Goal: Task Accomplishment & Management: Complete application form

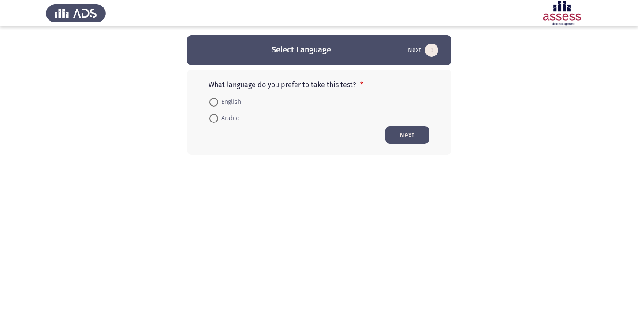
click at [213, 119] on span at bounding box center [213, 118] width 9 height 9
click at [213, 119] on input "Arabic" at bounding box center [213, 118] width 9 height 9
radio input "true"
click at [410, 137] on button "Next" at bounding box center [407, 134] width 44 height 17
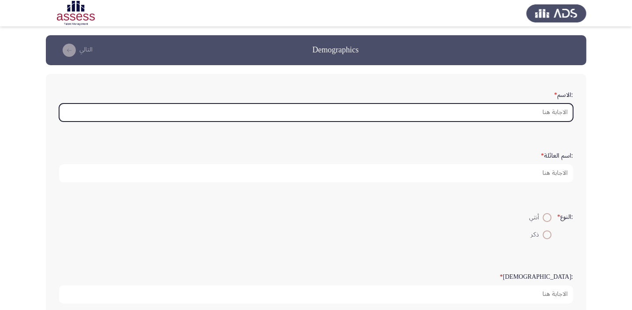
click at [542, 111] on input ":الاسم *" at bounding box center [316, 113] width 514 height 18
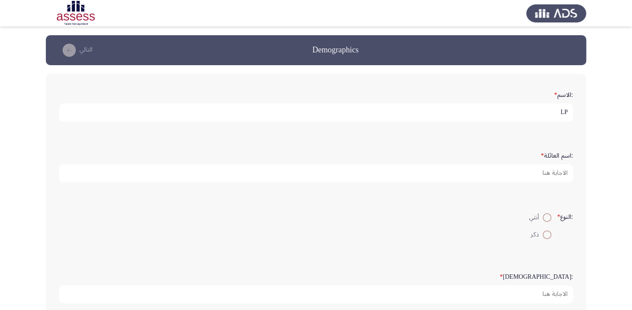
type input "L"
type input "[PERSON_NAME] [PERSON_NAME] العزم"
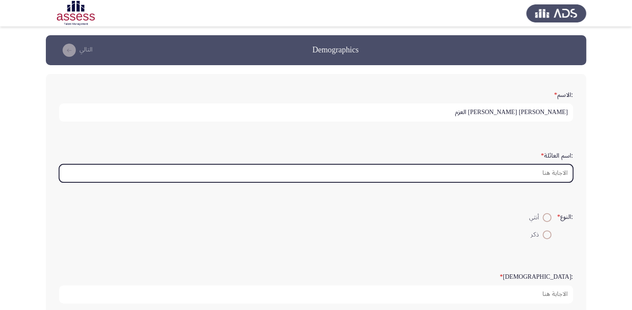
click at [542, 169] on input ":اسم العائلة *" at bounding box center [316, 173] width 514 height 18
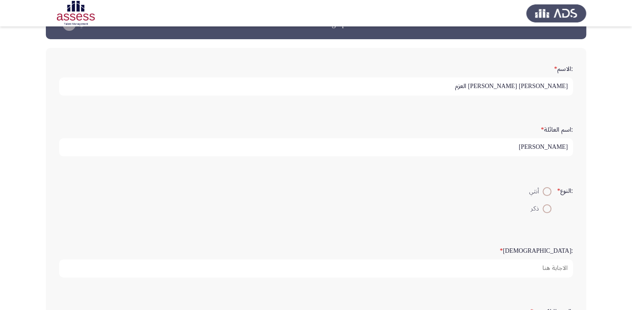
scroll to position [40, 0]
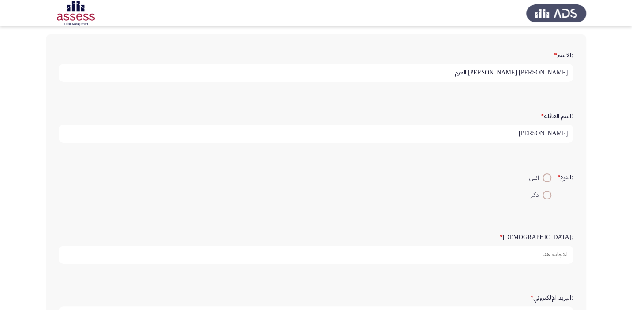
type input "[PERSON_NAME]"
click at [545, 192] on span at bounding box center [547, 195] width 9 height 9
click at [545, 192] on input "ذكر" at bounding box center [547, 195] width 9 height 9
radio input "true"
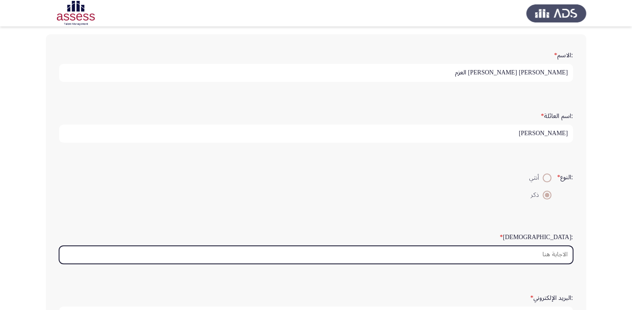
click at [562, 252] on input ":السن *" at bounding box center [316, 255] width 514 height 18
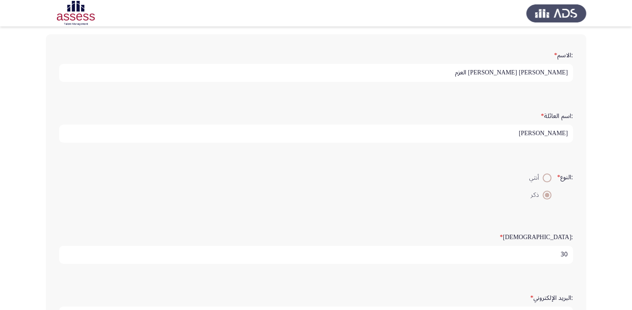
type input "30"
click at [582, 205] on div ":الاسم * [PERSON_NAME] [PERSON_NAME] العزم :اسم العائلة * [PERSON_NAME] :النوع …" at bounding box center [316, 238] width 541 height 409
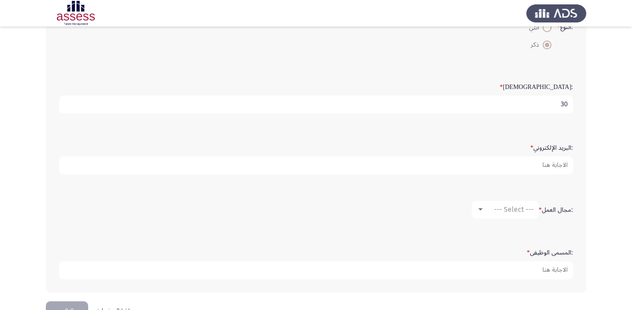
scroll to position [192, 0]
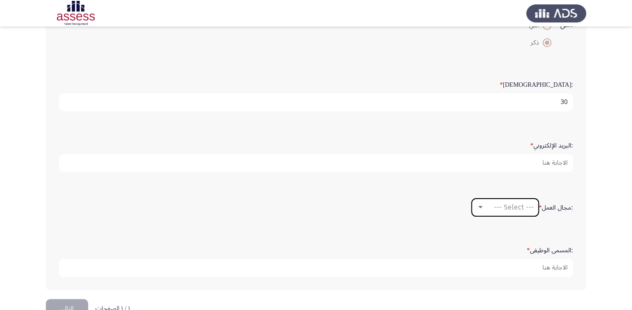
click at [507, 205] on span "--- Select ---" at bounding box center [514, 207] width 40 height 8
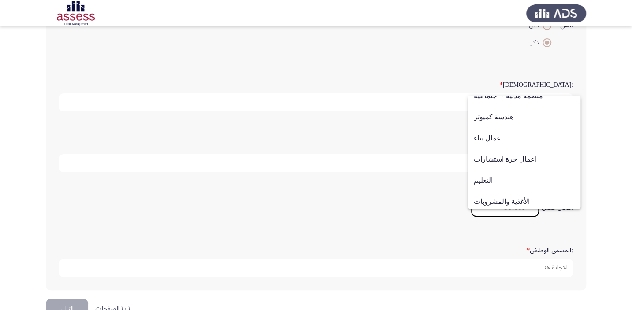
scroll to position [80, 0]
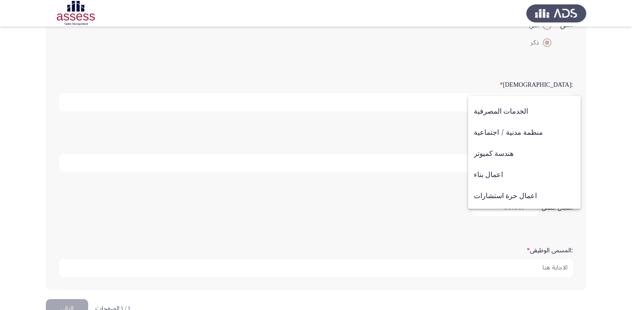
click at [608, 116] on div at bounding box center [316, 155] width 632 height 310
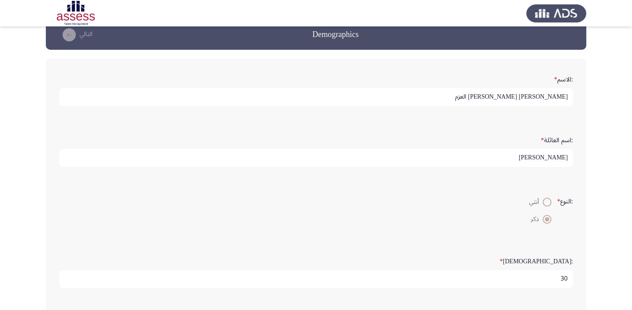
scroll to position [11, 0]
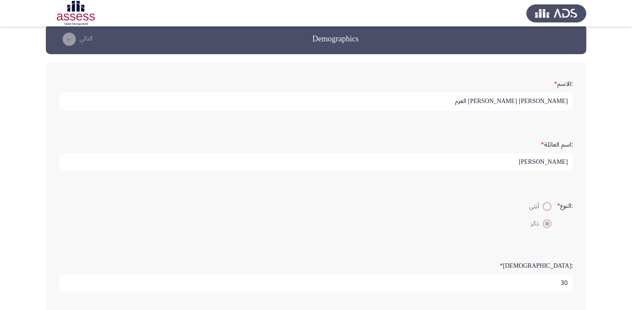
click at [530, 165] on input "[PERSON_NAME]" at bounding box center [316, 162] width 514 height 18
click at [530, 164] on input "[PERSON_NAME]" at bounding box center [316, 162] width 514 height 18
click at [529, 164] on input "[PERSON_NAME]" at bounding box center [316, 162] width 514 height 18
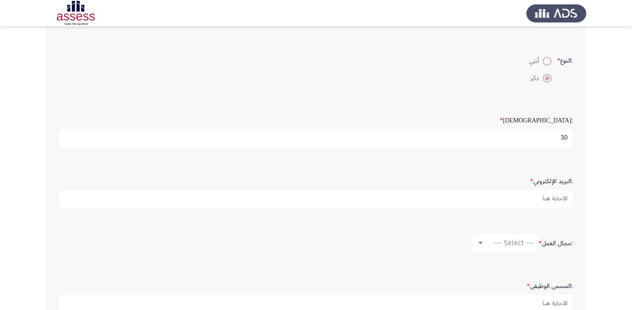
scroll to position [176, 0]
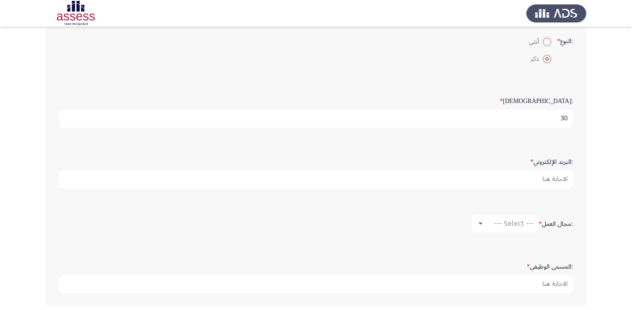
type input "29410180103077"
click at [517, 220] on span "--- Select ---" at bounding box center [514, 224] width 40 height 8
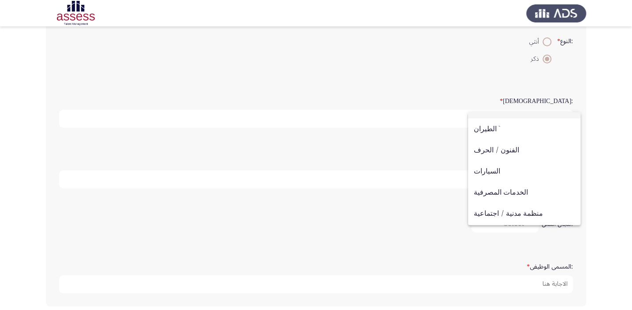
scroll to position [13, 0]
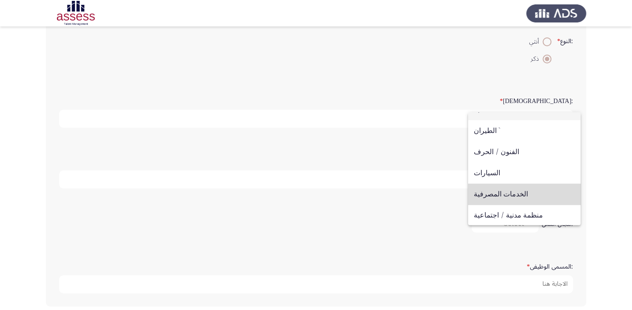
click at [526, 190] on span "الخدمات المصرفية" at bounding box center [524, 194] width 101 height 21
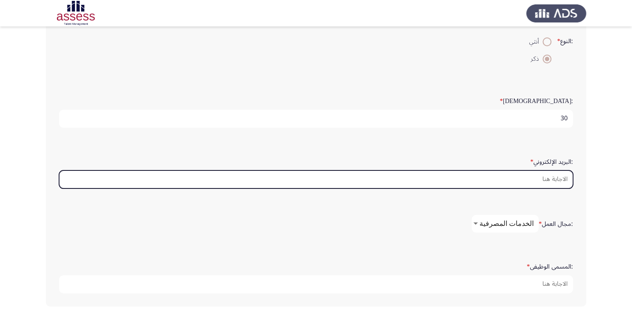
click at [558, 176] on input ":البريد الإلكتروني *" at bounding box center [316, 180] width 514 height 18
type input "[EMAIL_ADDRESS][DOMAIN_NAME]"
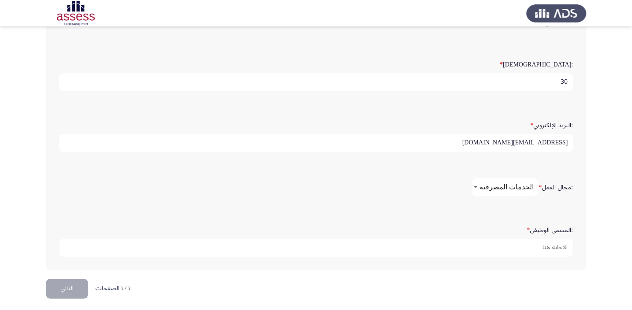
scroll to position [213, 0]
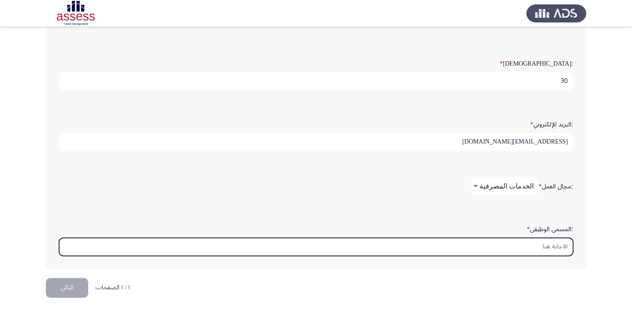
click at [549, 244] on input ":المسمى الوظيفى *" at bounding box center [316, 247] width 514 height 18
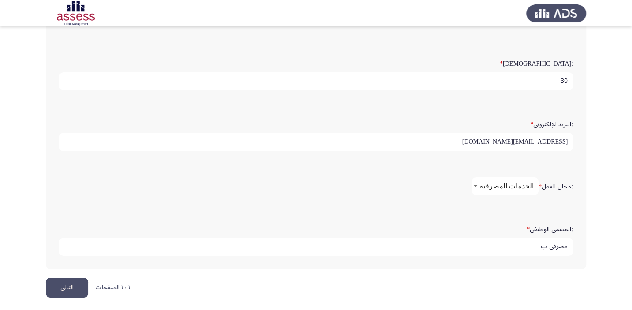
type input "مصرفى ب"
click at [504, 182] on span "الخدمات المصرفية" at bounding box center [507, 186] width 54 height 8
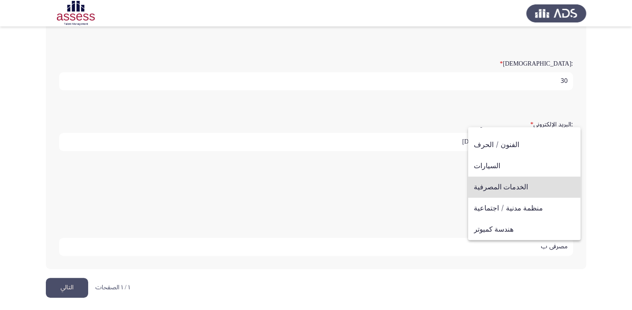
scroll to position [0, 0]
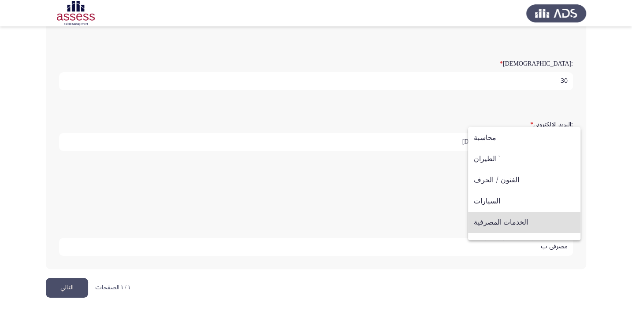
click at [612, 152] on div at bounding box center [316, 155] width 632 height 310
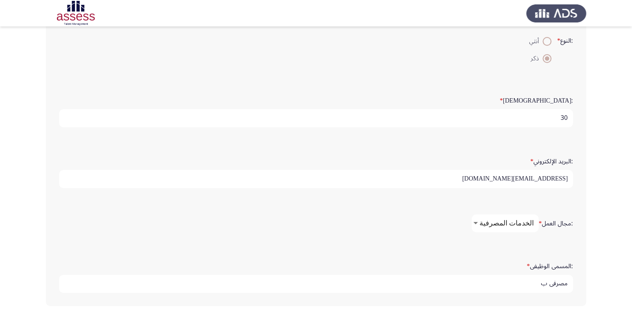
scroll to position [213, 0]
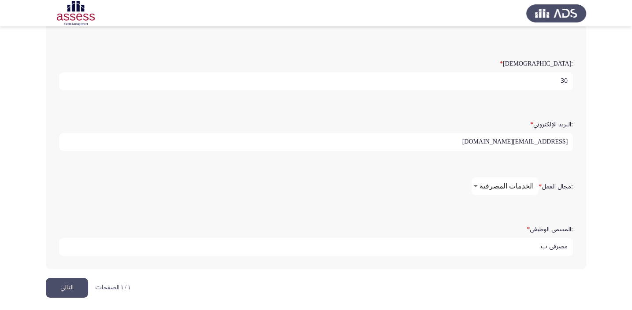
click at [522, 141] on input "[EMAIL_ADDRESS][DOMAIN_NAME]" at bounding box center [316, 142] width 514 height 18
type input "ة"
click at [590, 176] on app-assessment-container "Demographics التالي :الاسم * [PERSON_NAME] [PERSON_NAME] العزم :اسم العائلة * 2…" at bounding box center [316, 50] width 632 height 456
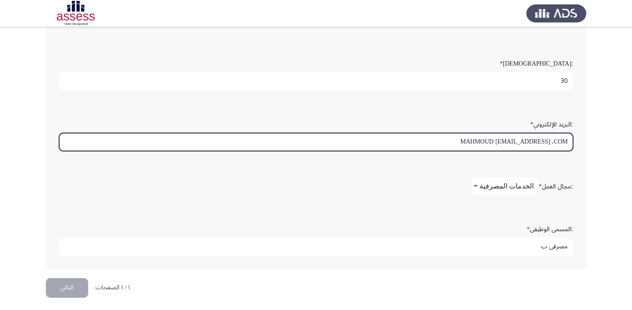
click at [507, 140] on input "MAHMOUD [EMAIL_ADDRESS] .COM" at bounding box center [316, 142] width 514 height 18
type input "MAHMO [EMAIL_ADDRESS] .COM"
drag, startPoint x: 481, startPoint y: 137, endPoint x: 608, endPoint y: 144, distance: 127.2
click at [608, 144] on app-assessment-container "Demographics التالي :الاسم * [PERSON_NAME] [PERSON_NAME] العزم :اسم العائلة * 2…" at bounding box center [316, 50] width 632 height 456
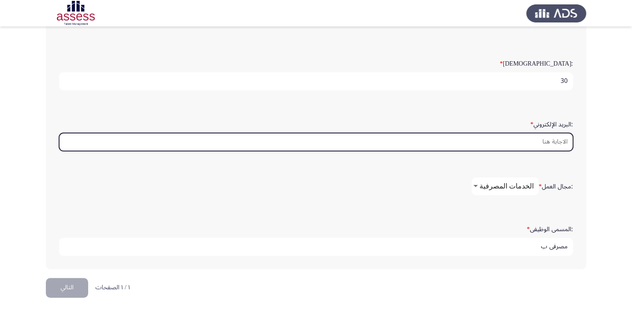
scroll to position [0, 0]
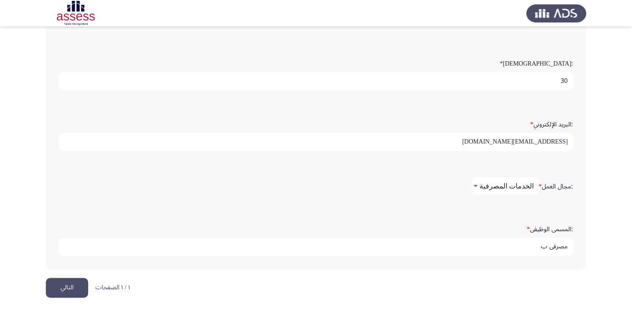
type input "[EMAIL_ADDRESS][DOMAIN_NAME]"
click at [75, 280] on button "التالي" at bounding box center [67, 288] width 42 height 20
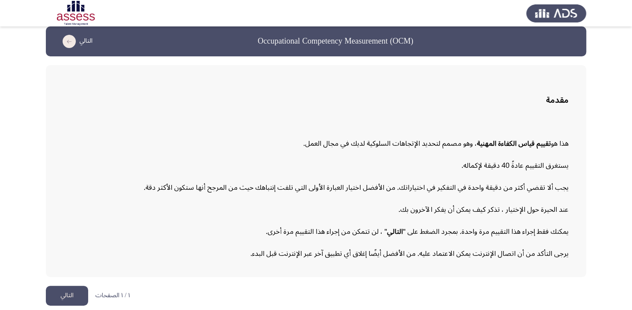
scroll to position [12, 0]
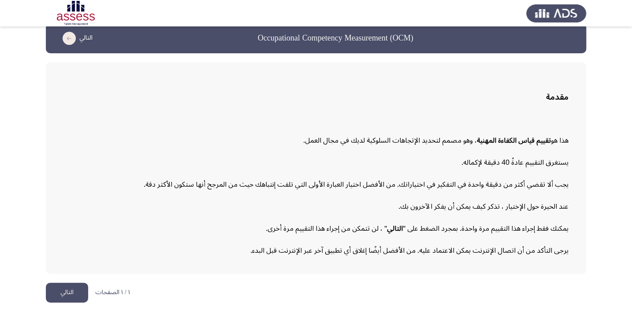
click at [71, 287] on button "التالي" at bounding box center [67, 293] width 42 height 20
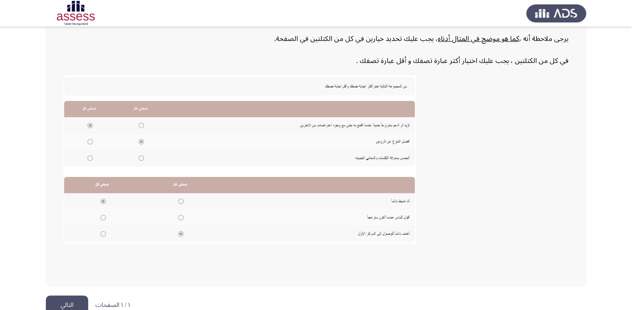
scroll to position [163, 0]
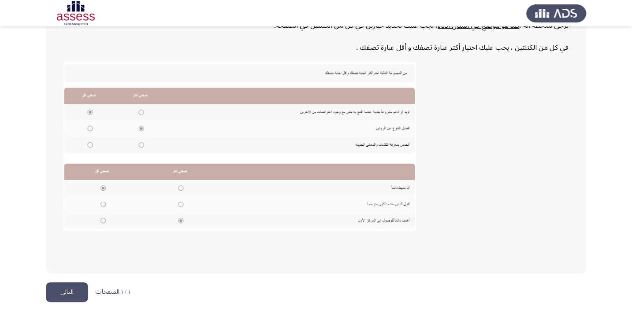
click at [70, 291] on button "التالي" at bounding box center [67, 293] width 42 height 20
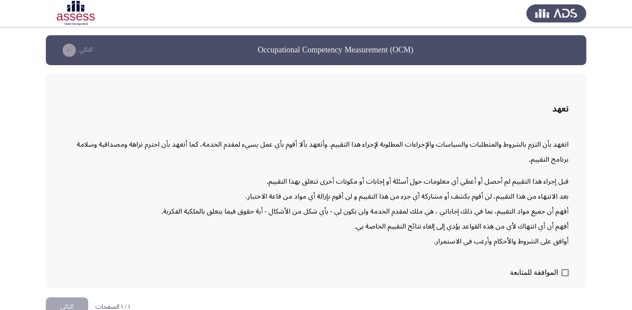
scroll to position [14, 0]
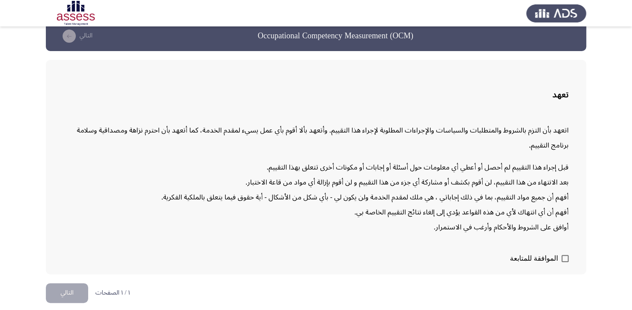
click at [564, 257] on span at bounding box center [565, 258] width 7 height 7
click at [565, 262] on input "الموافقة للمتابعة" at bounding box center [565, 262] width 0 height 0
checkbox input "true"
click at [59, 288] on button "التالي" at bounding box center [67, 294] width 42 height 20
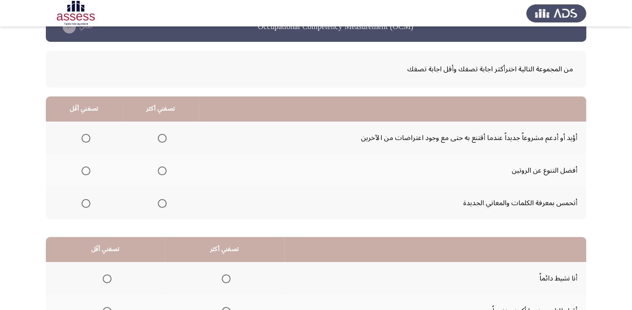
scroll to position [23, 0]
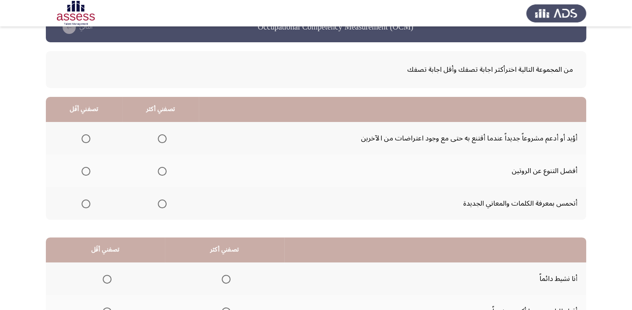
click at [161, 203] on span "Select an option" at bounding box center [162, 204] width 9 height 9
click at [161, 203] on input "Select an option" at bounding box center [162, 204] width 9 height 9
click at [84, 134] on span "Select an option" at bounding box center [86, 138] width 9 height 9
click at [84, 134] on input "Select an option" at bounding box center [86, 138] width 9 height 9
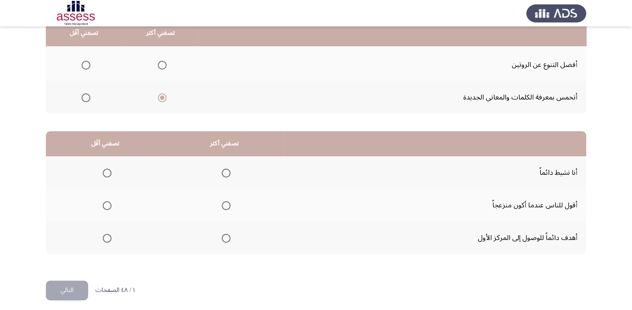
scroll to position [134, 0]
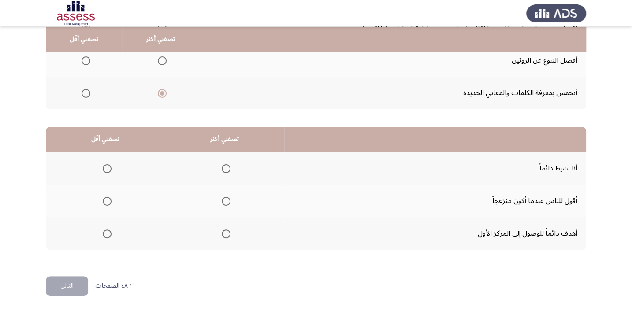
click at [225, 231] on span "Select an option" at bounding box center [226, 234] width 9 height 9
click at [225, 231] on input "Select an option" at bounding box center [226, 234] width 9 height 9
click at [108, 200] on span "Select an option" at bounding box center [107, 201] width 9 height 9
click at [108, 200] on input "Select an option" at bounding box center [107, 201] width 9 height 9
click at [75, 286] on button "التالي" at bounding box center [67, 286] width 42 height 20
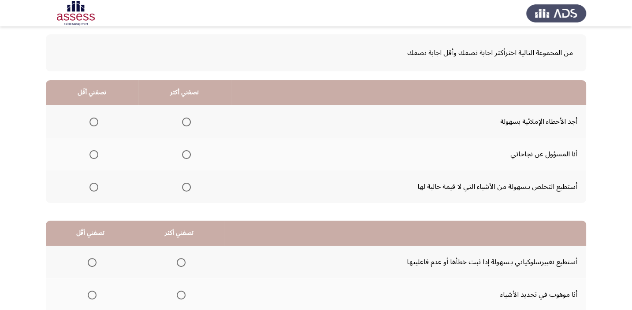
scroll to position [56, 0]
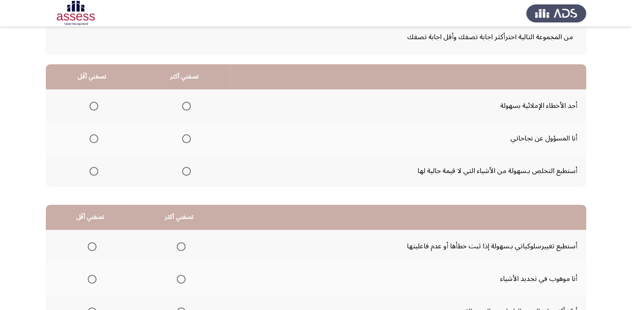
click at [183, 137] on span "Select an option" at bounding box center [186, 138] width 9 height 9
click at [183, 137] on input "Select an option" at bounding box center [186, 138] width 9 height 9
click at [96, 174] on span "Select an option" at bounding box center [94, 171] width 9 height 9
click at [96, 174] on input "Select an option" at bounding box center [94, 171] width 9 height 9
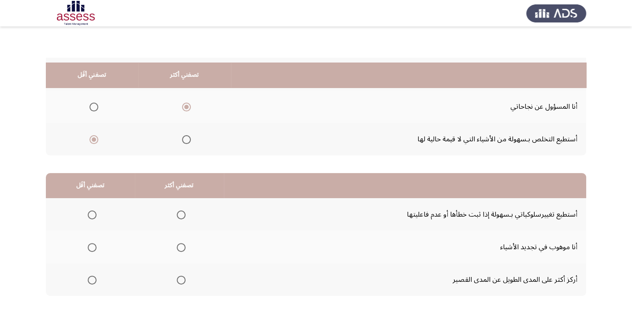
scroll to position [134, 0]
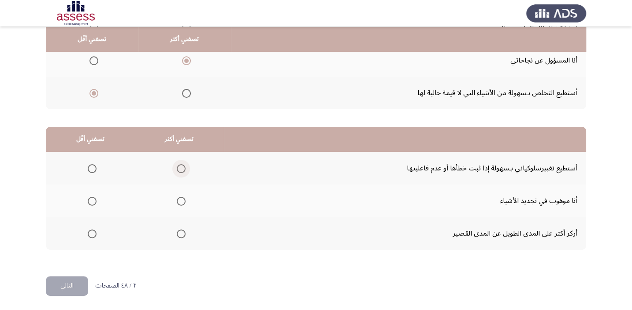
click at [179, 168] on span "Select an option" at bounding box center [181, 168] width 9 height 9
click at [179, 168] on input "Select an option" at bounding box center [181, 168] width 9 height 9
click at [90, 199] on span "Select an option" at bounding box center [92, 201] width 9 height 9
click at [90, 199] on input "Select an option" at bounding box center [92, 201] width 9 height 9
click at [63, 287] on button "التالي" at bounding box center [67, 286] width 42 height 20
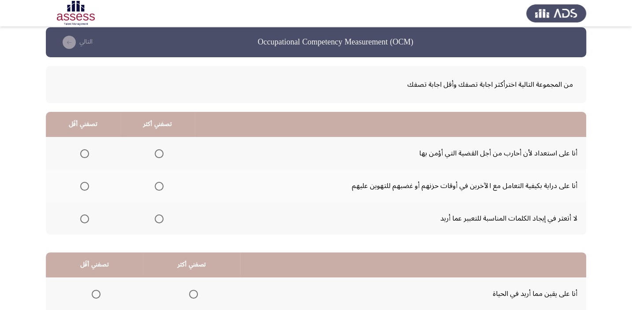
scroll to position [42, 0]
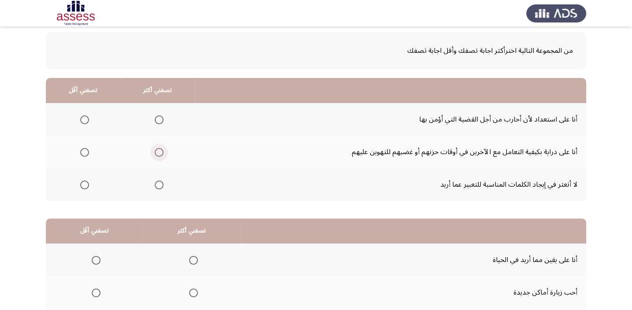
click at [155, 151] on span "Select an option" at bounding box center [159, 152] width 9 height 9
click at [155, 151] on input "Select an option" at bounding box center [159, 152] width 9 height 9
click at [86, 123] on span "Select an option" at bounding box center [84, 120] width 9 height 9
click at [86, 123] on input "Select an option" at bounding box center [84, 120] width 9 height 9
click at [156, 119] on span "Select an option" at bounding box center [159, 120] width 9 height 9
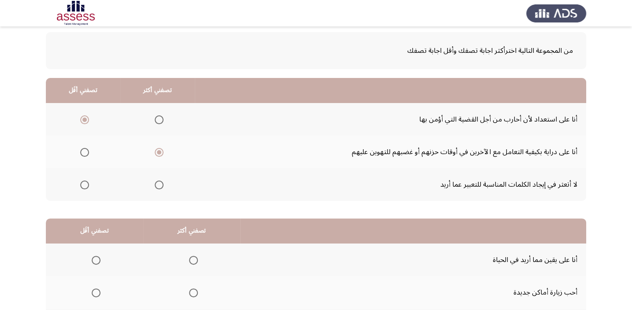
click at [156, 119] on input "Select an option" at bounding box center [159, 120] width 9 height 9
click at [159, 153] on span "Select an option" at bounding box center [159, 152] width 9 height 9
click at [159, 153] on input "Select an option" at bounding box center [159, 152] width 9 height 9
click at [85, 120] on span "Select an option" at bounding box center [85, 120] width 0 height 0
click at [84, 119] on input "Select an option" at bounding box center [84, 120] width 9 height 9
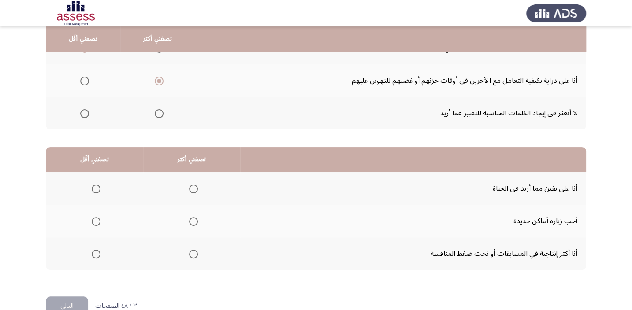
scroll to position [134, 0]
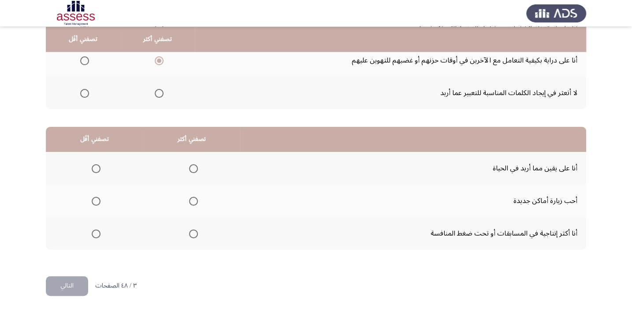
click at [190, 232] on span "Select an option" at bounding box center [193, 234] width 9 height 9
click at [190, 232] on input "Select an option" at bounding box center [193, 234] width 9 height 9
click at [97, 199] on span "Select an option" at bounding box center [96, 201] width 9 height 9
click at [97, 199] on input "Select an option" at bounding box center [96, 201] width 9 height 9
click at [62, 285] on button "التالي" at bounding box center [67, 286] width 42 height 20
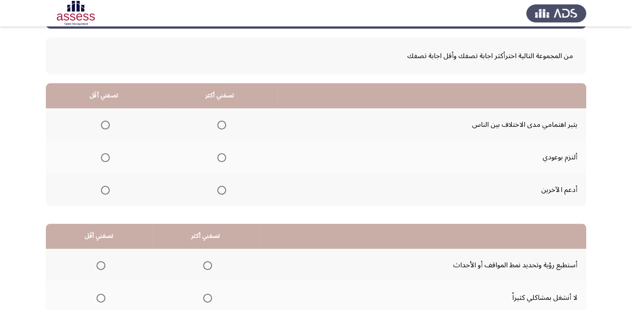
scroll to position [40, 0]
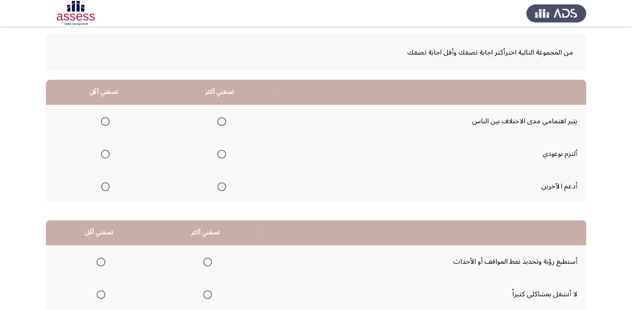
click at [220, 154] on span "Select an option" at bounding box center [221, 154] width 9 height 9
click at [220, 154] on input "Select an option" at bounding box center [221, 154] width 9 height 9
click at [101, 121] on span "Select an option" at bounding box center [105, 121] width 9 height 9
click at [101, 121] on input "Select an option" at bounding box center [105, 121] width 9 height 9
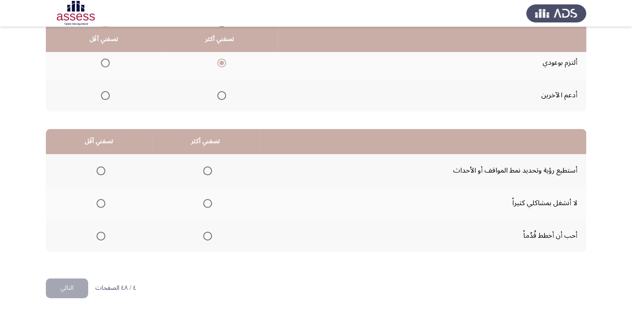
scroll to position [134, 0]
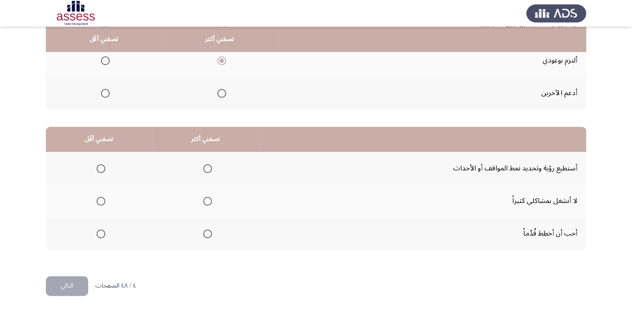
click at [203, 168] on span "Select an option" at bounding box center [207, 168] width 9 height 9
click at [203, 168] on input "Select an option" at bounding box center [207, 168] width 9 height 9
click at [209, 235] on span "Select an option" at bounding box center [207, 234] width 9 height 9
click at [209, 235] on input "Select an option" at bounding box center [207, 234] width 9 height 9
click at [205, 165] on span "Select an option" at bounding box center [207, 168] width 9 height 9
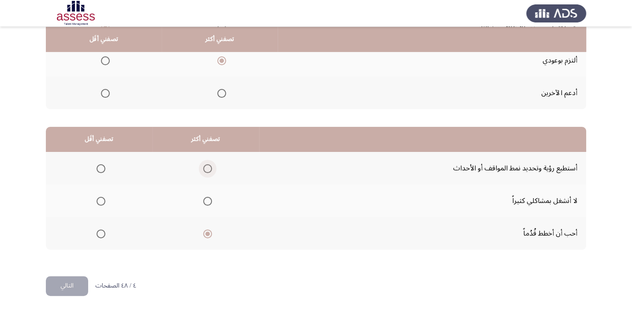
click at [205, 165] on input "Select an option" at bounding box center [207, 168] width 9 height 9
click at [204, 233] on span "Select an option" at bounding box center [207, 234] width 9 height 9
click at [204, 233] on input "Select an option" at bounding box center [207, 234] width 9 height 9
click at [98, 167] on span "Select an option" at bounding box center [101, 168] width 9 height 9
click at [98, 167] on input "Select an option" at bounding box center [101, 168] width 9 height 9
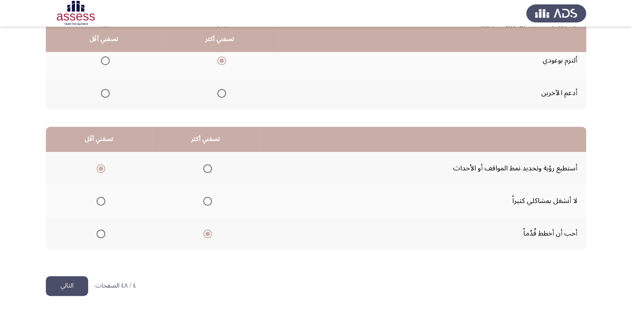
click at [97, 199] on span "Select an option" at bounding box center [101, 201] width 9 height 9
click at [97, 199] on input "Select an option" at bounding box center [101, 201] width 9 height 9
click at [73, 278] on button "التالي" at bounding box center [67, 286] width 42 height 20
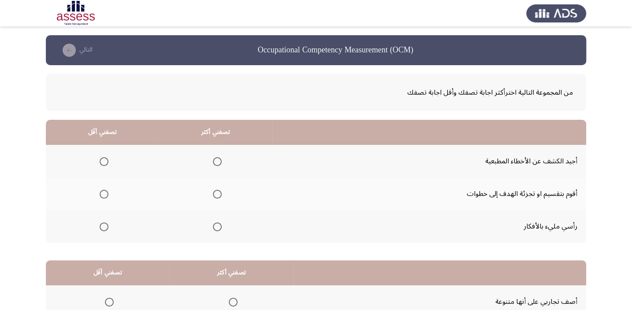
click at [216, 194] on span "Select an option" at bounding box center [217, 194] width 9 height 9
click at [216, 194] on input "Select an option" at bounding box center [217, 194] width 9 height 9
click at [101, 227] on span "Select an option" at bounding box center [104, 227] width 9 height 9
click at [101, 227] on input "Select an option" at bounding box center [104, 227] width 9 height 9
click at [106, 160] on span "Select an option" at bounding box center [104, 161] width 9 height 9
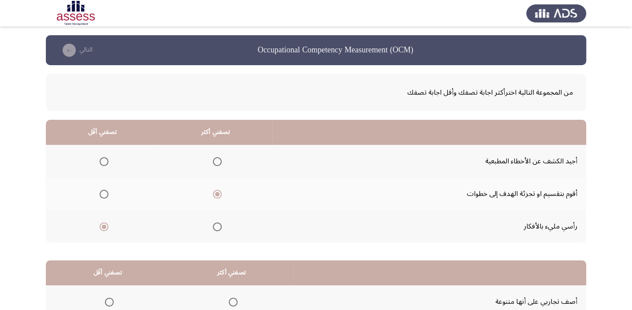
click at [106, 160] on input "Select an option" at bounding box center [104, 161] width 9 height 9
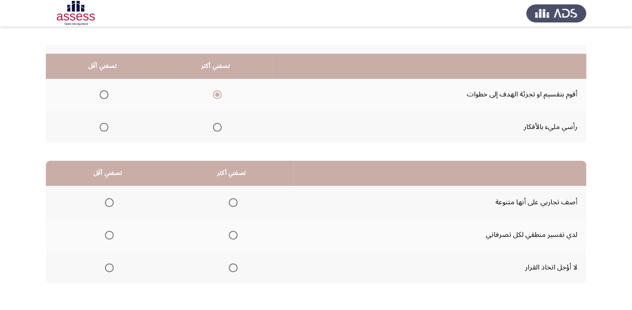
scroll to position [134, 0]
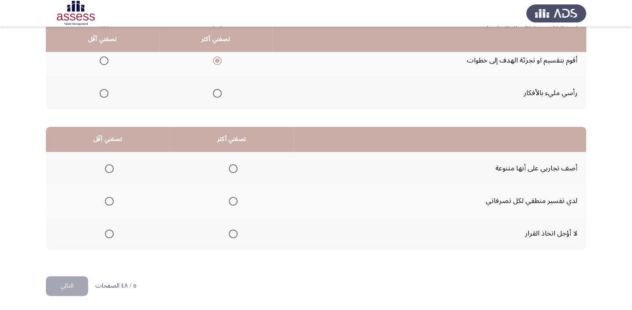
click at [232, 234] on span "Select an option" at bounding box center [233, 234] width 9 height 9
click at [232, 234] on input "Select an option" at bounding box center [233, 234] width 9 height 9
click at [231, 167] on span "Select an option" at bounding box center [233, 168] width 9 height 9
click at [231, 167] on input "Select an option" at bounding box center [233, 168] width 9 height 9
click at [230, 235] on span "Select an option" at bounding box center [233, 234] width 9 height 9
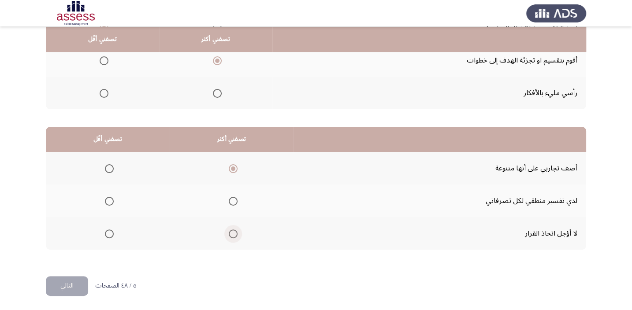
click at [230, 235] on input "Select an option" at bounding box center [233, 234] width 9 height 9
click at [104, 163] on mat-radio-group "Select an option" at bounding box center [107, 168] width 12 height 15
click at [107, 168] on span "Select an option" at bounding box center [109, 168] width 9 height 9
click at [107, 168] on input "Select an option" at bounding box center [109, 168] width 9 height 9
click at [67, 285] on button "التالي" at bounding box center [67, 286] width 42 height 20
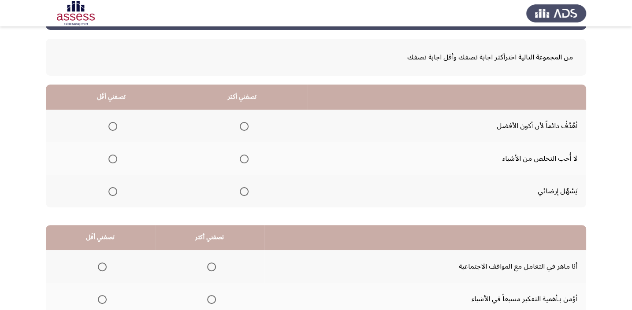
scroll to position [51, 0]
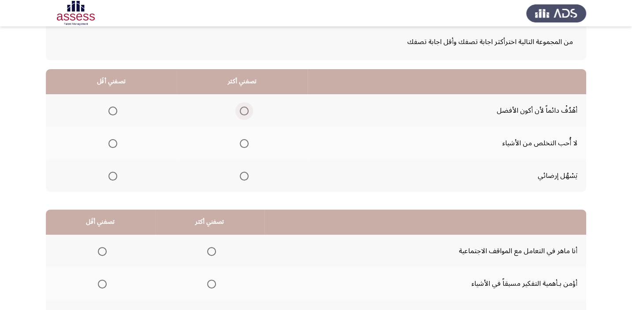
click at [244, 109] on span "Select an option" at bounding box center [244, 111] width 9 height 9
click at [244, 109] on input "Select an option" at bounding box center [244, 111] width 9 height 9
click at [116, 142] on span "Select an option" at bounding box center [112, 143] width 9 height 9
click at [116, 142] on input "Select an option" at bounding box center [112, 143] width 9 height 9
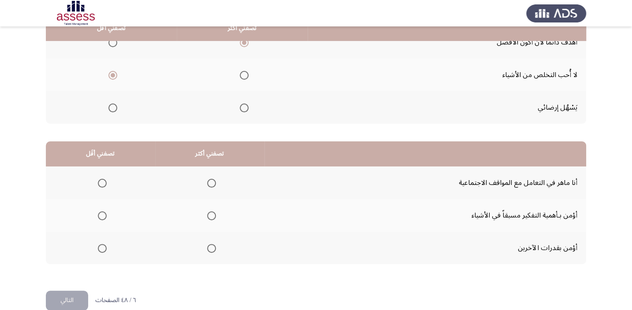
scroll to position [129, 0]
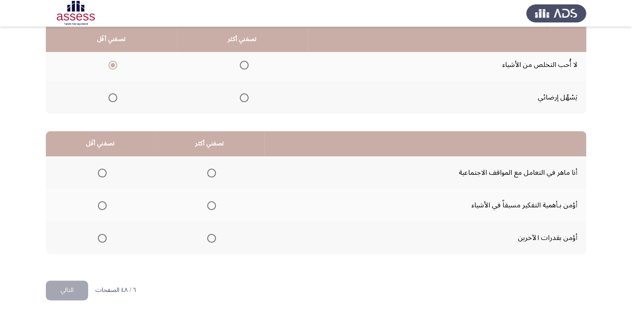
click at [210, 169] on span "Select an option" at bounding box center [211, 173] width 9 height 9
click at [210, 169] on input "Select an option" at bounding box center [211, 173] width 9 height 9
click at [104, 240] on span "Select an option" at bounding box center [102, 238] width 9 height 9
click at [104, 240] on input "Select an option" at bounding box center [102, 238] width 9 height 9
click at [60, 285] on button "التالي" at bounding box center [67, 291] width 42 height 20
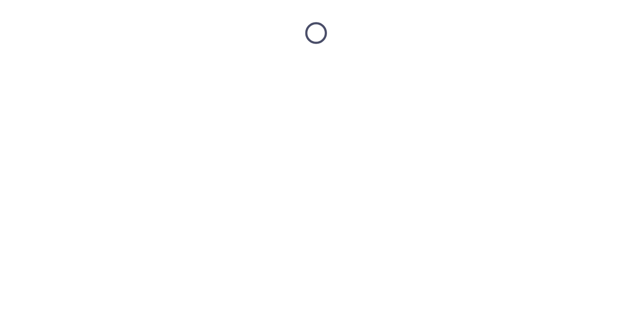
scroll to position [0, 0]
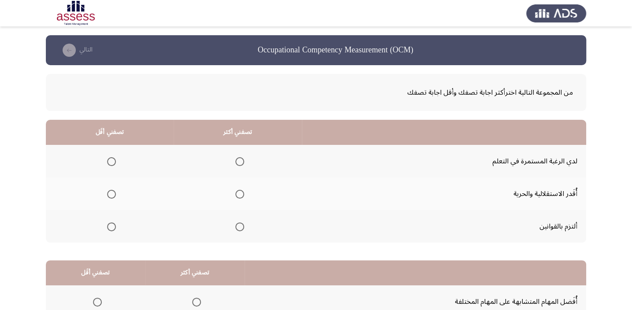
click at [238, 160] on span "Select an option" at bounding box center [239, 161] width 9 height 9
click at [238, 160] on input "Select an option" at bounding box center [239, 161] width 9 height 9
click at [110, 192] on span "Select an option" at bounding box center [111, 194] width 9 height 9
click at [110, 192] on input "Select an option" at bounding box center [111, 194] width 9 height 9
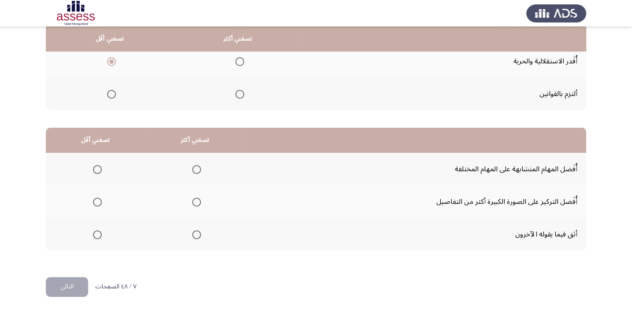
scroll to position [134, 0]
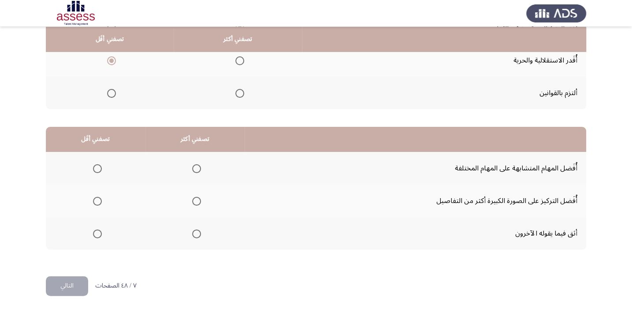
click at [193, 201] on span "Select an option" at bounding box center [196, 201] width 9 height 9
click at [193, 201] on input "Select an option" at bounding box center [196, 201] width 9 height 9
click at [93, 232] on span "Select an option" at bounding box center [97, 234] width 9 height 9
click at [93, 232] on input "Select an option" at bounding box center [97, 234] width 9 height 9
click at [65, 287] on button "التالي" at bounding box center [67, 286] width 42 height 20
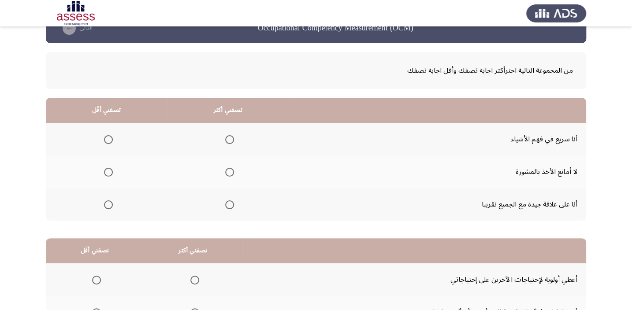
scroll to position [49, 0]
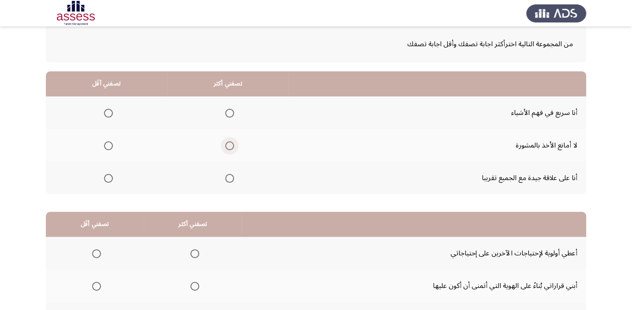
click at [231, 146] on span "Select an option" at bounding box center [229, 146] width 9 height 9
click at [231, 146] on input "Select an option" at bounding box center [229, 146] width 9 height 9
click at [105, 114] on label "Select an option" at bounding box center [107, 113] width 12 height 9
click at [105, 114] on input "Select an option" at bounding box center [108, 113] width 9 height 9
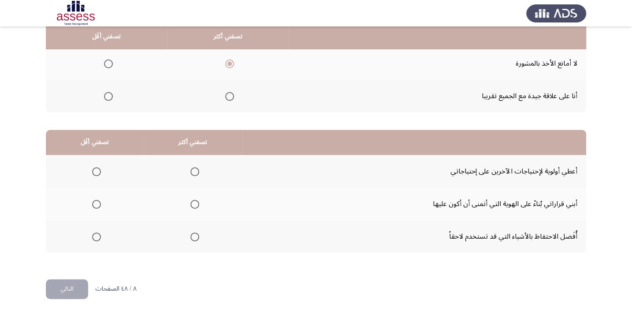
scroll to position [134, 0]
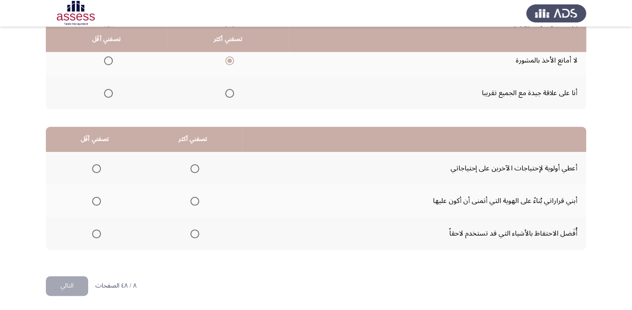
click at [194, 198] on span "Select an option" at bounding box center [194, 201] width 9 height 9
click at [194, 198] on input "Select an option" at bounding box center [194, 201] width 9 height 9
click at [101, 167] on span "Select an option" at bounding box center [96, 168] width 9 height 9
click at [101, 167] on input "Select an option" at bounding box center [96, 168] width 9 height 9
click at [74, 289] on button "التالي" at bounding box center [67, 286] width 42 height 20
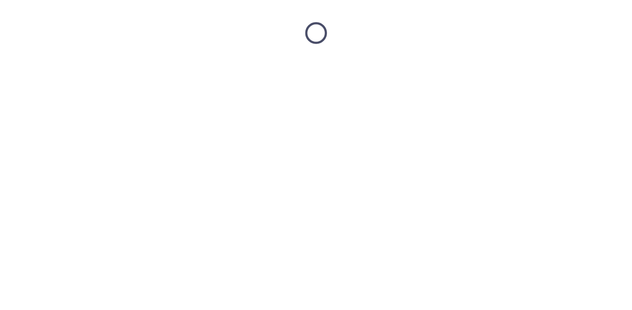
scroll to position [0, 0]
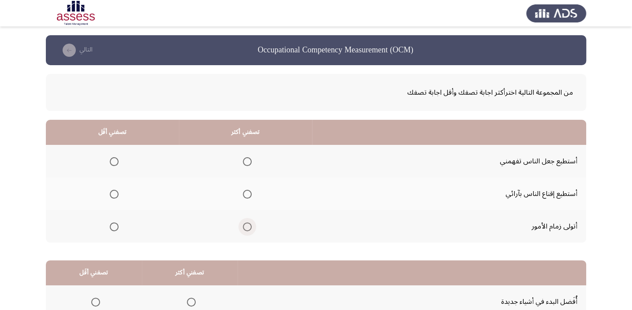
click at [243, 224] on span "Select an option" at bounding box center [247, 227] width 9 height 9
click at [243, 224] on input "Select an option" at bounding box center [247, 227] width 9 height 9
click at [112, 159] on span "Select an option" at bounding box center [114, 161] width 9 height 9
click at [112, 159] on input "Select an option" at bounding box center [114, 161] width 9 height 9
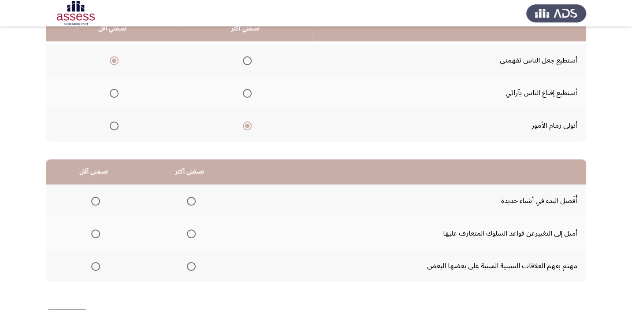
scroll to position [117, 0]
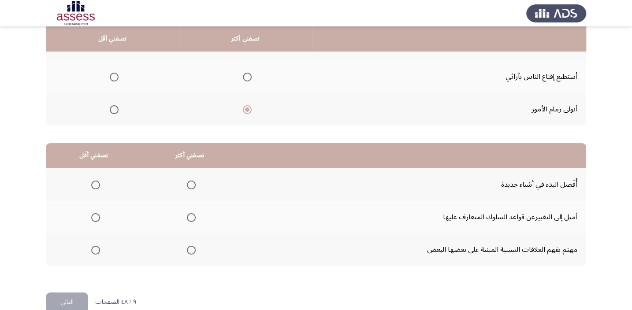
click at [189, 183] on span "Select an option" at bounding box center [191, 185] width 9 height 9
click at [189, 183] on input "Select an option" at bounding box center [191, 185] width 9 height 9
click at [94, 246] on span "Select an option" at bounding box center [95, 250] width 9 height 9
click at [94, 246] on input "Select an option" at bounding box center [95, 250] width 9 height 9
click at [51, 299] on button "التالي" at bounding box center [67, 303] width 42 height 20
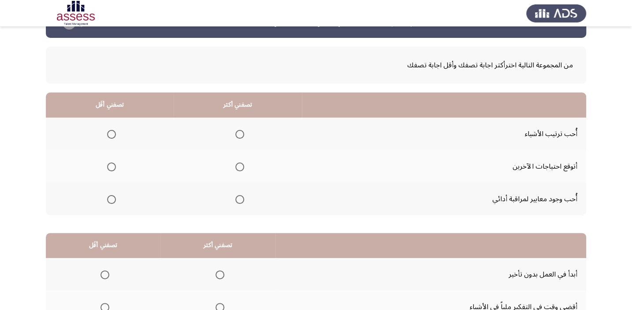
scroll to position [36, 0]
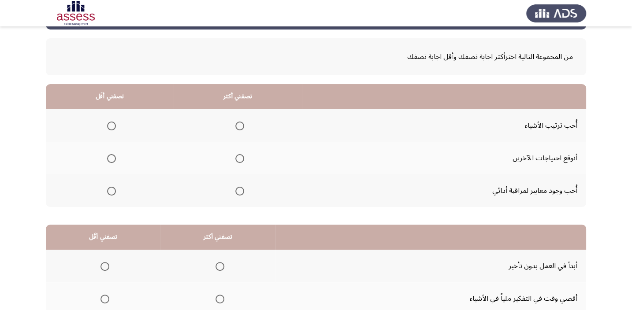
click at [238, 124] on span "Select an option" at bounding box center [239, 126] width 9 height 9
click at [238, 124] on input "Select an option" at bounding box center [239, 126] width 9 height 9
click at [108, 159] on span "Select an option" at bounding box center [111, 158] width 9 height 9
click at [108, 159] on input "Select an option" at bounding box center [111, 158] width 9 height 9
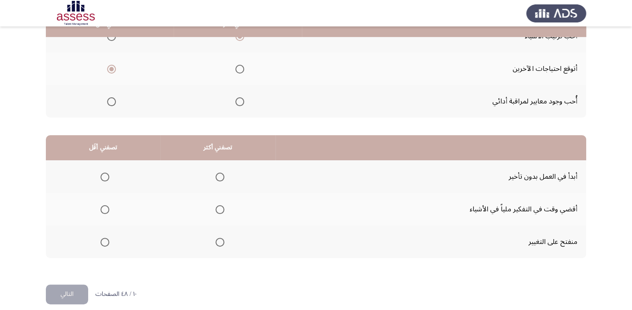
scroll to position [134, 0]
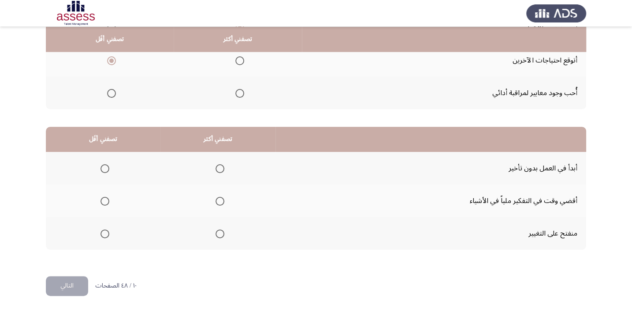
click at [216, 166] on span "Select an option" at bounding box center [220, 168] width 9 height 9
click at [216, 166] on input "Select an option" at bounding box center [220, 168] width 9 height 9
click at [105, 201] on span "Select an option" at bounding box center [105, 201] width 9 height 9
click at [105, 201] on input "Select an option" at bounding box center [105, 201] width 9 height 9
click at [75, 281] on button "التالي" at bounding box center [67, 286] width 42 height 20
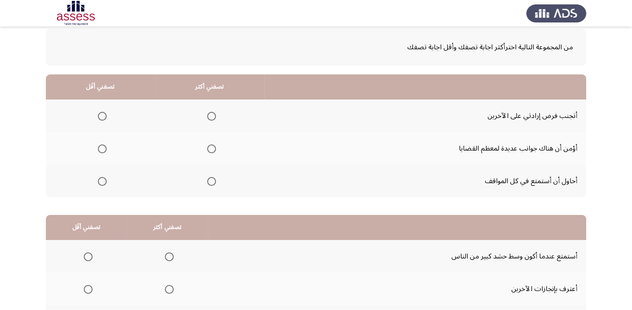
scroll to position [78, 0]
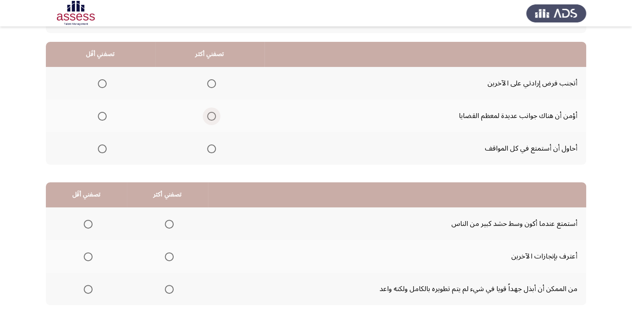
click at [207, 113] on span "Select an option" at bounding box center [211, 116] width 9 height 9
click at [207, 113] on input "Select an option" at bounding box center [211, 116] width 9 height 9
click at [101, 81] on span "Select an option" at bounding box center [102, 83] width 9 height 9
click at [101, 81] on input "Select an option" at bounding box center [102, 83] width 9 height 9
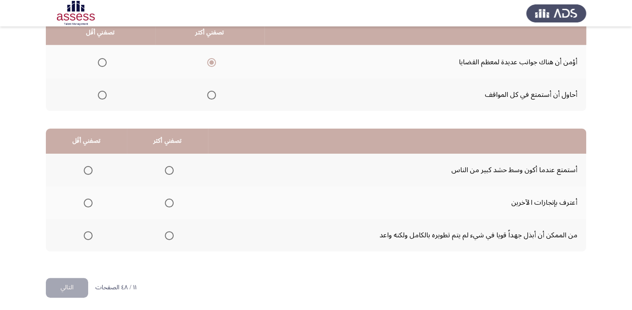
scroll to position [134, 0]
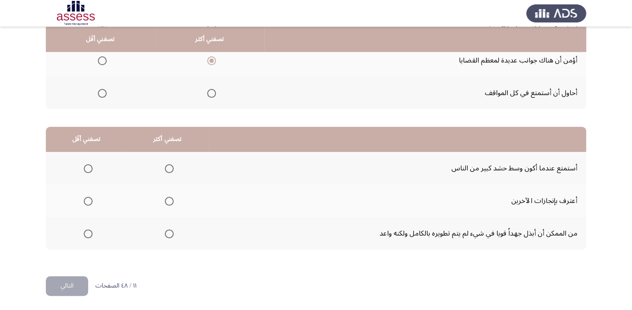
click at [166, 230] on span "Select an option" at bounding box center [169, 234] width 9 height 9
click at [166, 230] on input "Select an option" at bounding box center [169, 234] width 9 height 9
click at [86, 164] on span "Select an option" at bounding box center [88, 168] width 9 height 9
click at [86, 164] on input "Select an option" at bounding box center [88, 168] width 9 height 9
click at [57, 282] on button "التالي" at bounding box center [67, 286] width 42 height 20
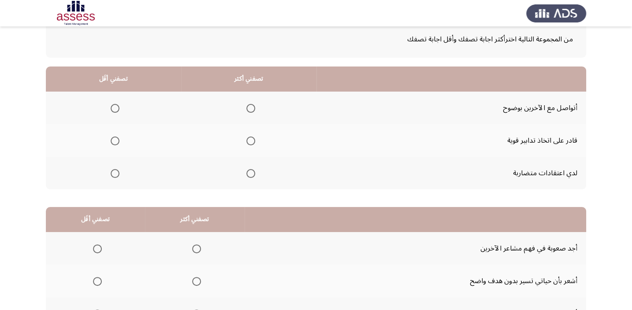
scroll to position [56, 0]
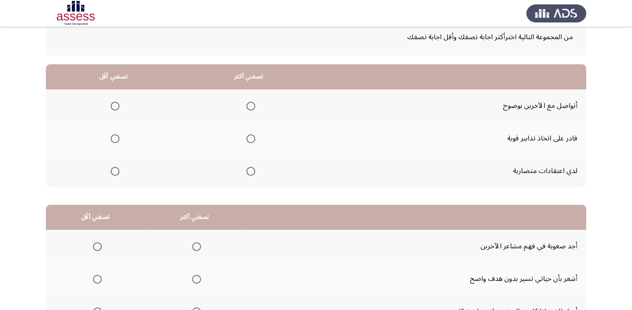
click at [252, 138] on span "Select an option" at bounding box center [250, 138] width 9 height 9
click at [252, 138] on input "Select an option" at bounding box center [250, 138] width 9 height 9
click at [116, 172] on span "Select an option" at bounding box center [115, 171] width 9 height 9
click at [116, 172] on input "Select an option" at bounding box center [115, 171] width 9 height 9
click at [254, 108] on span "Select an option" at bounding box center [250, 106] width 9 height 9
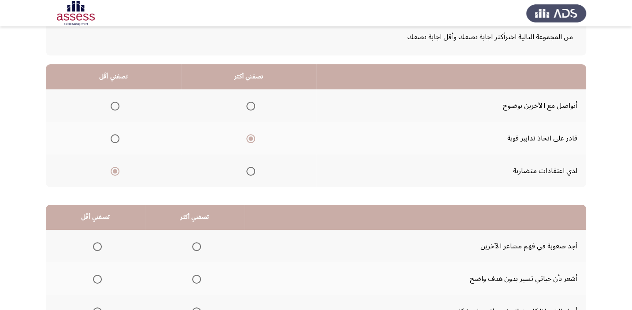
click at [254, 108] on input "Select an option" at bounding box center [250, 106] width 9 height 9
click at [254, 134] on span "Select an option" at bounding box center [250, 138] width 9 height 9
click at [254, 134] on input "Select an option" at bounding box center [250, 138] width 9 height 9
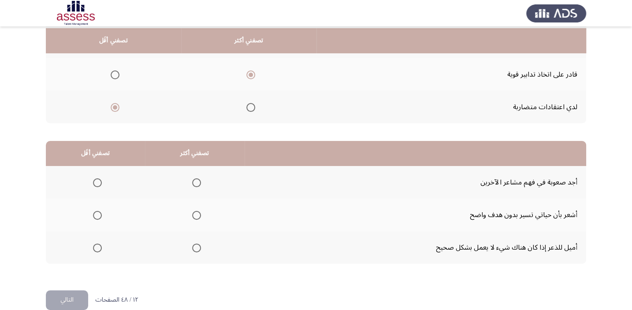
scroll to position [134, 0]
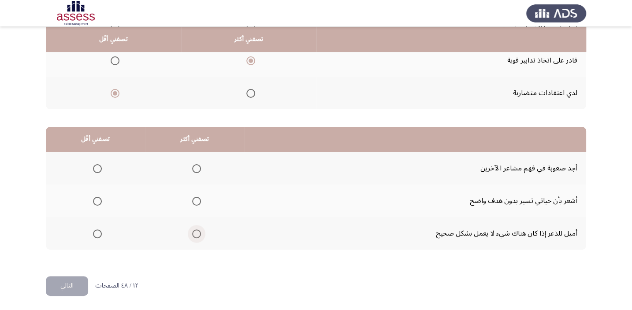
click at [192, 232] on span "Select an option" at bounding box center [196, 234] width 9 height 9
click at [192, 232] on input "Select an option" at bounding box center [196, 234] width 9 height 9
click at [96, 199] on span "Select an option" at bounding box center [97, 201] width 9 height 9
click at [96, 199] on input "Select an option" at bounding box center [97, 201] width 9 height 9
click at [81, 286] on button "التالي" at bounding box center [67, 286] width 42 height 20
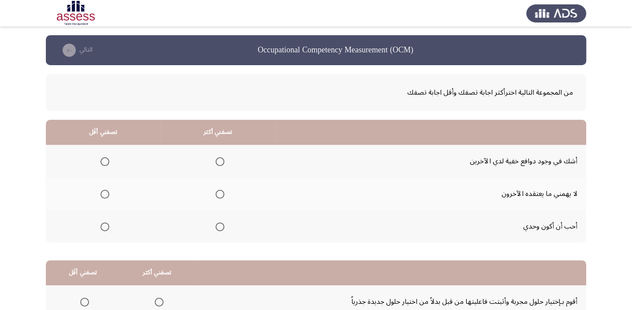
scroll to position [36, 0]
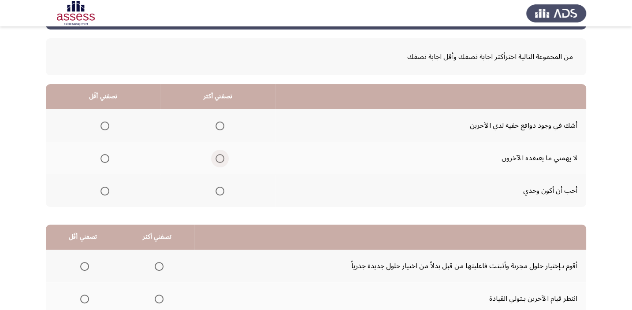
click at [220, 157] on span "Select an option" at bounding box center [220, 158] width 9 height 9
click at [220, 157] on input "Select an option" at bounding box center [220, 158] width 9 height 9
click at [110, 191] on th at bounding box center [103, 191] width 115 height 33
click at [106, 191] on span "Select an option" at bounding box center [105, 191] width 9 height 9
click at [106, 191] on input "Select an option" at bounding box center [105, 191] width 9 height 9
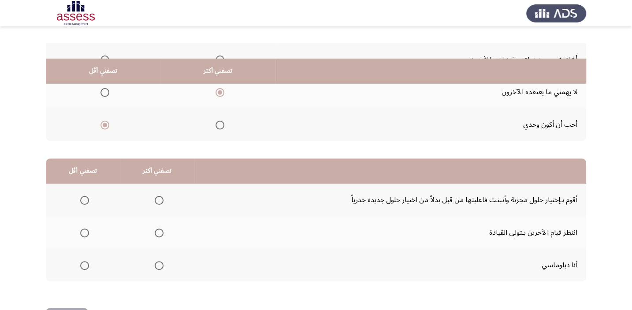
scroll to position [134, 0]
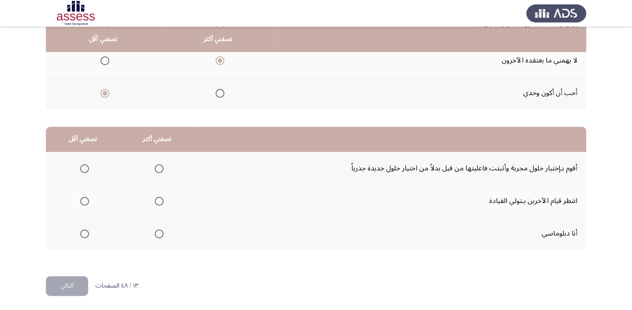
click at [156, 166] on span "Select an option" at bounding box center [159, 168] width 9 height 9
click at [156, 166] on input "Select an option" at bounding box center [159, 168] width 9 height 9
click at [83, 200] on span "Select an option" at bounding box center [84, 201] width 9 height 9
click at [83, 200] on input "Select an option" at bounding box center [84, 201] width 9 height 9
click at [72, 291] on button "التالي" at bounding box center [67, 286] width 42 height 20
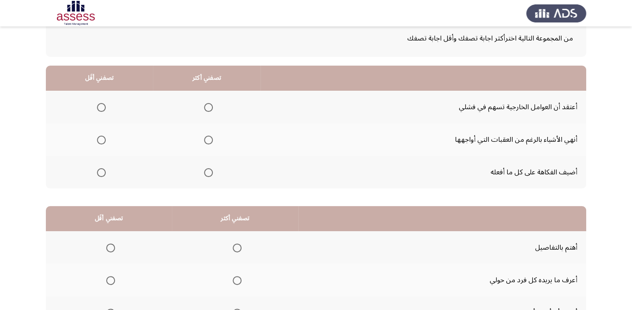
scroll to position [55, 0]
click at [208, 136] on span "Select an option" at bounding box center [208, 139] width 9 height 9
click at [208, 136] on input "Select an option" at bounding box center [208, 139] width 9 height 9
click at [99, 106] on span "Select an option" at bounding box center [101, 107] width 9 height 9
click at [99, 106] on input "Select an option" at bounding box center [101, 107] width 9 height 9
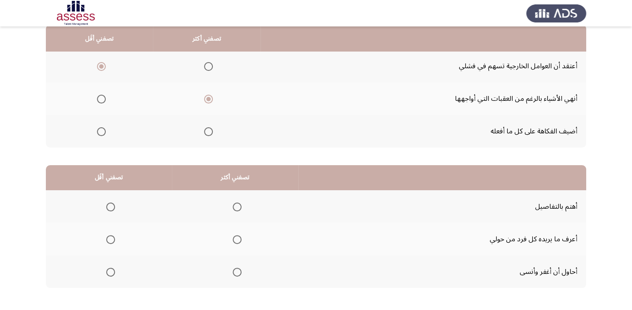
scroll to position [134, 0]
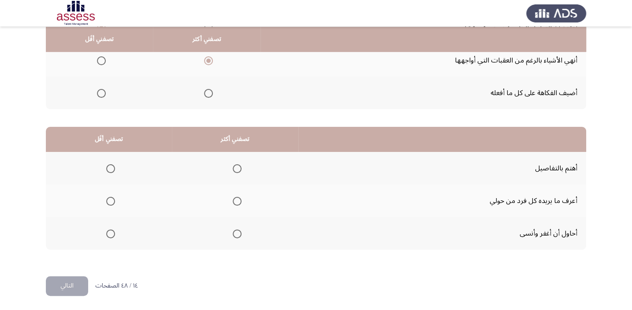
click at [237, 198] on span "Select an option" at bounding box center [237, 201] width 9 height 9
click at [237, 198] on input "Select an option" at bounding box center [237, 201] width 9 height 9
click at [236, 171] on span "Select an option" at bounding box center [237, 168] width 9 height 9
click at [236, 171] on input "Select an option" at bounding box center [237, 168] width 9 height 9
click at [108, 232] on span "Select an option" at bounding box center [110, 234] width 9 height 9
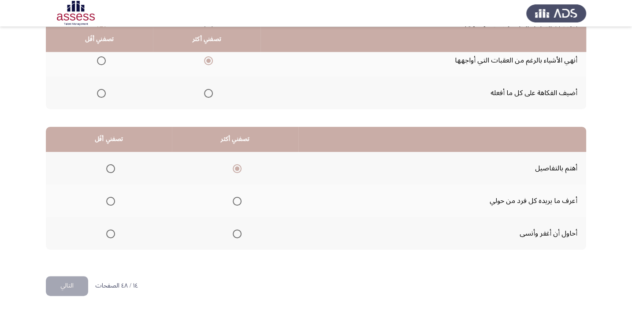
click at [108, 232] on input "Select an option" at bounding box center [110, 234] width 9 height 9
click at [58, 284] on button "التالي" at bounding box center [67, 286] width 42 height 20
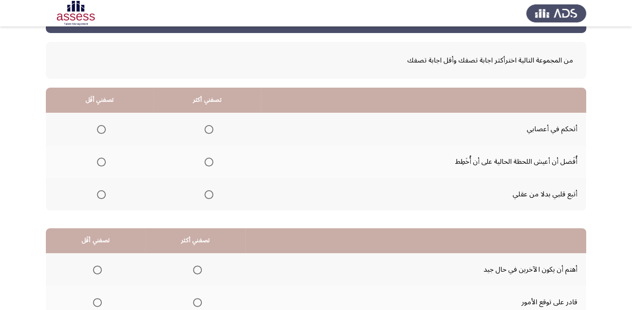
scroll to position [52, 0]
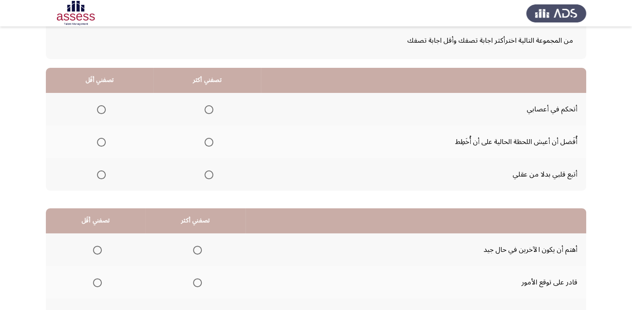
click at [211, 144] on th at bounding box center [207, 142] width 108 height 33
click at [98, 176] on span "Select an option" at bounding box center [101, 175] width 9 height 9
click at [98, 176] on input "Select an option" at bounding box center [101, 175] width 9 height 9
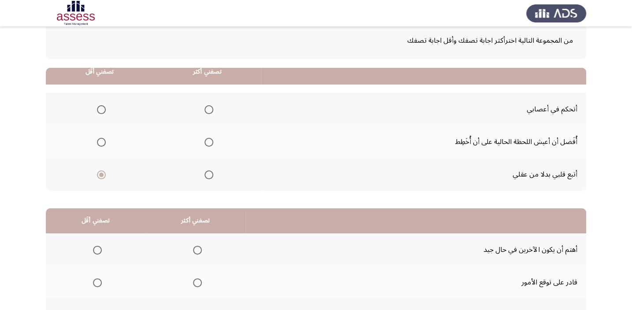
scroll to position [134, 0]
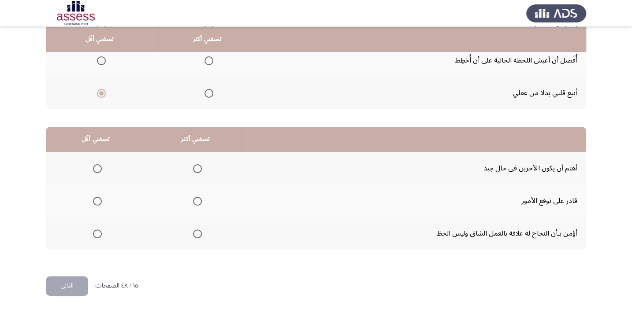
click at [198, 230] on span "Select an option" at bounding box center [197, 234] width 9 height 9
click at [198, 230] on input "Select an option" at bounding box center [197, 234] width 9 height 9
click at [97, 165] on span "Select an option" at bounding box center [97, 168] width 9 height 9
click at [97, 165] on input "Select an option" at bounding box center [97, 168] width 9 height 9
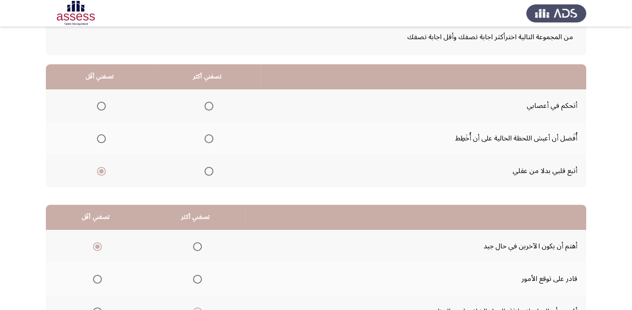
scroll to position [41, 0]
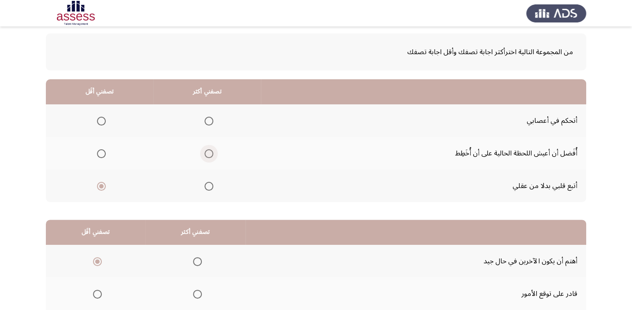
click at [202, 152] on label "Select an option" at bounding box center [207, 153] width 12 height 9
click at [205, 152] on input "Select an option" at bounding box center [209, 153] width 9 height 9
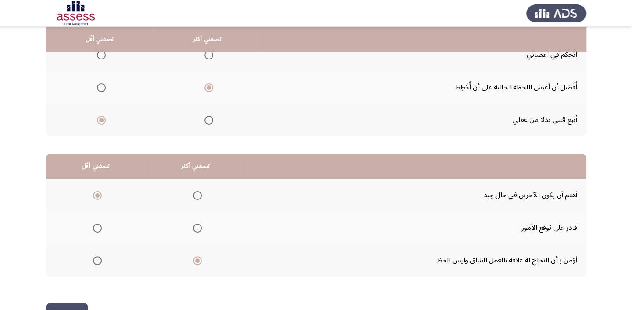
scroll to position [134, 0]
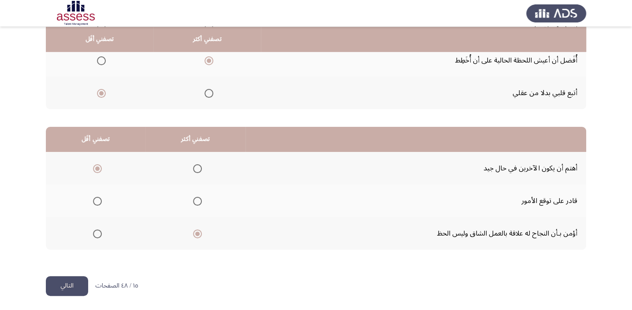
click at [71, 289] on button "التالي" at bounding box center [67, 286] width 42 height 20
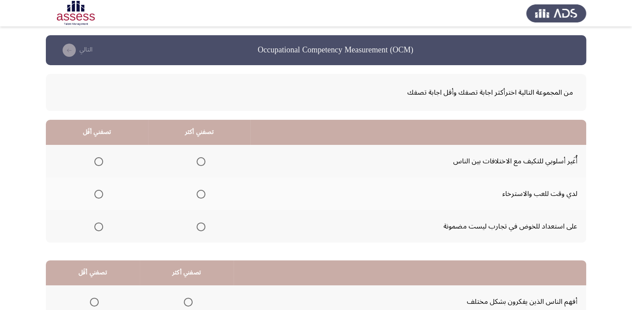
scroll to position [46, 0]
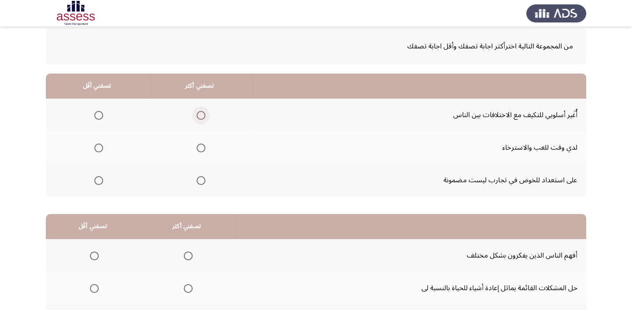
click at [193, 112] on label "Select an option" at bounding box center [199, 115] width 12 height 9
click at [197, 112] on input "Select an option" at bounding box center [201, 115] width 9 height 9
click at [199, 114] on span "Select an option" at bounding box center [201, 115] width 4 height 4
click at [198, 114] on input "Select an option" at bounding box center [201, 115] width 9 height 9
click at [94, 177] on span "Select an option" at bounding box center [98, 180] width 9 height 9
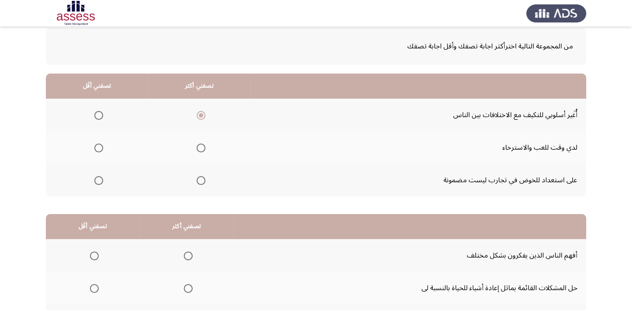
click at [94, 177] on input "Select an option" at bounding box center [98, 180] width 9 height 9
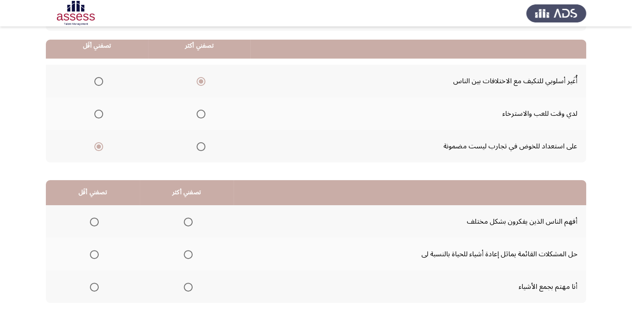
scroll to position [134, 0]
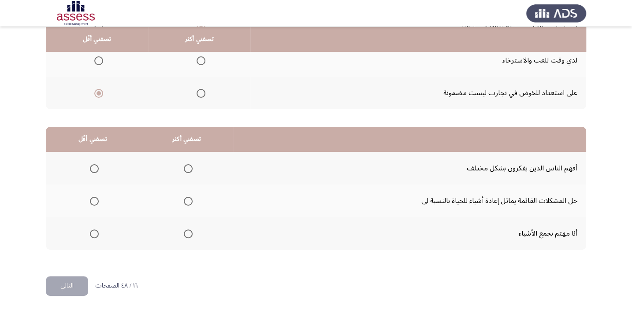
click at [185, 201] on span "Select an option" at bounding box center [188, 201] width 9 height 9
click at [185, 201] on input "Select an option" at bounding box center [188, 201] width 9 height 9
click at [94, 231] on span "Select an option" at bounding box center [94, 234] width 9 height 9
click at [94, 231] on input "Select an option" at bounding box center [94, 234] width 9 height 9
click at [54, 281] on button "التالي" at bounding box center [67, 286] width 42 height 20
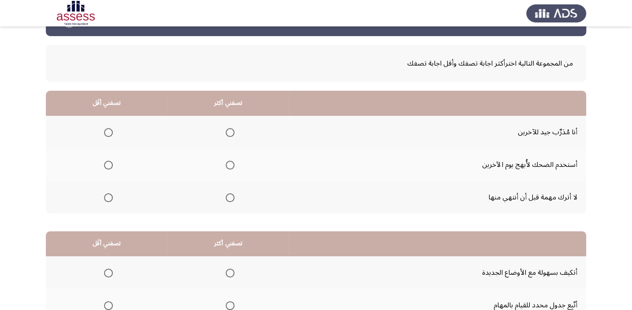
scroll to position [44, 0]
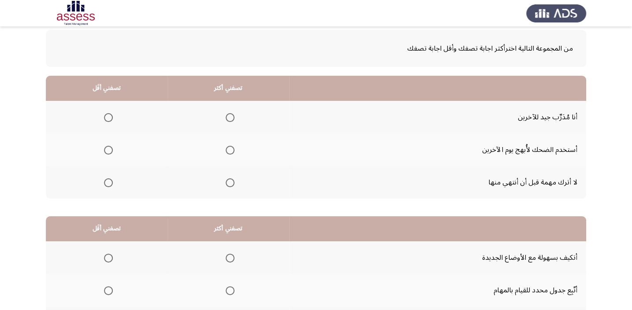
click at [229, 117] on span "Select an option" at bounding box center [230, 117] width 9 height 9
click at [229, 117] on input "Select an option" at bounding box center [230, 117] width 9 height 9
click at [229, 180] on span "Select an option" at bounding box center [230, 183] width 9 height 9
click at [229, 180] on input "Select an option" at bounding box center [230, 183] width 9 height 9
click at [107, 149] on span "Select an option" at bounding box center [108, 150] width 9 height 9
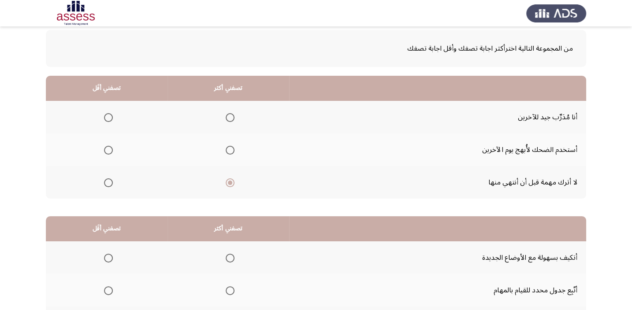
click at [107, 149] on input "Select an option" at bounding box center [108, 150] width 9 height 9
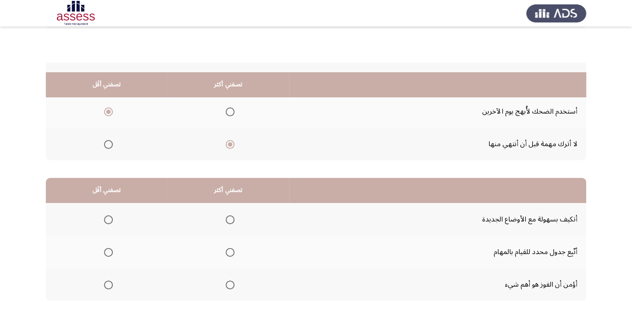
scroll to position [134, 0]
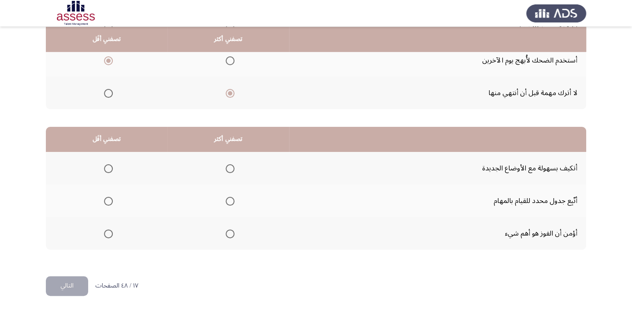
click at [227, 164] on span "Select an option" at bounding box center [230, 168] width 9 height 9
click at [227, 164] on input "Select an option" at bounding box center [230, 168] width 9 height 9
click at [232, 234] on span "Select an option" at bounding box center [230, 234] width 9 height 9
click at [232, 234] on input "Select an option" at bounding box center [230, 234] width 9 height 9
click at [110, 201] on span "Select an option" at bounding box center [108, 201] width 9 height 9
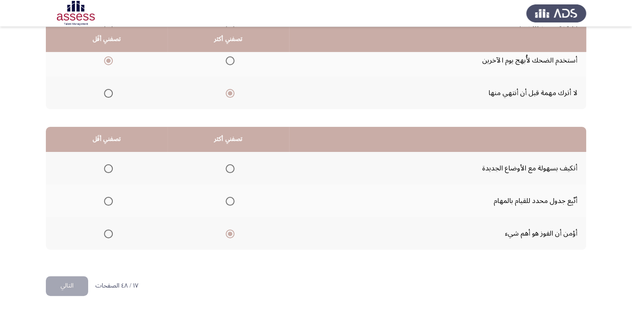
click at [110, 201] on input "Select an option" at bounding box center [108, 201] width 9 height 9
click at [113, 167] on th at bounding box center [107, 168] width 122 height 33
click at [109, 167] on span "Select an option" at bounding box center [108, 168] width 9 height 9
click at [109, 167] on input "Select an option" at bounding box center [108, 168] width 9 height 9
click at [64, 294] on button "التالي" at bounding box center [67, 286] width 42 height 20
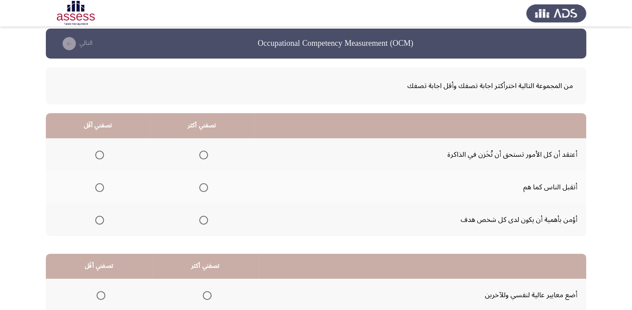
scroll to position [0, 0]
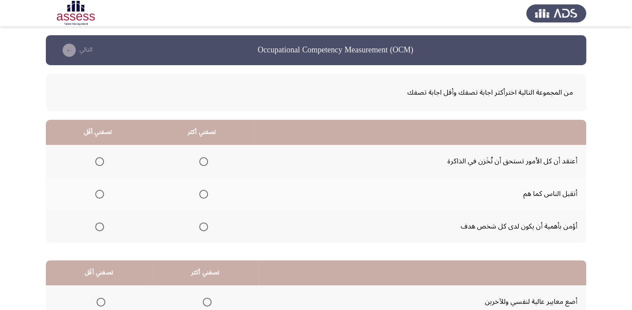
click at [202, 227] on span "Select an option" at bounding box center [203, 227] width 9 height 9
click at [202, 227] on input "Select an option" at bounding box center [203, 227] width 9 height 9
click at [100, 161] on span "Select an option" at bounding box center [99, 161] width 9 height 9
click at [100, 161] on input "Select an option" at bounding box center [99, 161] width 9 height 9
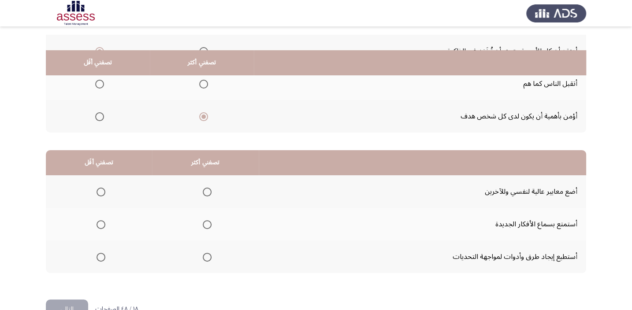
scroll to position [134, 0]
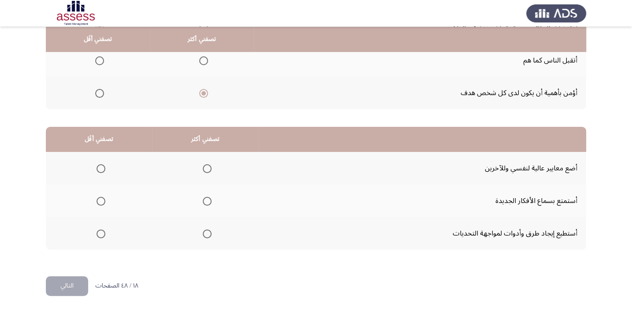
click at [205, 233] on span "Select an option" at bounding box center [207, 234] width 9 height 9
click at [205, 233] on input "Select an option" at bounding box center [207, 234] width 9 height 9
click at [101, 199] on span "Select an option" at bounding box center [101, 201] width 9 height 9
click at [101, 199] on input "Select an option" at bounding box center [101, 201] width 9 height 9
click at [66, 283] on button "التالي" at bounding box center [67, 286] width 42 height 20
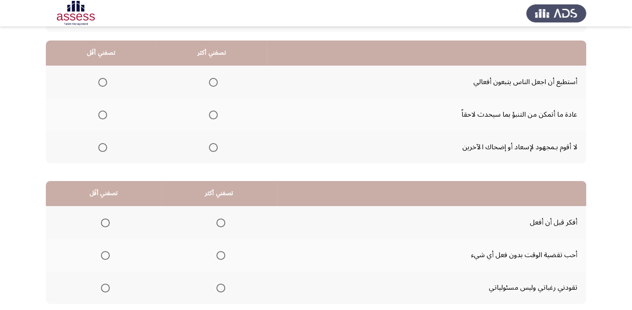
scroll to position [80, 0]
click at [215, 111] on span "Select an option" at bounding box center [213, 114] width 9 height 9
click at [215, 111] on input "Select an option" at bounding box center [213, 114] width 9 height 9
click at [101, 148] on span "Select an option" at bounding box center [102, 147] width 9 height 9
click at [101, 148] on input "Select an option" at bounding box center [102, 147] width 9 height 9
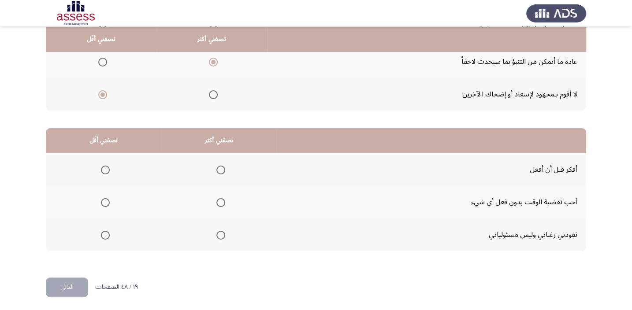
scroll to position [134, 0]
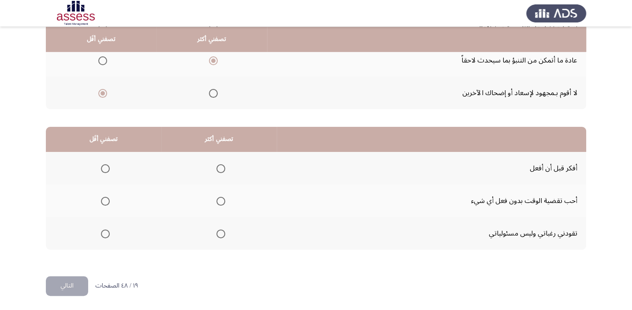
click at [220, 165] on span "Select an option" at bounding box center [220, 168] width 9 height 9
click at [220, 165] on input "Select an option" at bounding box center [220, 168] width 9 height 9
click at [106, 203] on span "Select an option" at bounding box center [105, 201] width 9 height 9
click at [106, 203] on input "Select an option" at bounding box center [105, 201] width 9 height 9
click at [71, 286] on button "التالي" at bounding box center [67, 286] width 42 height 20
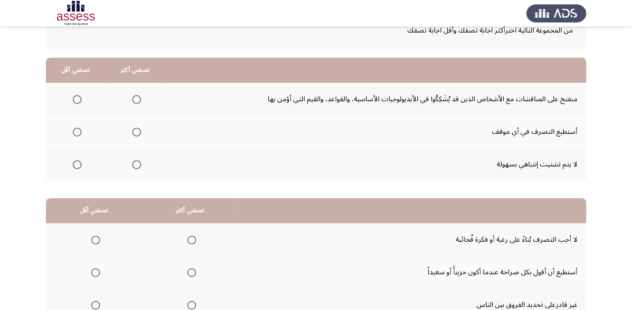
scroll to position [62, 0]
click at [136, 131] on span "Select an option" at bounding box center [136, 132] width 9 height 9
click at [136, 131] on input "Select an option" at bounding box center [136, 132] width 9 height 9
click at [136, 163] on span "Select an option" at bounding box center [136, 165] width 9 height 9
click at [136, 163] on input "Select an option" at bounding box center [136, 165] width 9 height 9
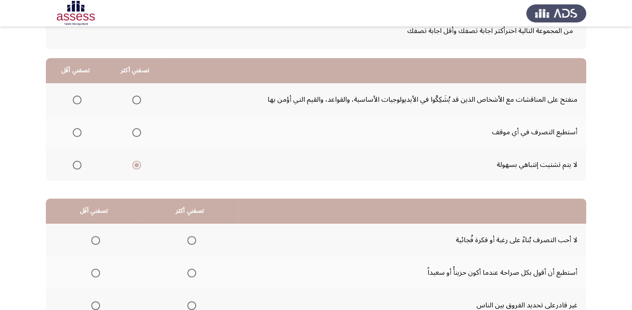
drag, startPoint x: 66, startPoint y: 108, endPoint x: 74, endPoint y: 94, distance: 15.6
click at [70, 107] on th at bounding box center [76, 99] width 60 height 33
click at [74, 96] on span "Select an option" at bounding box center [77, 100] width 9 height 9
click at [74, 96] on input "Select an option" at bounding box center [77, 100] width 9 height 9
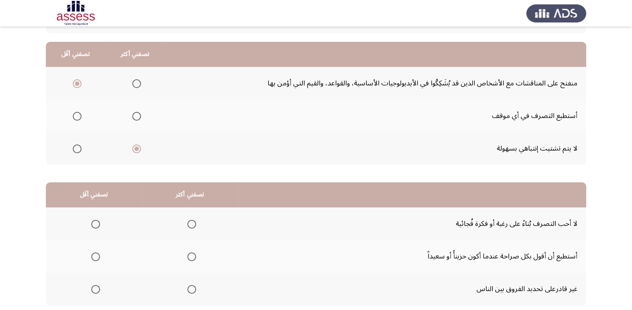
scroll to position [79, 0]
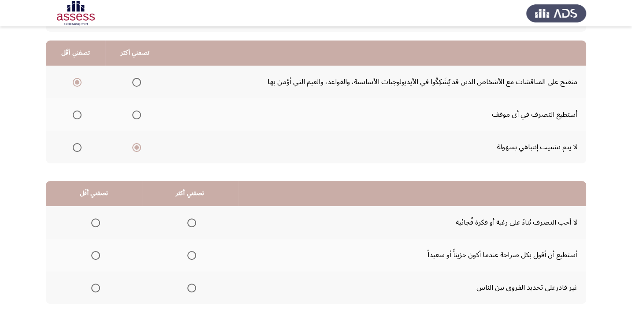
click at [134, 82] on span "Select an option" at bounding box center [136, 82] width 9 height 9
click at [134, 82] on input "Select an option" at bounding box center [136, 82] width 9 height 9
click at [79, 114] on span "Select an option" at bounding box center [77, 115] width 9 height 9
click at [79, 114] on input "Select an option" at bounding box center [77, 115] width 9 height 9
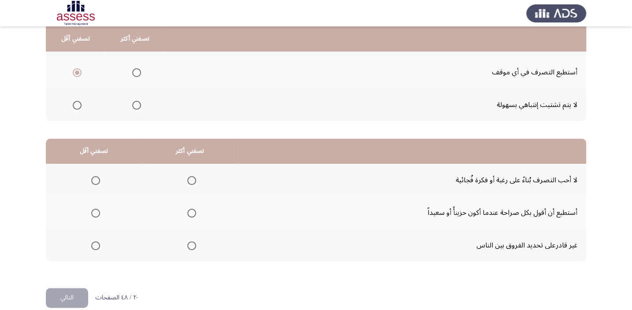
scroll to position [134, 0]
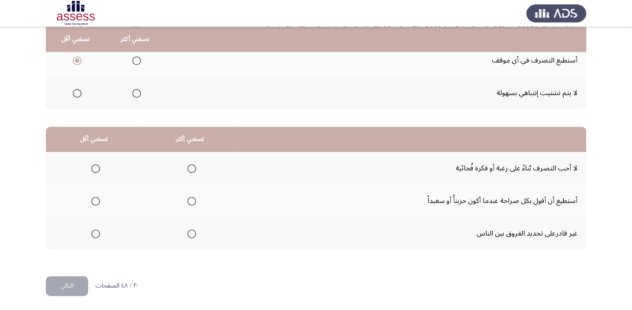
click at [190, 164] on span "Select an option" at bounding box center [191, 168] width 9 height 9
click at [190, 164] on input "Select an option" at bounding box center [191, 168] width 9 height 9
click at [95, 234] on span "Select an option" at bounding box center [95, 234] width 9 height 9
click at [95, 234] on input "Select an option" at bounding box center [95, 234] width 9 height 9
click at [68, 295] on html "Occupational Competency Measurement (OCM) التالي من المجموعة التالية اخترأكثر ا…" at bounding box center [316, 88] width 632 height 445
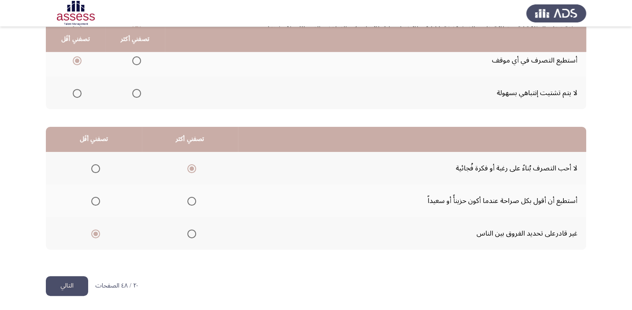
drag, startPoint x: 66, startPoint y: 286, endPoint x: 92, endPoint y: 282, distance: 26.3
click at [67, 286] on button "التالي" at bounding box center [67, 286] width 42 height 20
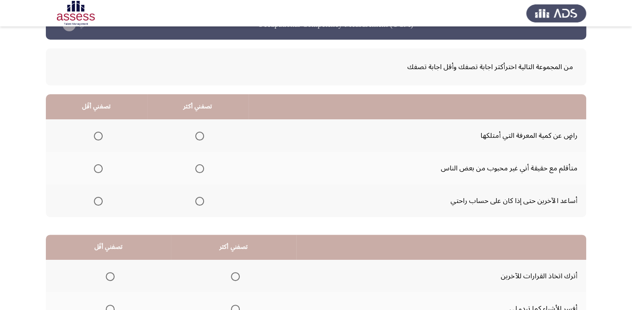
scroll to position [48, 0]
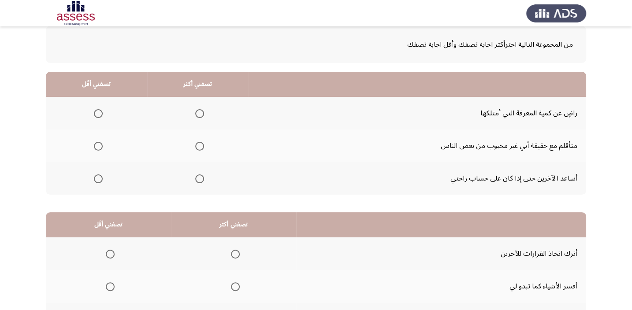
click at [198, 179] on span "Select an option" at bounding box center [199, 179] width 9 height 9
click at [198, 179] on input "Select an option" at bounding box center [199, 179] width 9 height 9
click at [97, 147] on span "Select an option" at bounding box center [98, 146] width 9 height 9
click at [97, 147] on input "Select an option" at bounding box center [98, 146] width 9 height 9
drag, startPoint x: 632, startPoint y: 108, endPoint x: 639, endPoint y: 155, distance: 47.7
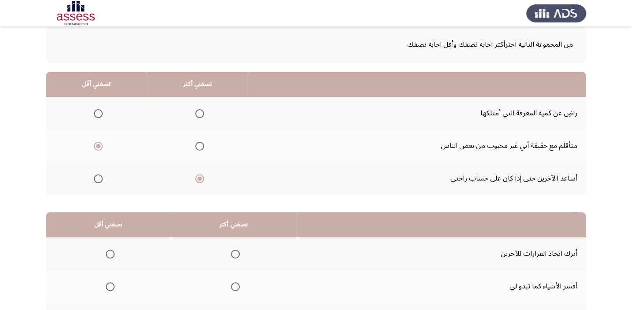
click at [632, 155] on html "Occupational Competency Measurement (OCM) التالي من المجموعة التالية اخترأكثر ا…" at bounding box center [316, 174] width 632 height 445
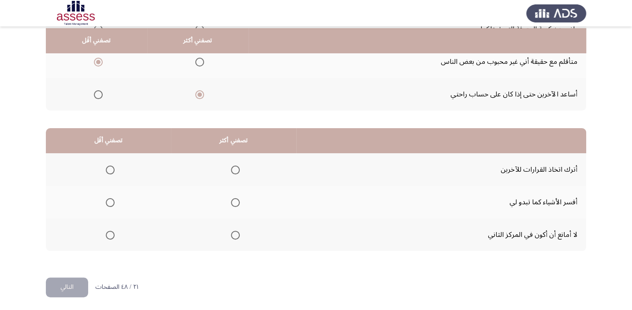
scroll to position [134, 0]
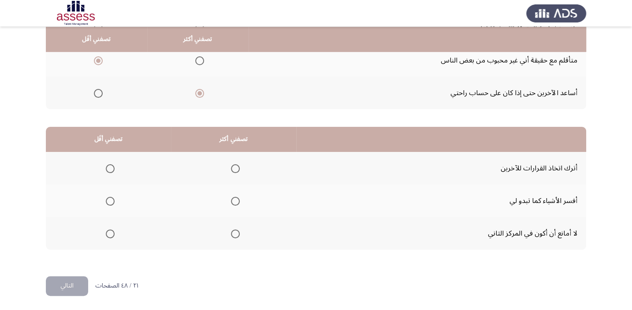
click at [235, 198] on span "Select an option" at bounding box center [235, 201] width 9 height 9
click at [235, 198] on input "Select an option" at bounding box center [235, 201] width 9 height 9
click at [110, 237] on span "Select an option" at bounding box center [110, 234] width 9 height 9
click at [110, 237] on input "Select an option" at bounding box center [110, 234] width 9 height 9
click at [67, 290] on button "التالي" at bounding box center [67, 286] width 42 height 20
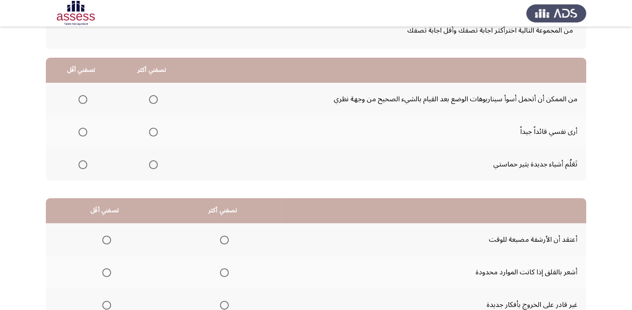
scroll to position [65, 0]
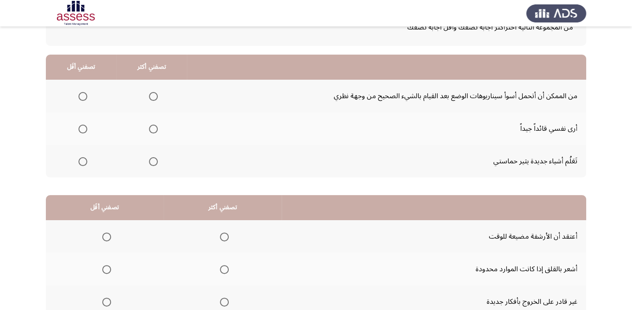
drag, startPoint x: 137, startPoint y: 126, endPoint x: 155, endPoint y: 126, distance: 18.1
click at [142, 126] on th at bounding box center [151, 128] width 71 height 33
click at [159, 125] on th at bounding box center [151, 128] width 71 height 33
click at [153, 127] on span "Select an option" at bounding box center [153, 129] width 9 height 9
click at [153, 127] on input "Select an option" at bounding box center [153, 129] width 9 height 9
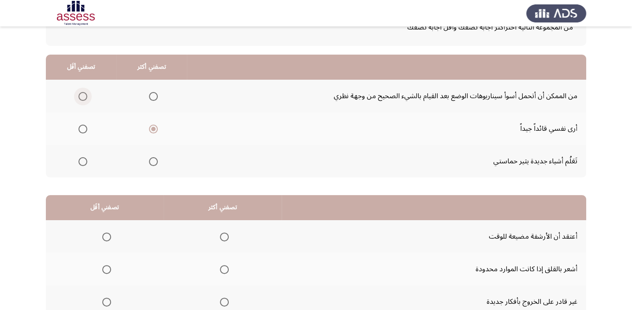
click at [84, 92] on span "Select an option" at bounding box center [82, 96] width 9 height 9
click at [84, 92] on input "Select an option" at bounding box center [82, 96] width 9 height 9
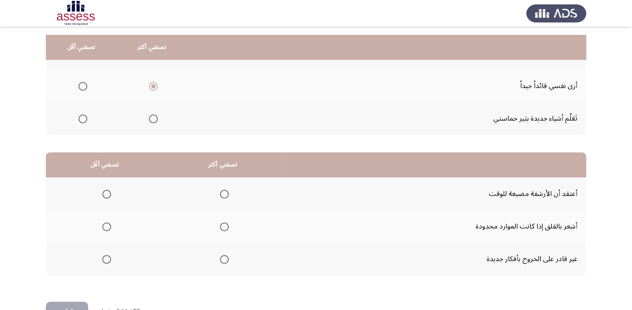
scroll to position [134, 0]
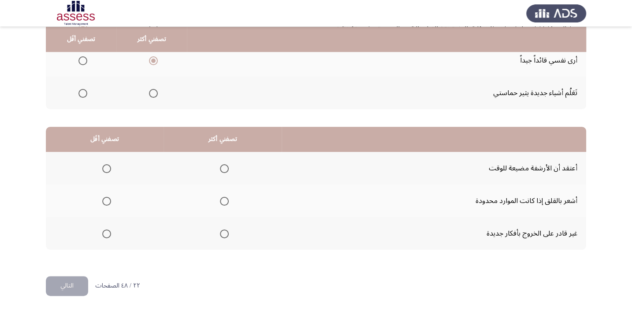
click at [224, 201] on span "Select an option" at bounding box center [224, 201] width 9 height 9
click at [224, 201] on input "Select an option" at bounding box center [224, 201] width 9 height 9
click at [104, 232] on span "Select an option" at bounding box center [106, 234] width 9 height 9
click at [104, 232] on input "Select an option" at bounding box center [106, 234] width 9 height 9
click at [79, 279] on button "التالي" at bounding box center [67, 286] width 42 height 20
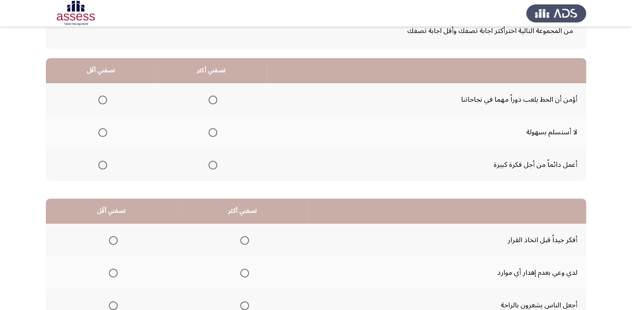
scroll to position [60, 0]
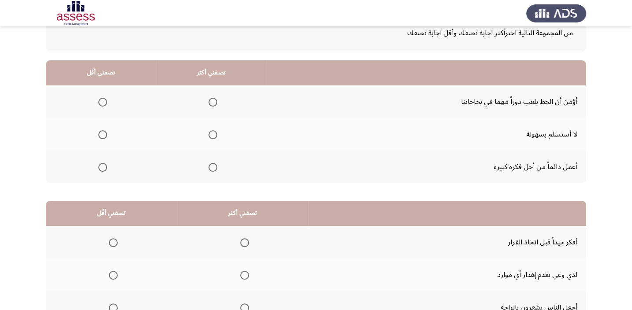
click at [211, 164] on span "Select an option" at bounding box center [213, 167] width 9 height 9
click at [211, 164] on input "Select an option" at bounding box center [213, 167] width 9 height 9
click at [212, 133] on span "Select an option" at bounding box center [213, 135] width 9 height 9
click at [212, 133] on input "Select an option" at bounding box center [213, 135] width 9 height 9
click at [106, 99] on span "Select an option" at bounding box center [102, 102] width 9 height 9
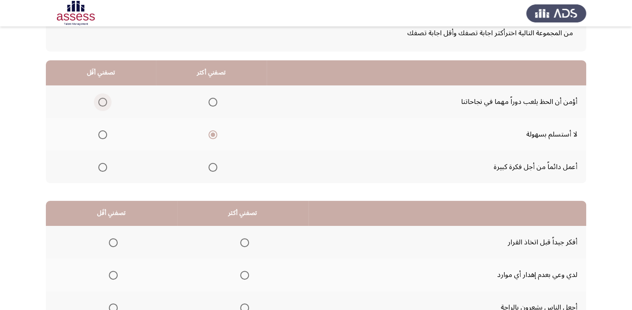
click at [106, 99] on input "Select an option" at bounding box center [102, 102] width 9 height 9
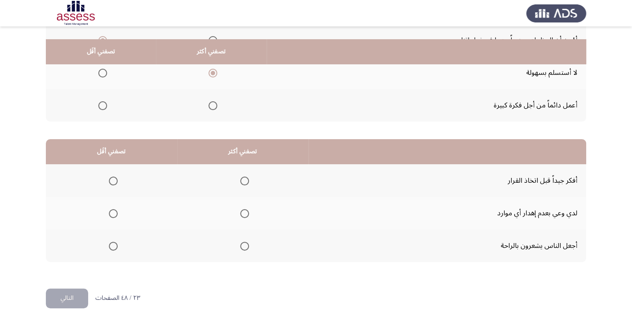
scroll to position [134, 0]
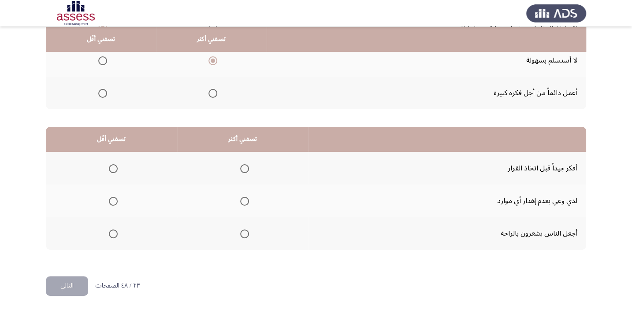
click at [240, 165] on span "Select an option" at bounding box center [244, 168] width 9 height 9
click at [240, 165] on input "Select an option" at bounding box center [244, 168] width 9 height 9
click at [106, 236] on th at bounding box center [111, 233] width 131 height 33
click at [110, 230] on span "Select an option" at bounding box center [113, 234] width 9 height 9
click at [110, 230] on input "Select an option" at bounding box center [113, 234] width 9 height 9
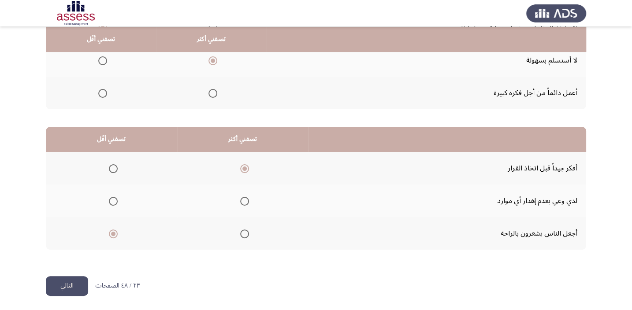
click at [64, 288] on button "التالي" at bounding box center [67, 286] width 42 height 20
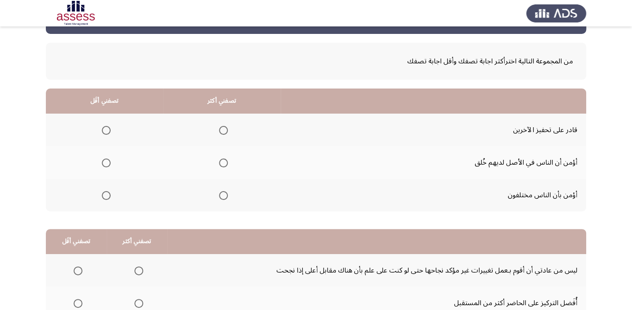
scroll to position [66, 0]
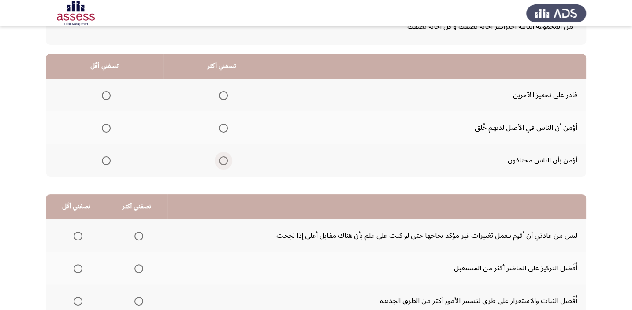
click at [219, 161] on label "Select an option" at bounding box center [222, 161] width 12 height 9
click at [219, 161] on input "Select an option" at bounding box center [223, 161] width 9 height 9
click at [224, 92] on span "Select an option" at bounding box center [223, 95] width 9 height 9
click at [224, 92] on input "Select an option" at bounding box center [223, 95] width 9 height 9
click at [106, 124] on span "Select an option" at bounding box center [106, 128] width 9 height 9
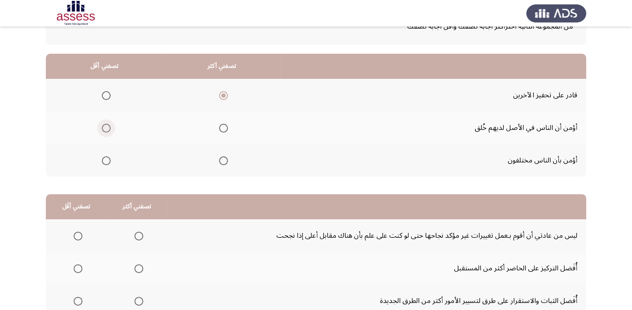
click at [106, 124] on input "Select an option" at bounding box center [106, 128] width 9 height 9
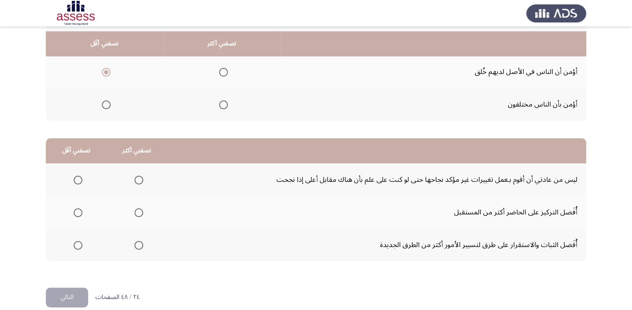
scroll to position [134, 0]
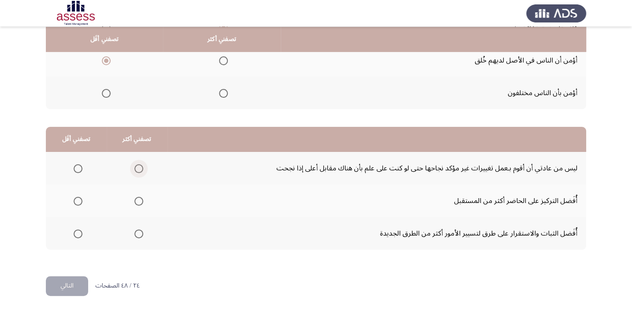
click at [140, 167] on span "Select an option" at bounding box center [138, 168] width 9 height 9
click at [140, 167] on input "Select an option" at bounding box center [138, 168] width 9 height 9
click at [80, 236] on span "Select an option" at bounding box center [78, 234] width 9 height 9
click at [80, 236] on input "Select an option" at bounding box center [78, 234] width 9 height 9
click at [65, 281] on button "التالي" at bounding box center [67, 286] width 42 height 20
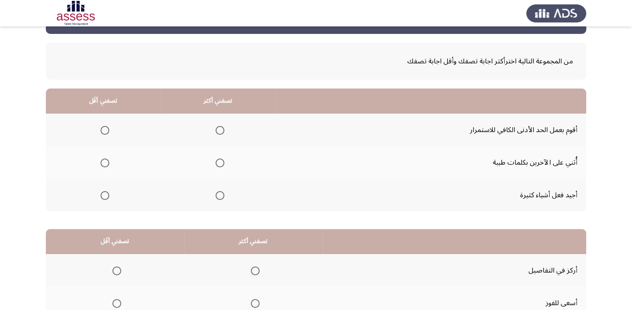
scroll to position [65, 0]
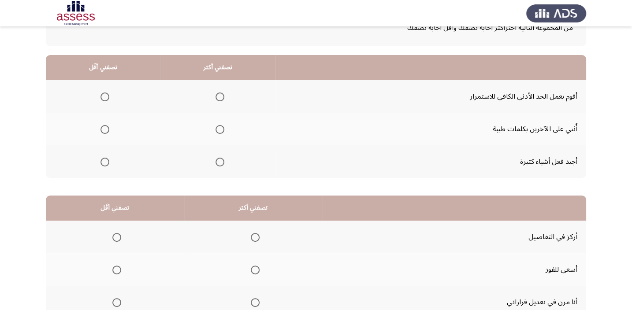
click at [213, 159] on label "Select an option" at bounding box center [218, 162] width 12 height 9
click at [216, 159] on input "Select an option" at bounding box center [220, 162] width 9 height 9
click at [103, 95] on span "Select an option" at bounding box center [105, 97] width 9 height 9
click at [103, 95] on input "Select an option" at bounding box center [105, 97] width 9 height 9
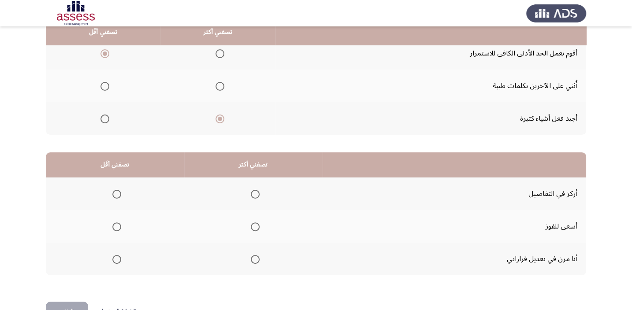
scroll to position [134, 0]
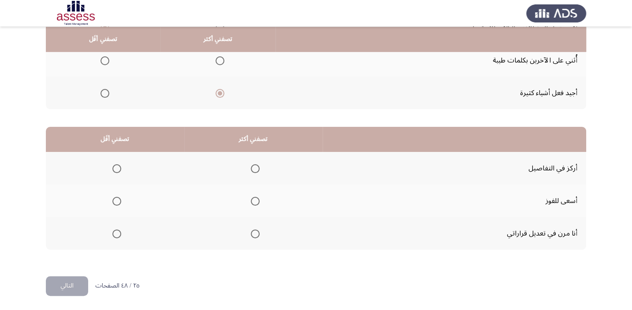
click at [255, 200] on span "Select an option" at bounding box center [255, 201] width 9 height 9
click at [255, 200] on input "Select an option" at bounding box center [255, 201] width 9 height 9
click at [254, 170] on span "Select an option" at bounding box center [255, 168] width 9 height 9
click at [254, 170] on input "Select an option" at bounding box center [255, 168] width 9 height 9
click at [109, 230] on label "Select an option" at bounding box center [115, 234] width 12 height 9
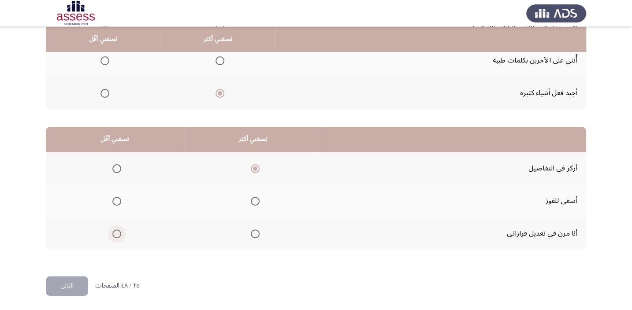
click at [112, 230] on input "Select an option" at bounding box center [116, 234] width 9 height 9
click at [71, 285] on button "التالي" at bounding box center [67, 286] width 42 height 20
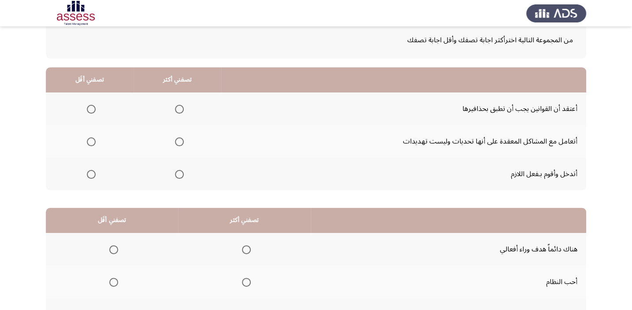
scroll to position [71, 0]
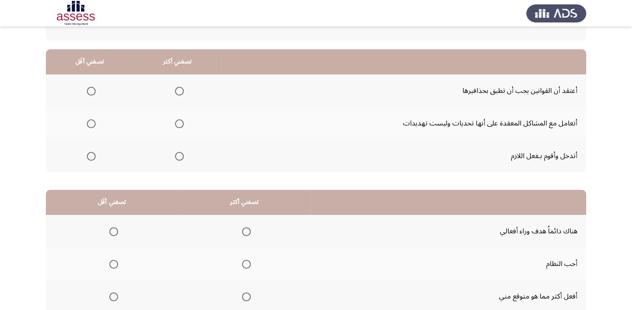
click at [179, 124] on span "Select an option" at bounding box center [179, 123] width 9 height 9
click at [179, 124] on input "Select an option" at bounding box center [179, 123] width 9 height 9
click at [92, 91] on span "Select an option" at bounding box center [91, 91] width 9 height 9
click at [92, 91] on input "Select an option" at bounding box center [91, 91] width 9 height 9
click at [84, 154] on label "Select an option" at bounding box center [89, 156] width 12 height 9
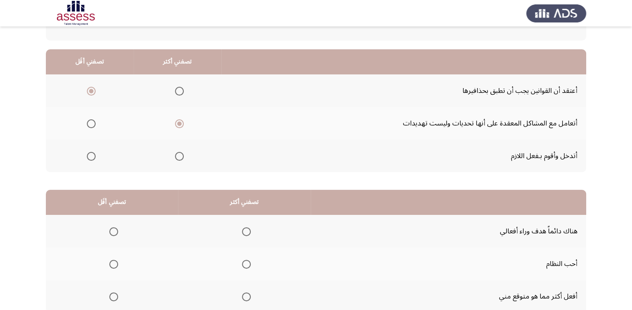
click at [87, 154] on input "Select an option" at bounding box center [91, 156] width 9 height 9
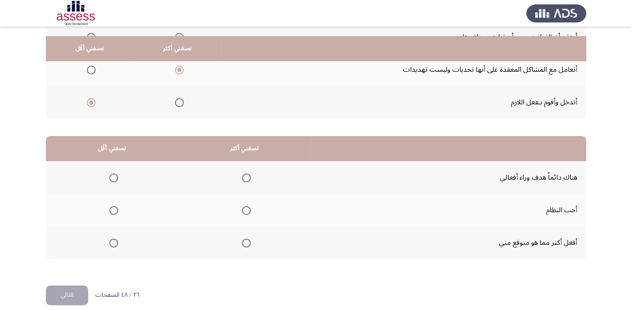
scroll to position [134, 0]
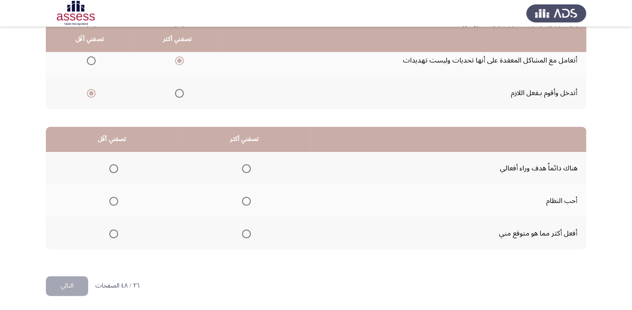
click at [244, 230] on span "Select an option" at bounding box center [246, 234] width 9 height 9
click at [244, 230] on input "Select an option" at bounding box center [246, 234] width 9 height 9
click at [107, 168] on label "Select an option" at bounding box center [112, 168] width 12 height 9
click at [109, 168] on input "Select an option" at bounding box center [113, 168] width 9 height 9
click at [71, 282] on button "التالي" at bounding box center [67, 286] width 42 height 20
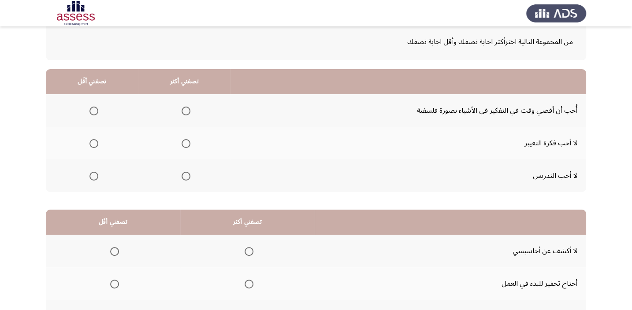
scroll to position [54, 0]
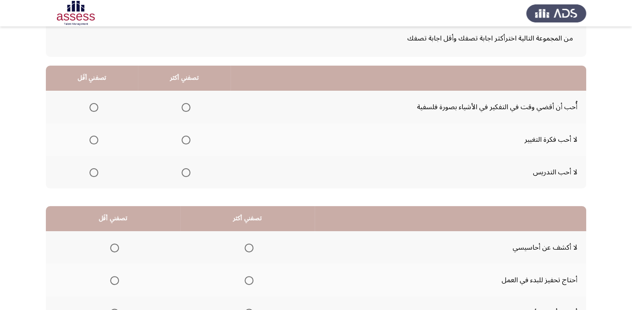
click at [184, 103] on span "Select an option" at bounding box center [186, 107] width 9 height 9
click at [184, 103] on input "Select an option" at bounding box center [186, 107] width 9 height 9
click at [87, 171] on label "Select an option" at bounding box center [92, 172] width 12 height 9
click at [90, 171] on input "Select an option" at bounding box center [94, 172] width 9 height 9
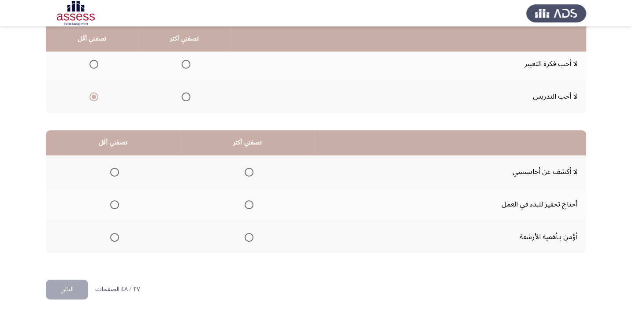
scroll to position [134, 0]
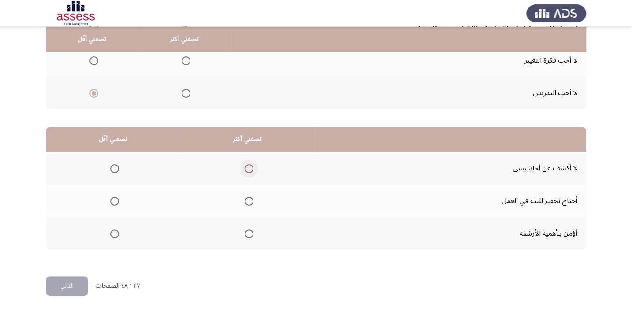
click at [248, 166] on span "Select an option" at bounding box center [249, 168] width 9 height 9
click at [248, 166] on input "Select an option" at bounding box center [249, 168] width 9 height 9
click at [116, 231] on span "Select an option" at bounding box center [114, 234] width 9 height 9
click at [116, 231] on input "Select an option" at bounding box center [114, 234] width 9 height 9
click at [112, 198] on span "Select an option" at bounding box center [114, 201] width 9 height 9
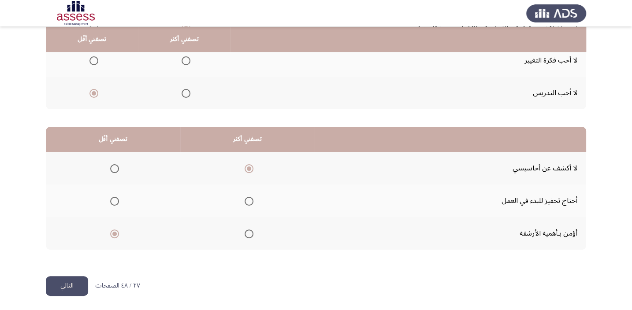
click at [112, 198] on input "Select an option" at bounding box center [114, 201] width 9 height 9
click at [47, 287] on button "التالي" at bounding box center [67, 286] width 42 height 20
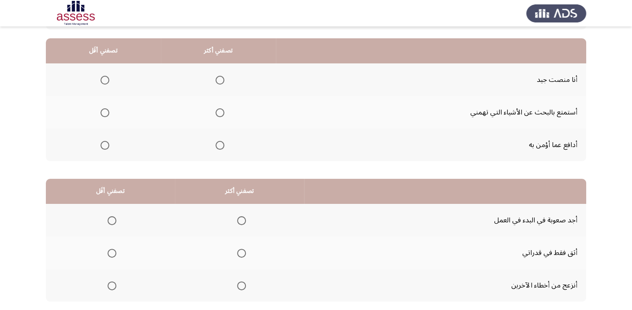
scroll to position [82, 0]
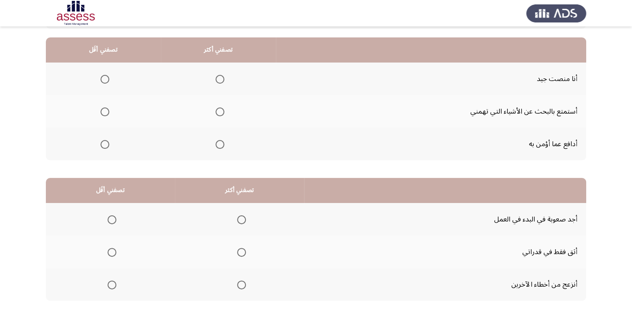
click at [220, 143] on span "Select an option" at bounding box center [220, 144] width 9 height 9
click at [220, 143] on input "Select an option" at bounding box center [220, 144] width 9 height 9
click at [104, 110] on span "Select an option" at bounding box center [105, 112] width 9 height 9
click at [104, 110] on input "Select an option" at bounding box center [105, 112] width 9 height 9
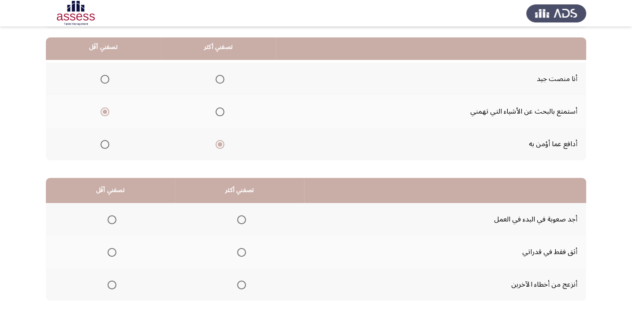
scroll to position [134, 0]
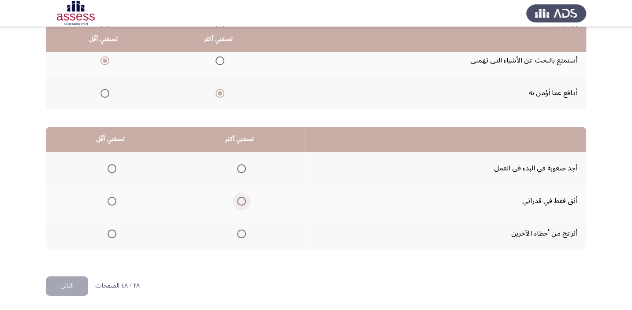
click at [239, 199] on span "Select an option" at bounding box center [241, 201] width 9 height 9
click at [239, 199] on input "Select an option" at bounding box center [241, 201] width 9 height 9
click at [109, 233] on span "Select an option" at bounding box center [112, 234] width 9 height 9
click at [109, 233] on input "Select an option" at bounding box center [112, 234] width 9 height 9
click at [81, 281] on button "التالي" at bounding box center [67, 286] width 42 height 20
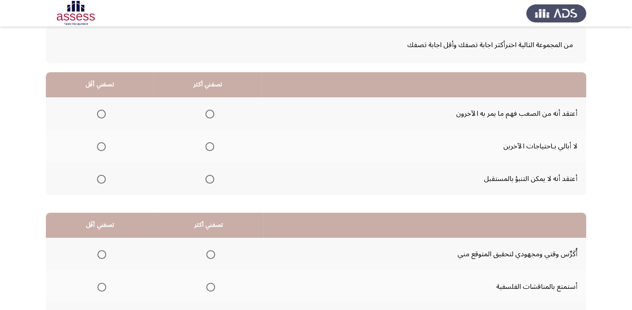
scroll to position [51, 0]
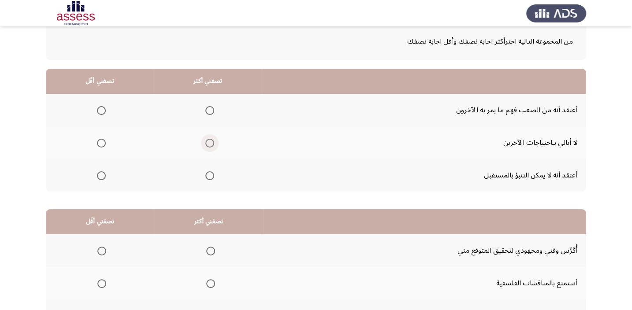
click at [211, 139] on span "Select an option" at bounding box center [209, 143] width 9 height 9
click at [211, 139] on input "Select an option" at bounding box center [209, 143] width 9 height 9
click at [101, 176] on span "Select an option" at bounding box center [101, 176] width 9 height 9
click at [101, 176] on input "Select an option" at bounding box center [101, 176] width 9 height 9
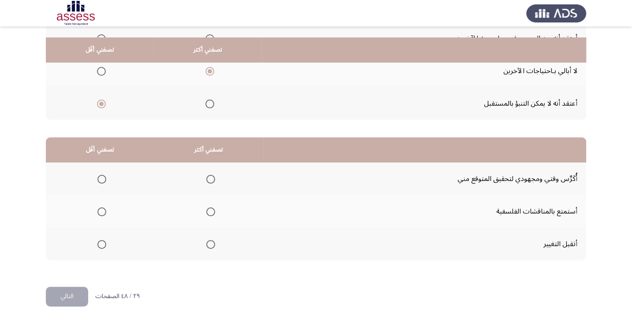
scroll to position [134, 0]
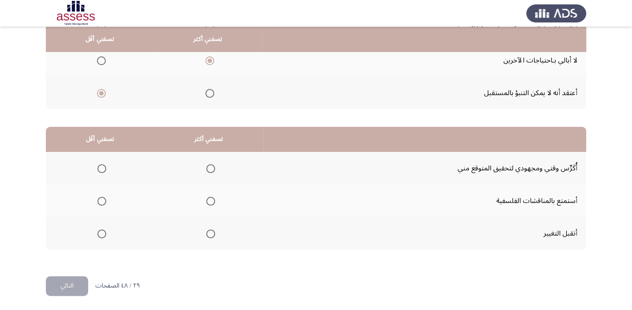
click at [215, 162] on th at bounding box center [208, 168] width 109 height 33
click at [210, 167] on span "Select an option" at bounding box center [210, 168] width 9 height 9
click at [210, 167] on input "Select an option" at bounding box center [210, 168] width 9 height 9
click at [104, 202] on span "Select an option" at bounding box center [101, 201] width 9 height 9
click at [104, 202] on input "Select an option" at bounding box center [101, 201] width 9 height 9
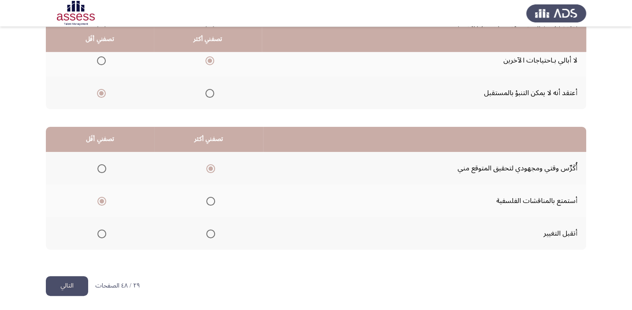
click at [71, 287] on button "التالي" at bounding box center [67, 286] width 42 height 20
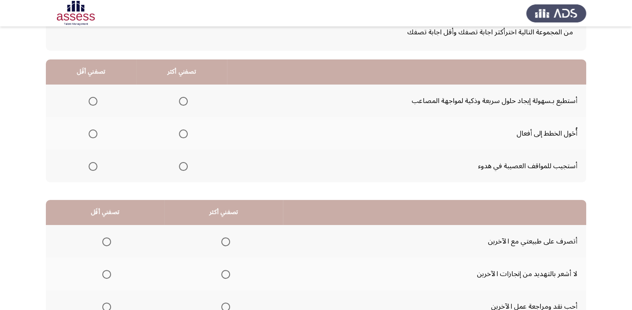
scroll to position [62, 0]
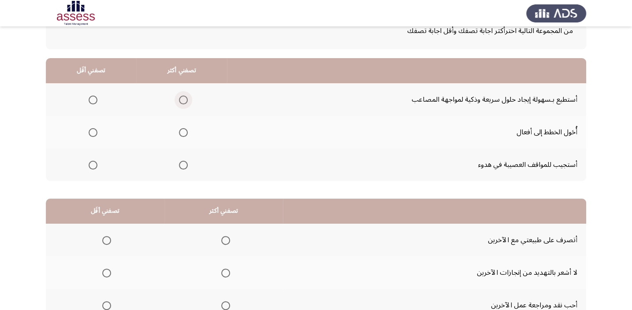
click at [181, 96] on span "Select an option" at bounding box center [183, 100] width 9 height 9
click at [181, 96] on input "Select an option" at bounding box center [183, 100] width 9 height 9
click at [93, 135] on span "Select an option" at bounding box center [93, 132] width 9 height 9
click at [93, 135] on input "Select an option" at bounding box center [93, 132] width 9 height 9
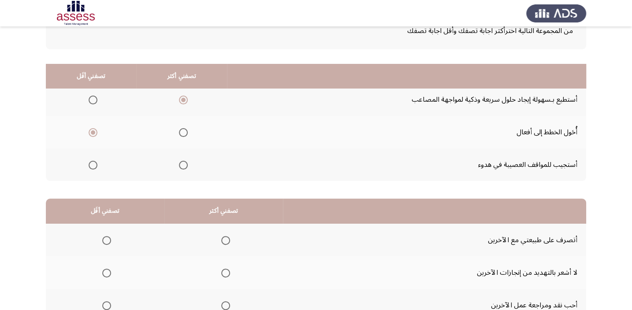
scroll to position [134, 0]
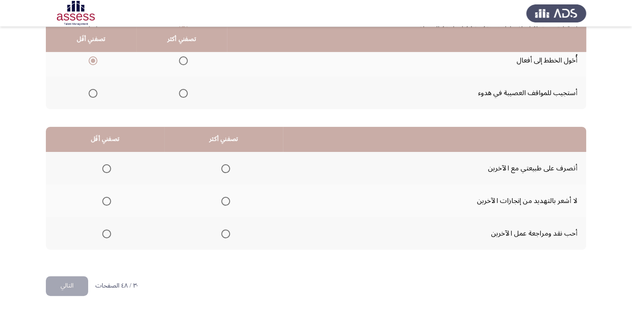
click at [221, 168] on span "Select an option" at bounding box center [225, 168] width 9 height 9
click at [221, 168] on input "Select an option" at bounding box center [225, 168] width 9 height 9
click at [226, 200] on span "Select an option" at bounding box center [225, 201] width 9 height 9
click at [226, 200] on input "Select an option" at bounding box center [225, 201] width 9 height 9
click at [108, 167] on span "Select an option" at bounding box center [106, 168] width 9 height 9
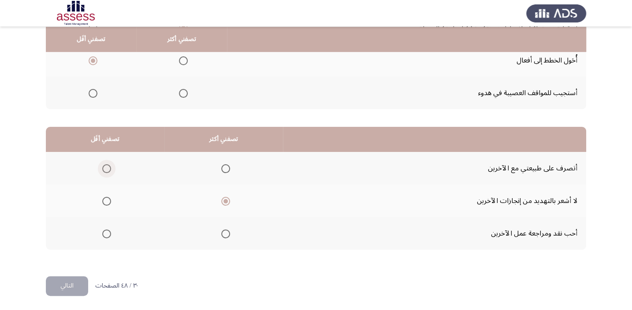
click at [108, 167] on input "Select an option" at bounding box center [106, 168] width 9 height 9
click at [64, 283] on button "التالي" at bounding box center [67, 286] width 42 height 20
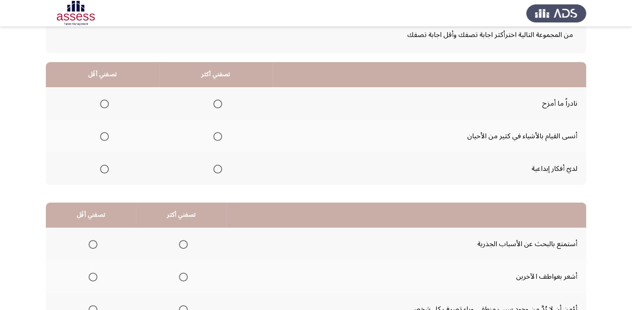
scroll to position [58, 0]
click at [214, 168] on span "Select an option" at bounding box center [217, 168] width 9 height 9
click at [214, 168] on input "Select an option" at bounding box center [217, 168] width 9 height 9
click at [103, 135] on span "Select an option" at bounding box center [104, 136] width 9 height 9
click at [103, 135] on input "Select an option" at bounding box center [104, 136] width 9 height 9
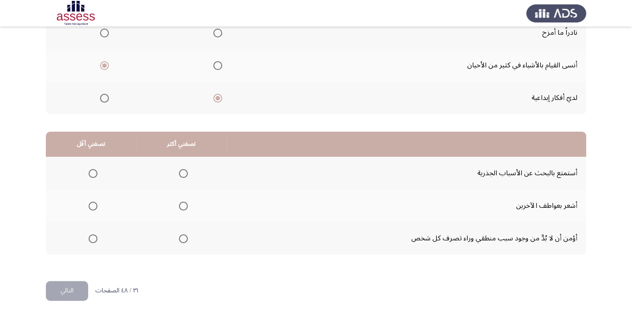
scroll to position [134, 0]
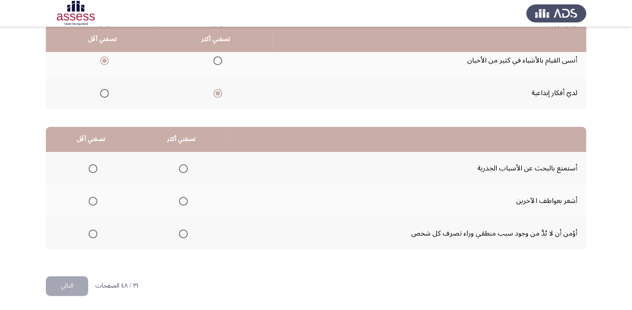
click at [180, 168] on span "Select an option" at bounding box center [183, 168] width 9 height 9
click at [180, 168] on input "Select an option" at bounding box center [183, 168] width 9 height 9
click at [90, 230] on span "Select an option" at bounding box center [93, 234] width 9 height 9
click at [90, 230] on input "Select an option" at bounding box center [93, 234] width 9 height 9
drag, startPoint x: 56, startPoint y: 282, endPoint x: 134, endPoint y: 275, distance: 77.5
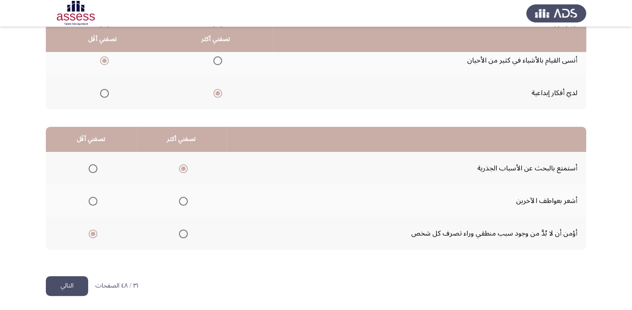
click at [57, 282] on button "التالي" at bounding box center [67, 286] width 42 height 20
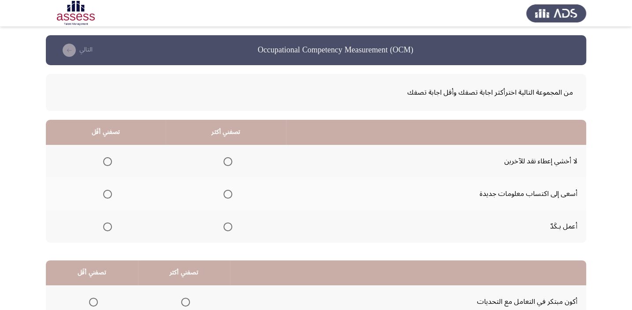
scroll to position [58, 0]
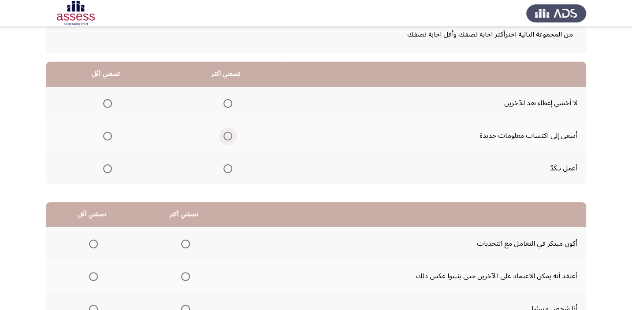
click at [226, 133] on span "Select an option" at bounding box center [228, 136] width 9 height 9
click at [226, 133] on input "Select an option" at bounding box center [228, 136] width 9 height 9
click at [105, 102] on span "Select an option" at bounding box center [107, 103] width 9 height 9
click at [105, 102] on input "Select an option" at bounding box center [107, 103] width 9 height 9
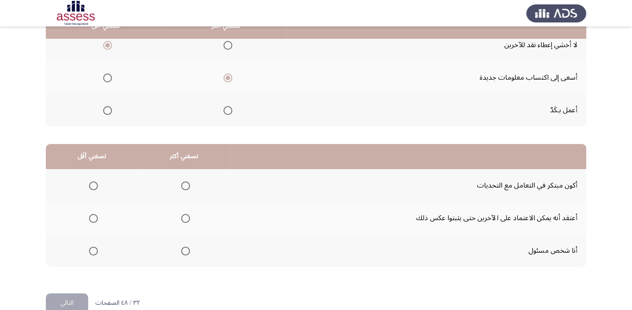
scroll to position [134, 0]
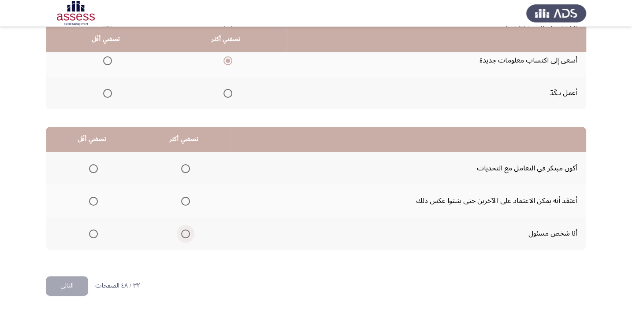
click at [186, 234] on span "Select an option" at bounding box center [186, 234] width 0 height 0
click at [183, 232] on input "Select an option" at bounding box center [185, 234] width 9 height 9
click at [93, 205] on mat-radio-group "Select an option" at bounding box center [92, 201] width 12 height 15
click at [93, 201] on span "Select an option" at bounding box center [93, 201] width 9 height 9
click at [93, 201] on input "Select an option" at bounding box center [93, 201] width 9 height 9
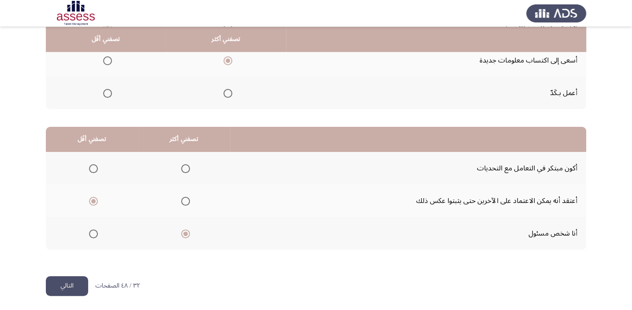
click at [58, 283] on button "التالي" at bounding box center [67, 286] width 42 height 20
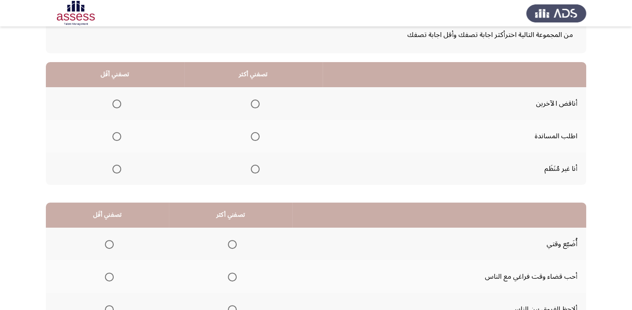
scroll to position [58, 0]
click at [253, 132] on span "Select an option" at bounding box center [255, 136] width 9 height 9
click at [253, 132] on input "Select an option" at bounding box center [255, 136] width 9 height 9
click at [109, 172] on label "Select an option" at bounding box center [115, 168] width 12 height 9
click at [112, 172] on input "Select an option" at bounding box center [116, 168] width 9 height 9
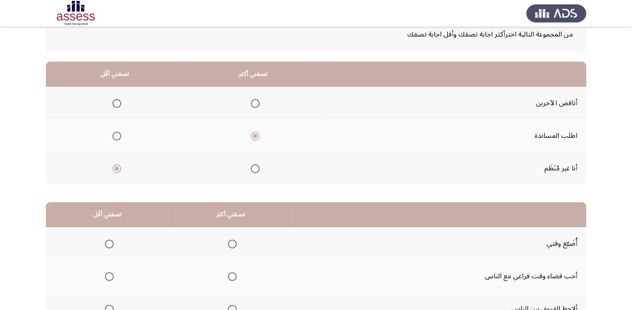
click at [114, 169] on span "Select an option" at bounding box center [116, 168] width 9 height 9
click at [114, 169] on input "Select an option" at bounding box center [116, 168] width 9 height 9
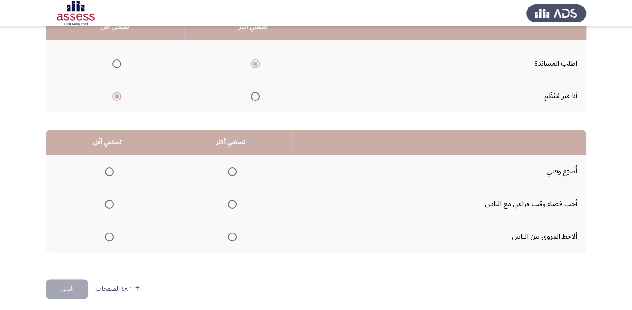
scroll to position [134, 0]
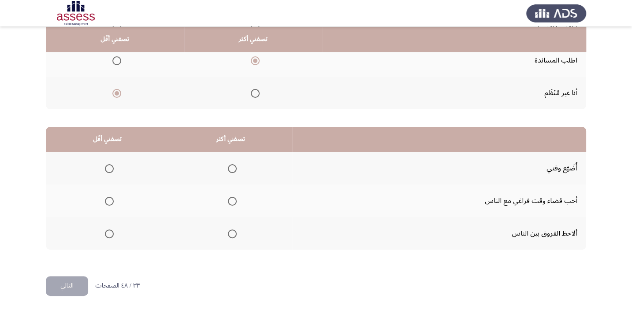
click at [228, 198] on span "Select an option" at bounding box center [232, 201] width 9 height 9
click at [228, 198] on input "Select an option" at bounding box center [232, 201] width 9 height 9
click at [108, 161] on mat-radio-group "Select an option" at bounding box center [107, 168] width 12 height 15
click at [112, 164] on span "Select an option" at bounding box center [109, 168] width 9 height 9
click at [112, 164] on input "Select an option" at bounding box center [109, 168] width 9 height 9
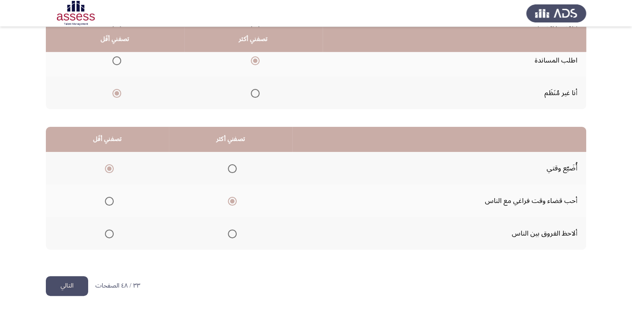
drag, startPoint x: 57, startPoint y: 284, endPoint x: 68, endPoint y: 284, distance: 11.0
click at [57, 284] on button "التالي" at bounding box center [67, 286] width 42 height 20
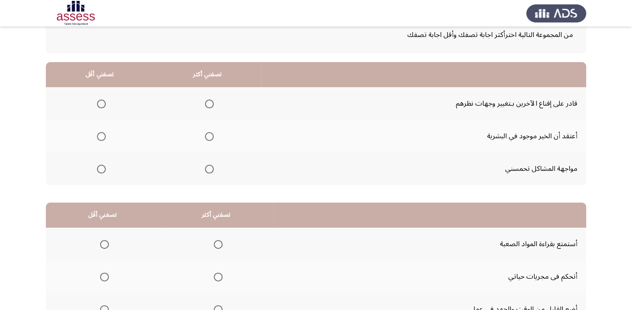
scroll to position [67, 0]
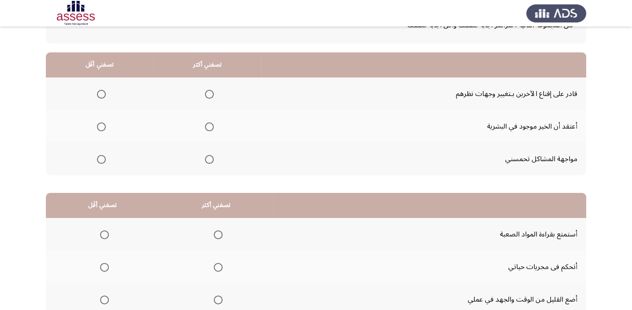
click at [208, 157] on span "Select an option" at bounding box center [209, 159] width 9 height 9
click at [208, 157] on input "Select an option" at bounding box center [209, 159] width 9 height 9
click at [98, 91] on span "Select an option" at bounding box center [101, 94] width 9 height 9
click at [98, 91] on input "Select an option" at bounding box center [101, 94] width 9 height 9
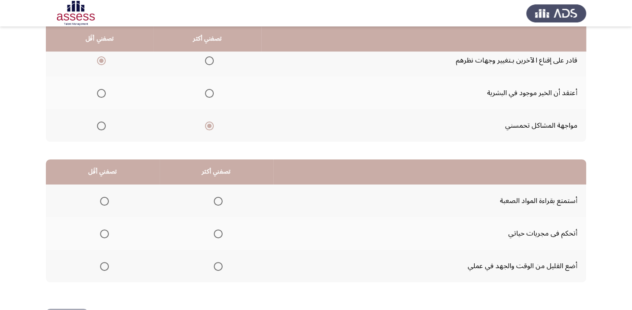
scroll to position [134, 0]
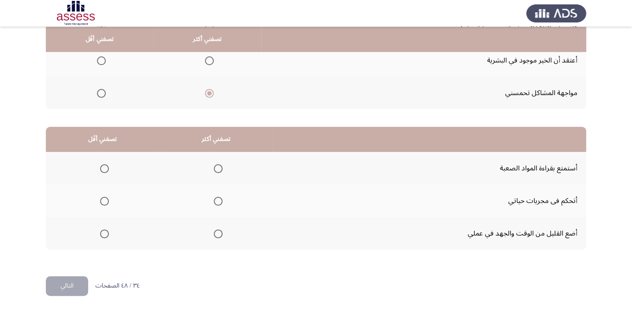
click at [219, 167] on span "Select an option" at bounding box center [218, 168] width 9 height 9
click at [219, 167] on input "Select an option" at bounding box center [218, 168] width 9 height 9
click at [101, 230] on span "Select an option" at bounding box center [104, 234] width 9 height 9
click at [101, 230] on input "Select an option" at bounding box center [104, 234] width 9 height 9
click at [62, 284] on button "التالي" at bounding box center [67, 286] width 42 height 20
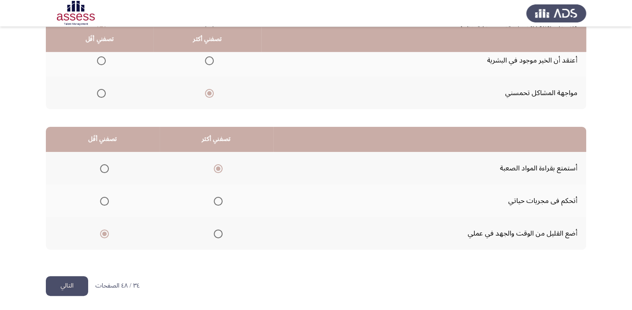
scroll to position [0, 0]
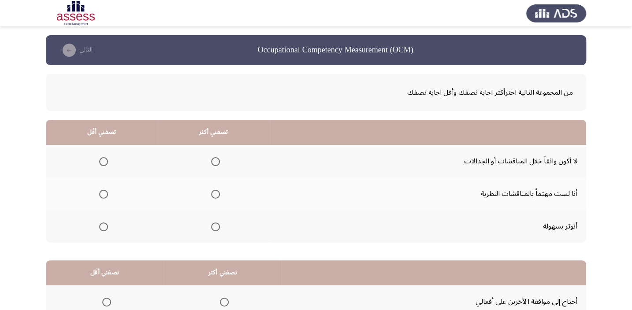
drag, startPoint x: 631, startPoint y: 96, endPoint x: 639, endPoint y: 129, distance: 34.2
click at [632, 129] on html "Occupational Competency Measurement (OCM) التالي من المجموعة التالية اخترأكثر ا…" at bounding box center [316, 222] width 632 height 445
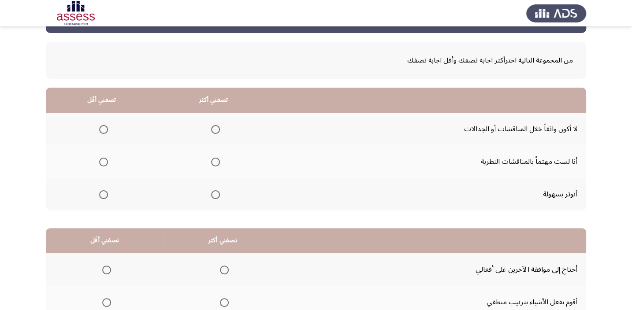
scroll to position [57, 0]
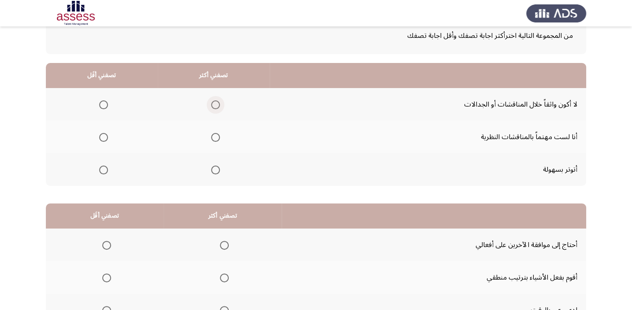
click at [215, 103] on span "Select an option" at bounding box center [215, 105] width 9 height 9
click at [215, 103] on input "Select an option" at bounding box center [215, 105] width 9 height 9
drag, startPoint x: 101, startPoint y: 169, endPoint x: 120, endPoint y: 169, distance: 19.4
click at [111, 169] on th at bounding box center [102, 169] width 112 height 33
click at [105, 168] on span "Select an option" at bounding box center [103, 170] width 9 height 9
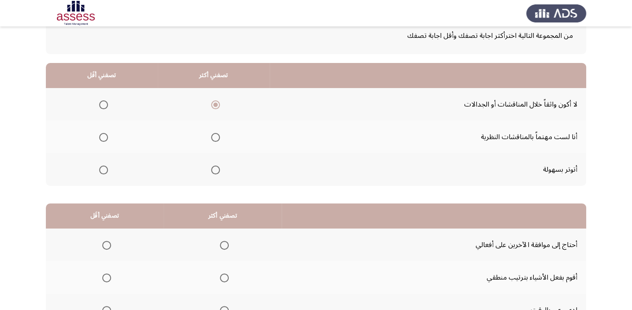
click at [105, 168] on input "Select an option" at bounding box center [103, 170] width 9 height 9
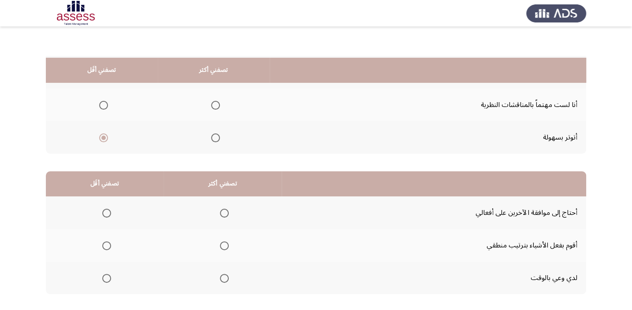
scroll to position [134, 0]
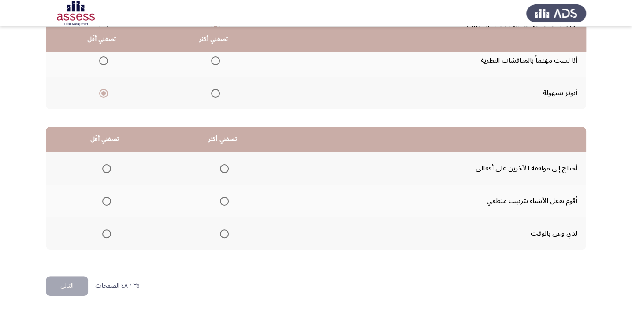
click at [220, 230] on span "Select an option" at bounding box center [224, 234] width 9 height 9
click at [220, 230] on input "Select an option" at bounding box center [224, 234] width 9 height 9
click at [105, 168] on span "Select an option" at bounding box center [106, 168] width 9 height 9
click at [105, 168] on input "Select an option" at bounding box center [106, 168] width 9 height 9
click at [53, 288] on button "التالي" at bounding box center [67, 286] width 42 height 20
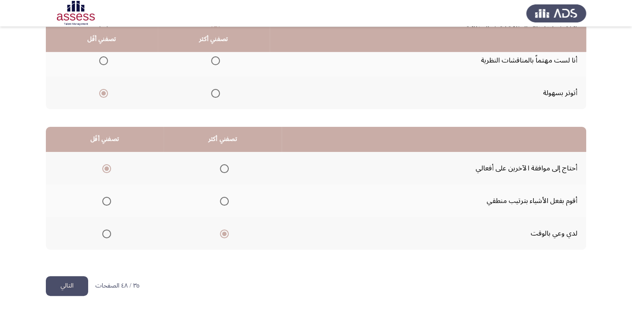
scroll to position [0, 0]
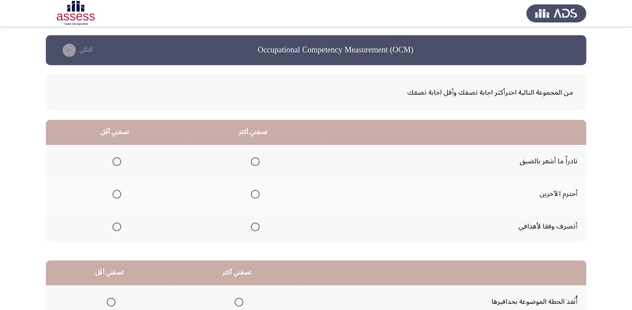
click at [255, 226] on span "Select an option" at bounding box center [255, 227] width 9 height 9
click at [255, 226] on input "Select an option" at bounding box center [255, 227] width 9 height 9
click at [117, 159] on span "Select an option" at bounding box center [116, 161] width 9 height 9
click at [117, 159] on input "Select an option" at bounding box center [116, 161] width 9 height 9
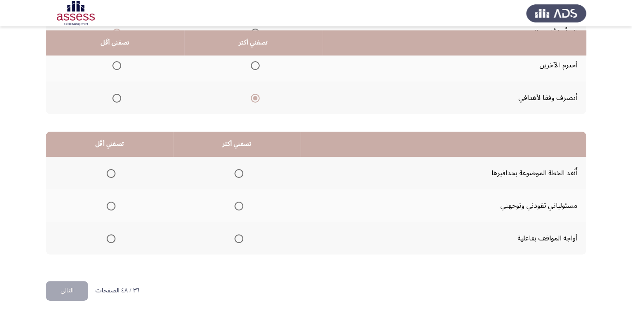
scroll to position [134, 0]
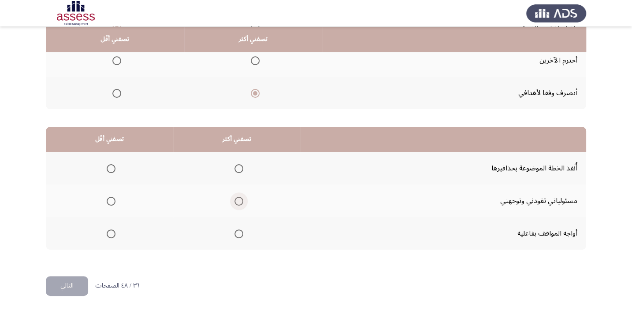
click at [235, 199] on span "Select an option" at bounding box center [239, 201] width 9 height 9
click at [235, 199] on input "Select an option" at bounding box center [239, 201] width 9 height 9
click at [107, 169] on span "Select an option" at bounding box center [111, 168] width 9 height 9
click at [107, 169] on input "Select an option" at bounding box center [111, 168] width 9 height 9
click at [61, 281] on button "التالي" at bounding box center [67, 286] width 42 height 20
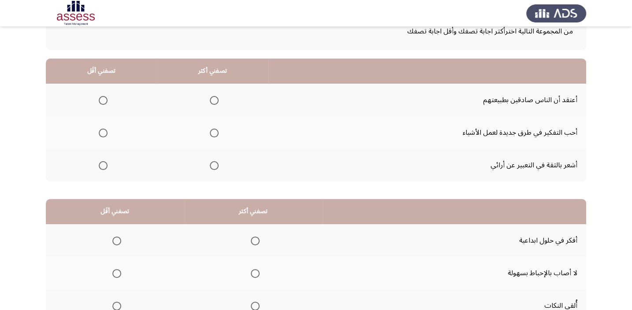
scroll to position [62, 0]
click at [204, 162] on th at bounding box center [213, 165] width 112 height 33
click at [105, 100] on span "Select an option" at bounding box center [103, 100] width 9 height 9
click at [105, 100] on input "Select an option" at bounding box center [103, 100] width 9 height 9
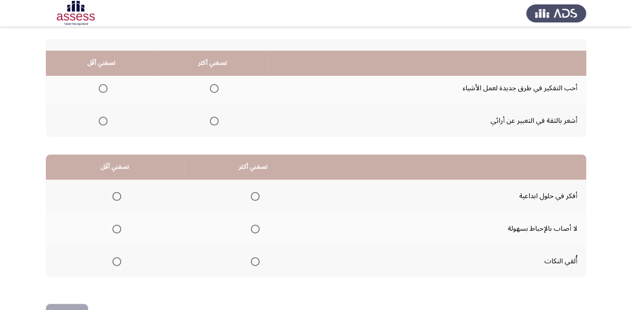
scroll to position [134, 0]
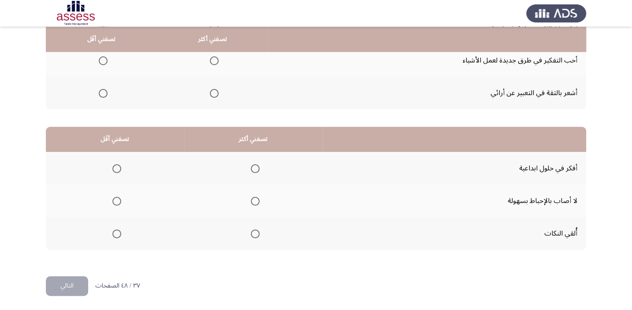
click at [251, 165] on span "Select an option" at bounding box center [255, 168] width 9 height 9
click at [251, 165] on input "Select an option" at bounding box center [255, 168] width 9 height 9
click at [115, 230] on span "Select an option" at bounding box center [116, 234] width 9 height 9
click at [115, 230] on input "Select an option" at bounding box center [116, 234] width 9 height 9
click at [50, 282] on button "التالي" at bounding box center [67, 286] width 42 height 20
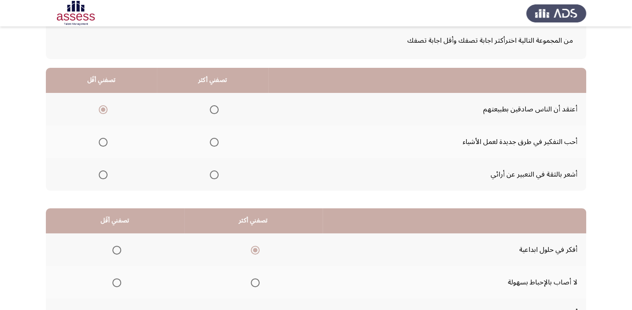
scroll to position [33, 0]
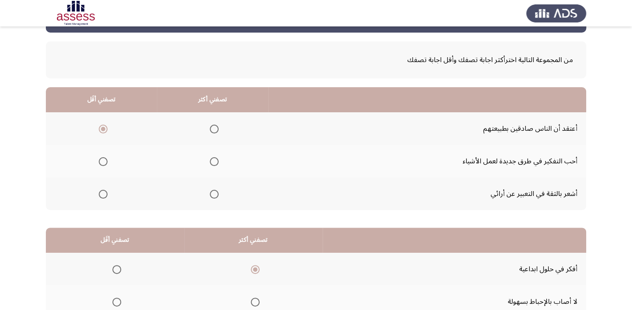
click at [213, 161] on span "Select an option" at bounding box center [214, 161] width 9 height 9
click at [213, 161] on input "Select an option" at bounding box center [214, 161] width 9 height 9
drag, startPoint x: 629, startPoint y: 125, endPoint x: 637, endPoint y: 162, distance: 37.9
click at [632, 162] on html "Occupational Competency Measurement (OCM) التالي من المجموعة التالية اخترأكثر ا…" at bounding box center [316, 189] width 632 height 445
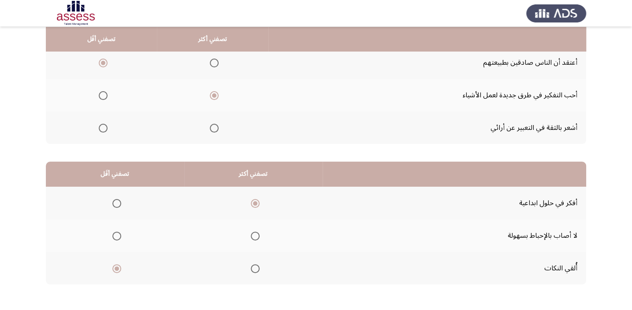
scroll to position [134, 0]
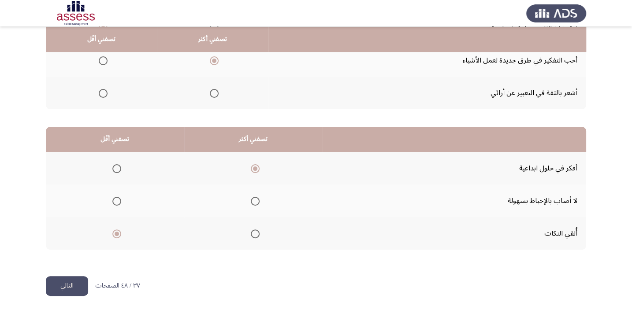
click at [54, 284] on button "التالي" at bounding box center [67, 286] width 42 height 20
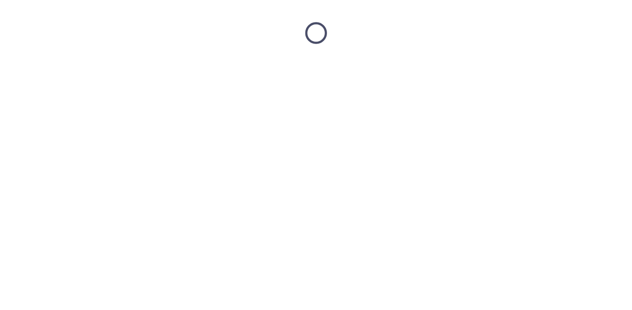
scroll to position [0, 0]
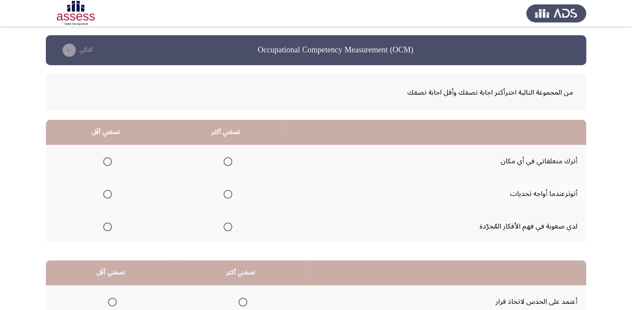
click at [107, 160] on span "Select an option" at bounding box center [107, 161] width 9 height 9
click at [107, 160] on input "Select an option" at bounding box center [107, 161] width 9 height 9
click at [228, 223] on span "Select an option" at bounding box center [228, 227] width 9 height 9
click at [228, 223] on input "Select an option" at bounding box center [228, 227] width 9 height 9
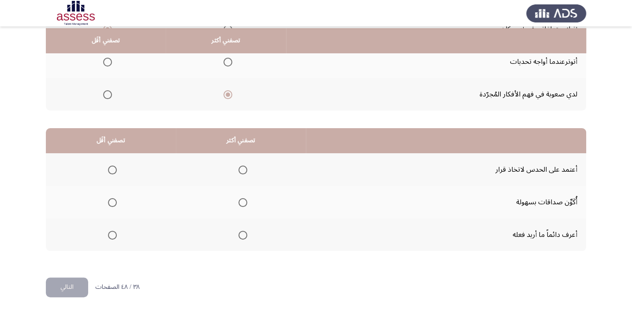
scroll to position [134, 0]
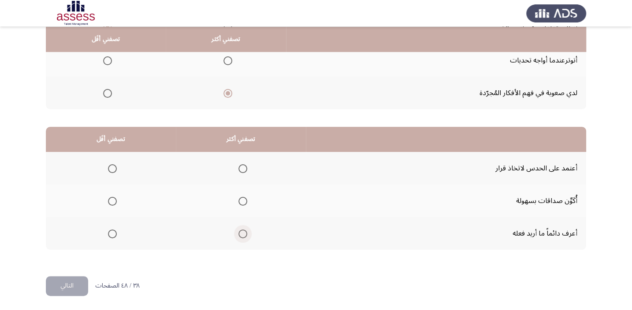
click at [241, 231] on span "Select an option" at bounding box center [243, 234] width 9 height 9
click at [241, 231] on input "Select an option" at bounding box center [243, 234] width 9 height 9
click at [112, 167] on span "Select an option" at bounding box center [112, 168] width 9 height 9
click at [112, 167] on input "Select an option" at bounding box center [112, 168] width 9 height 9
click at [62, 280] on button "التالي" at bounding box center [67, 286] width 42 height 20
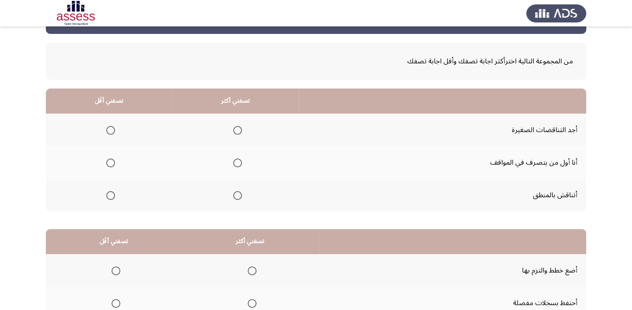
scroll to position [61, 0]
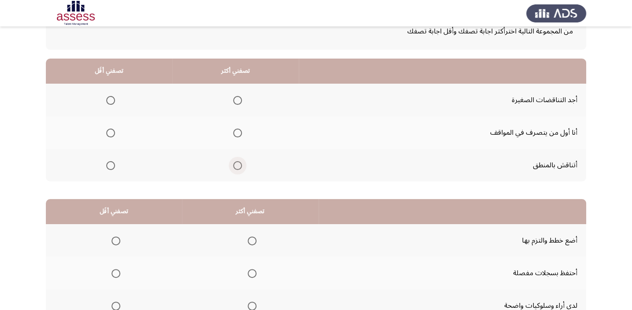
click at [234, 163] on span "Select an option" at bounding box center [237, 165] width 9 height 9
click at [234, 163] on input "Select an option" at bounding box center [237, 165] width 9 height 9
click at [112, 97] on span "Select an option" at bounding box center [110, 100] width 9 height 9
click at [112, 97] on input "Select an option" at bounding box center [110, 100] width 9 height 9
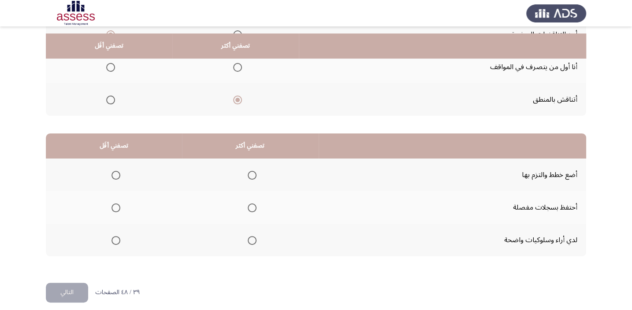
scroll to position [134, 0]
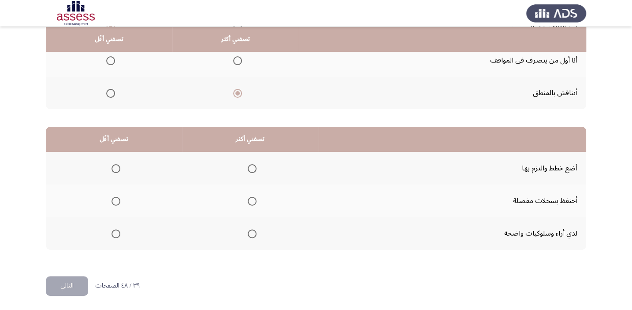
click at [251, 234] on span "Select an option" at bounding box center [252, 234] width 9 height 9
click at [251, 234] on input "Select an option" at bounding box center [252, 234] width 9 height 9
click at [252, 169] on span "Select an option" at bounding box center [252, 169] width 0 height 0
click at [250, 168] on input "Select an option" at bounding box center [252, 168] width 9 height 9
click at [116, 201] on span "Select an option" at bounding box center [116, 201] width 9 height 9
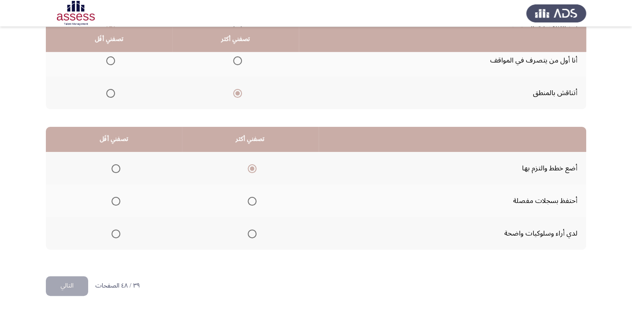
click at [116, 201] on input "Select an option" at bounding box center [116, 201] width 9 height 9
click at [55, 278] on button "التالي" at bounding box center [67, 286] width 42 height 20
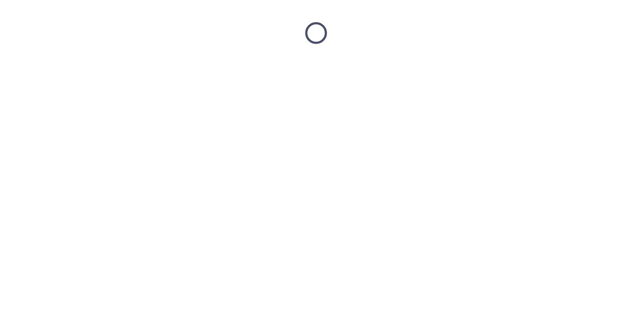
scroll to position [0, 0]
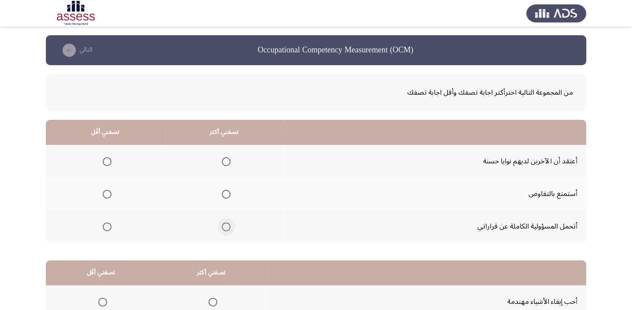
click at [225, 225] on span "Select an option" at bounding box center [226, 227] width 9 height 9
click at [225, 225] on input "Select an option" at bounding box center [226, 227] width 9 height 9
click at [108, 159] on span "Select an option" at bounding box center [107, 161] width 9 height 9
click at [108, 159] on input "Select an option" at bounding box center [107, 161] width 9 height 9
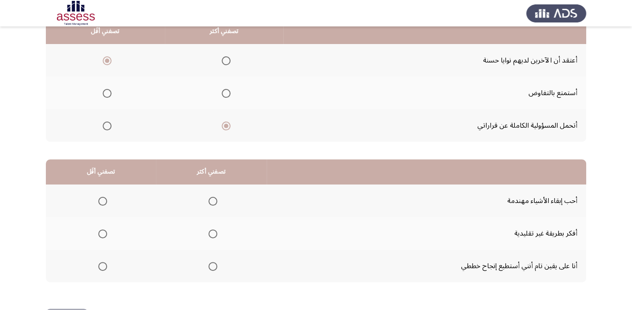
scroll to position [134, 0]
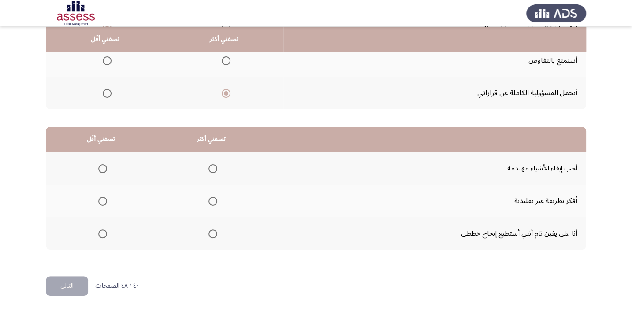
click at [211, 233] on span "Select an option" at bounding box center [213, 234] width 9 height 9
click at [211, 233] on input "Select an option" at bounding box center [213, 234] width 9 height 9
click at [101, 198] on span "Select an option" at bounding box center [102, 201] width 9 height 9
click at [101, 198] on input "Select an option" at bounding box center [102, 201] width 9 height 9
click at [220, 198] on th at bounding box center [211, 201] width 111 height 33
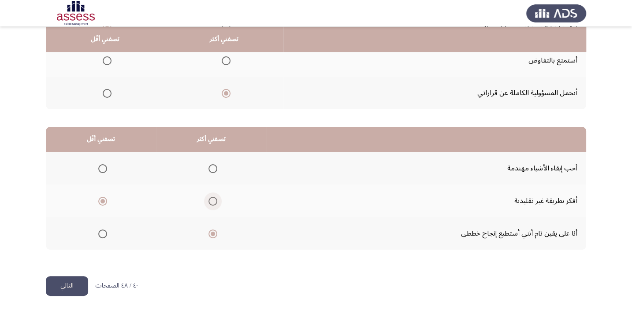
click at [214, 198] on span "Select an option" at bounding box center [213, 201] width 9 height 9
click at [214, 198] on input "Select an option" at bounding box center [213, 201] width 9 height 9
click at [101, 165] on span "Select an option" at bounding box center [102, 168] width 9 height 9
click at [101, 165] on input "Select an option" at bounding box center [102, 168] width 9 height 9
drag, startPoint x: 74, startPoint y: 281, endPoint x: 78, endPoint y: 283, distance: 5.2
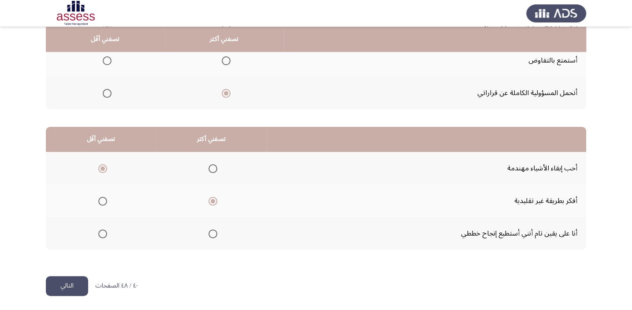
click at [75, 281] on button "التالي" at bounding box center [67, 286] width 42 height 20
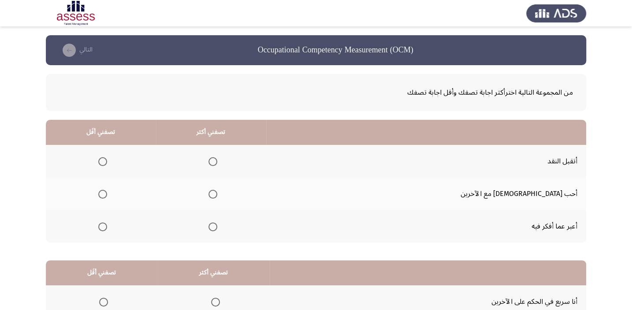
drag, startPoint x: 632, startPoint y: 108, endPoint x: 638, endPoint y: 138, distance: 30.0
click at [632, 138] on html "Occupational Competency Measurement (OCM) التالي من المجموعة التالية اخترأكثر ا…" at bounding box center [316, 222] width 632 height 445
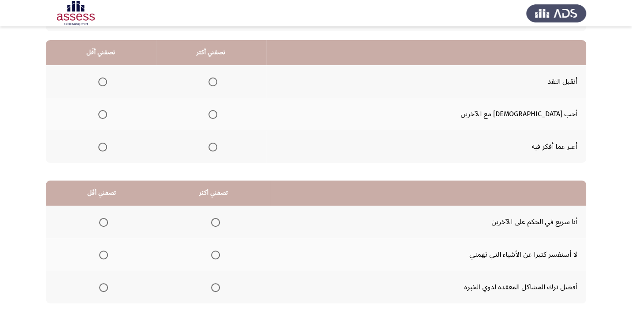
scroll to position [82, 0]
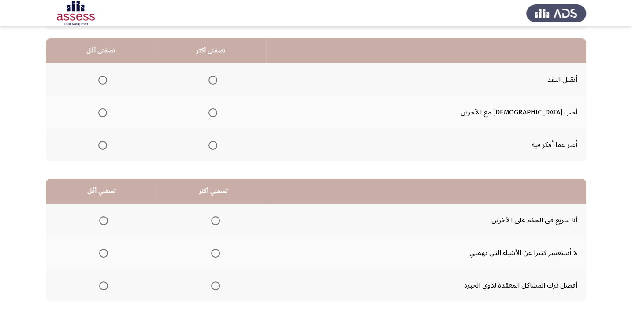
click at [213, 80] on span "Select an option" at bounding box center [213, 80] width 0 height 0
click at [217, 79] on input "Select an option" at bounding box center [213, 80] width 9 height 9
click at [107, 112] on span "Select an option" at bounding box center [102, 112] width 9 height 9
click at [107, 112] on input "Select an option" at bounding box center [102, 112] width 9 height 9
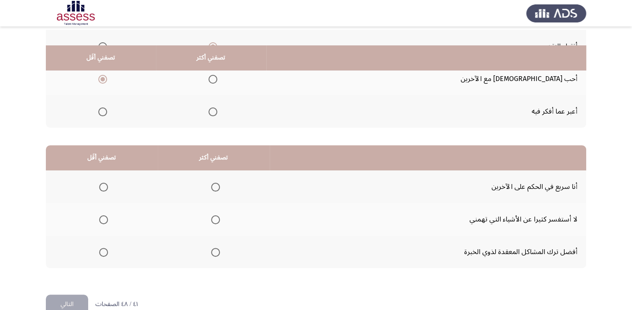
scroll to position [134, 0]
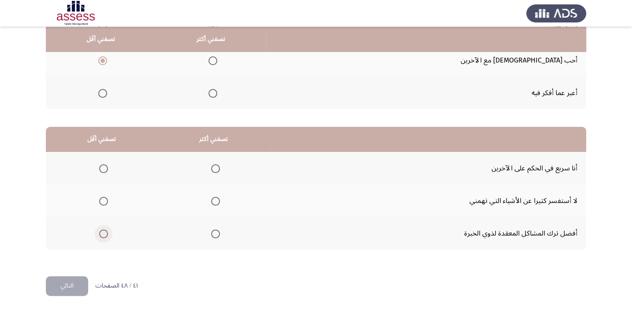
click at [100, 234] on span "Select an option" at bounding box center [103, 234] width 9 height 9
click at [100, 234] on input "Select an option" at bounding box center [103, 234] width 9 height 9
click at [216, 202] on span "Select an option" at bounding box center [215, 201] width 9 height 9
click at [216, 202] on input "Select an option" at bounding box center [215, 201] width 9 height 9
click at [63, 282] on button "التالي" at bounding box center [67, 286] width 42 height 20
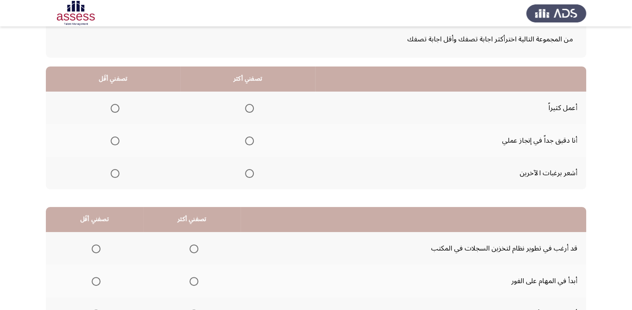
scroll to position [68, 0]
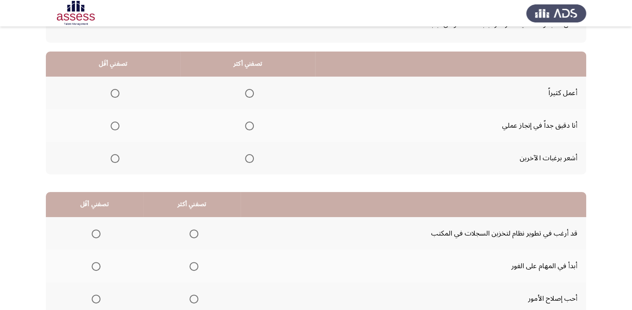
click at [247, 90] on span "Select an option" at bounding box center [249, 93] width 9 height 9
click at [247, 90] on input "Select an option" at bounding box center [249, 93] width 9 height 9
click at [245, 123] on span "Select an option" at bounding box center [249, 126] width 9 height 9
click at [245, 123] on input "Select an option" at bounding box center [249, 126] width 9 height 9
click at [113, 159] on span "Select an option" at bounding box center [115, 158] width 9 height 9
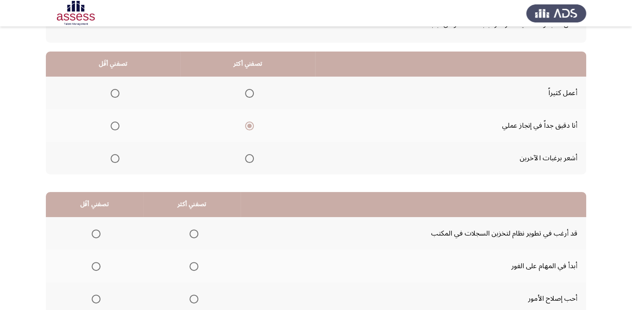
click at [113, 159] on input "Select an option" at bounding box center [115, 158] width 9 height 9
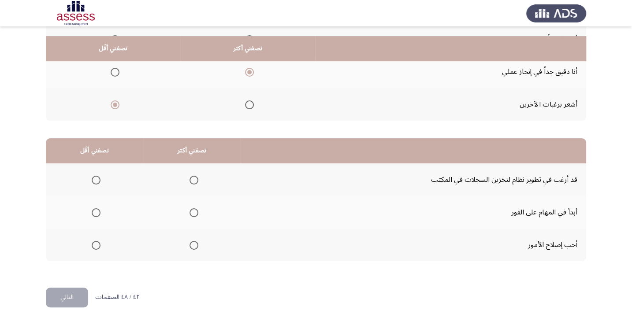
scroll to position [134, 0]
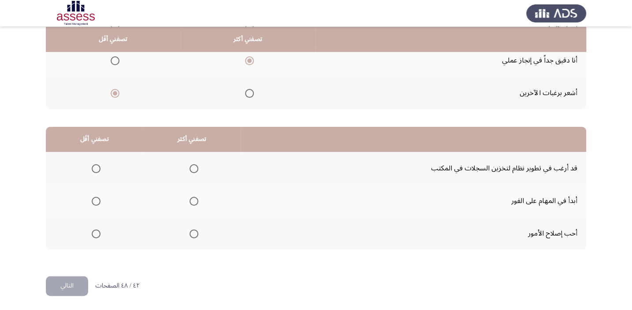
click at [190, 232] on span "Select an option" at bounding box center [194, 234] width 9 height 9
click at [190, 232] on input "Select an option" at bounding box center [194, 234] width 9 height 9
click at [190, 198] on span "Select an option" at bounding box center [194, 201] width 9 height 9
click at [190, 198] on input "Select an option" at bounding box center [194, 201] width 9 height 9
click at [97, 233] on span "Select an option" at bounding box center [96, 234] width 9 height 9
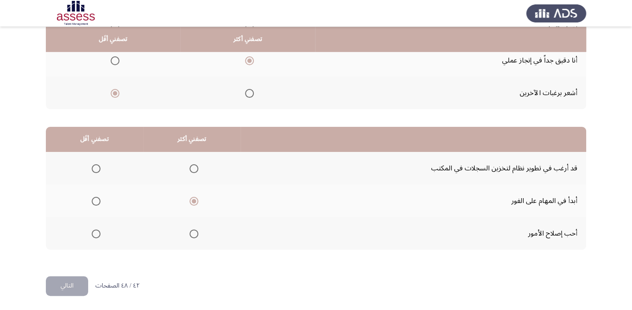
click at [97, 233] on input "Select an option" at bounding box center [96, 234] width 9 height 9
click at [73, 284] on button "التالي" at bounding box center [67, 286] width 42 height 20
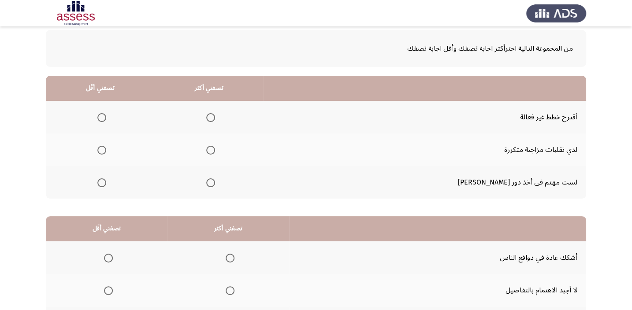
scroll to position [56, 0]
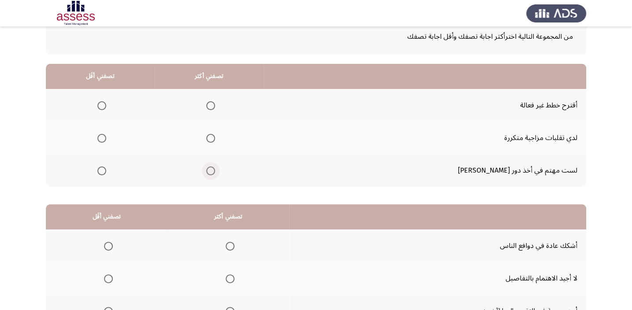
click at [215, 170] on span "Select an option" at bounding box center [210, 171] width 9 height 9
click at [215, 170] on input "Select an option" at bounding box center [210, 171] width 9 height 9
click at [106, 138] on span "Select an option" at bounding box center [101, 138] width 9 height 9
click at [106, 138] on input "Select an option" at bounding box center [101, 138] width 9 height 9
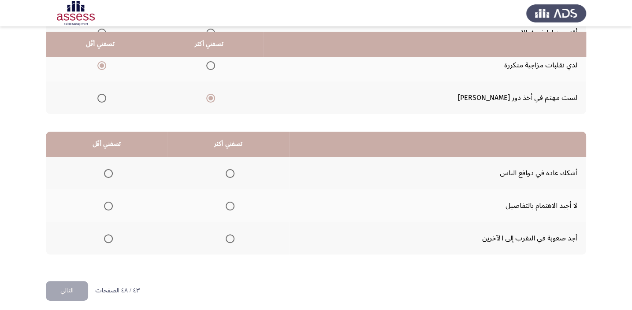
scroll to position [134, 0]
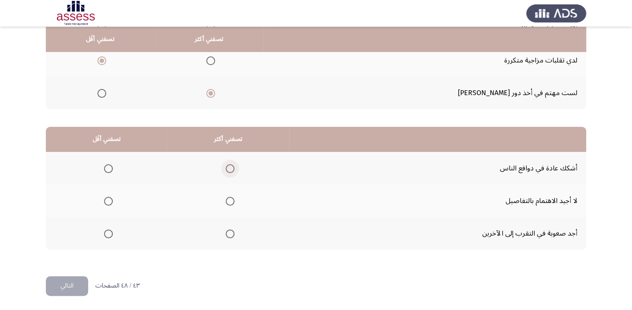
click at [231, 165] on span "Select an option" at bounding box center [230, 168] width 9 height 9
click at [231, 165] on input "Select an option" at bounding box center [230, 168] width 9 height 9
click at [105, 231] on span "Select an option" at bounding box center [108, 234] width 9 height 9
click at [105, 231] on input "Select an option" at bounding box center [108, 234] width 9 height 9
click at [53, 287] on button "التالي" at bounding box center [67, 286] width 42 height 20
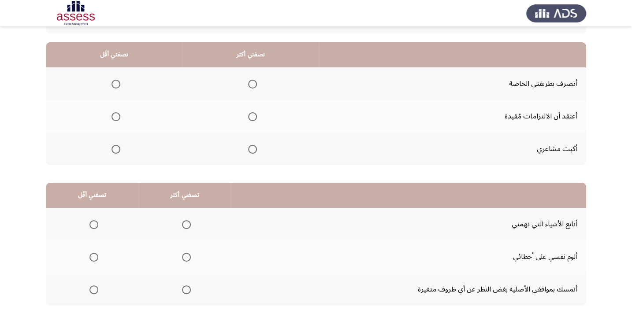
scroll to position [80, 0]
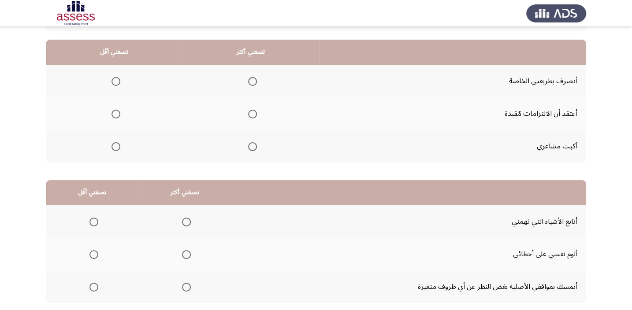
click at [250, 77] on span "Select an option" at bounding box center [252, 81] width 9 height 9
click at [250, 77] on input "Select an option" at bounding box center [252, 81] width 9 height 9
click at [109, 146] on label "Select an option" at bounding box center [114, 146] width 12 height 9
click at [112, 146] on input "Select an option" at bounding box center [116, 146] width 9 height 9
click at [112, 146] on span "Select an option" at bounding box center [116, 146] width 9 height 9
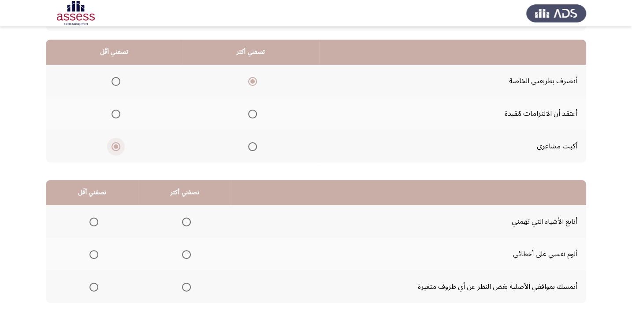
click at [112, 146] on input "Select an option" at bounding box center [116, 146] width 9 height 9
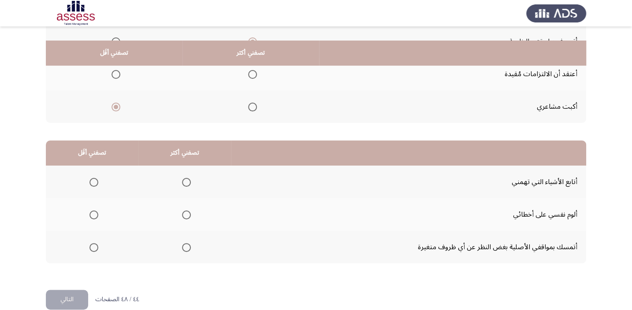
scroll to position [134, 0]
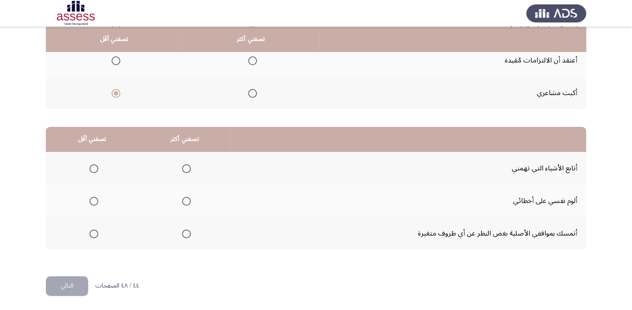
drag, startPoint x: 183, startPoint y: 162, endPoint x: 159, endPoint y: 194, distance: 40.6
click at [183, 163] on mat-radio-group "Select an option" at bounding box center [185, 168] width 12 height 15
click at [187, 169] on span "Select an option" at bounding box center [187, 169] width 0 height 0
click at [185, 167] on input "Select an option" at bounding box center [186, 168] width 9 height 9
click at [90, 199] on span "Select an option" at bounding box center [94, 201] width 9 height 9
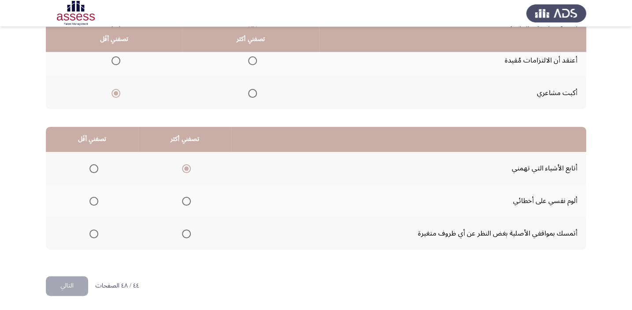
click at [90, 199] on input "Select an option" at bounding box center [94, 201] width 9 height 9
click at [66, 293] on button "التالي" at bounding box center [67, 286] width 42 height 20
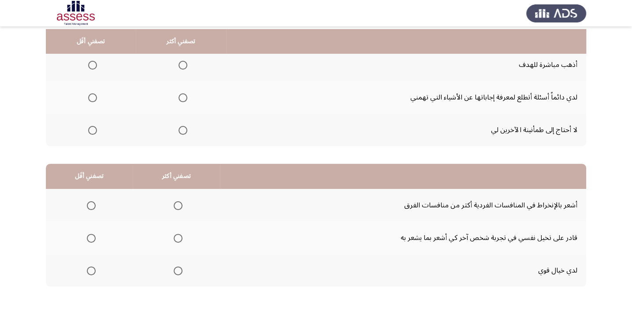
scroll to position [99, 0]
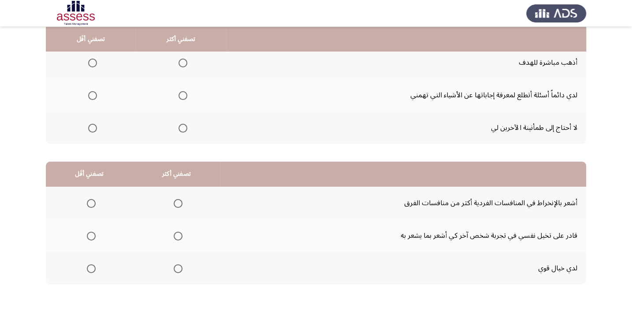
click at [183, 63] on span "Select an option" at bounding box center [183, 63] width 0 height 0
click at [182, 62] on input "Select an option" at bounding box center [183, 63] width 9 height 9
click at [87, 130] on label "Select an option" at bounding box center [91, 128] width 12 height 9
click at [88, 130] on input "Select an option" at bounding box center [92, 128] width 9 height 9
click at [180, 269] on span "Select an option" at bounding box center [178, 269] width 9 height 9
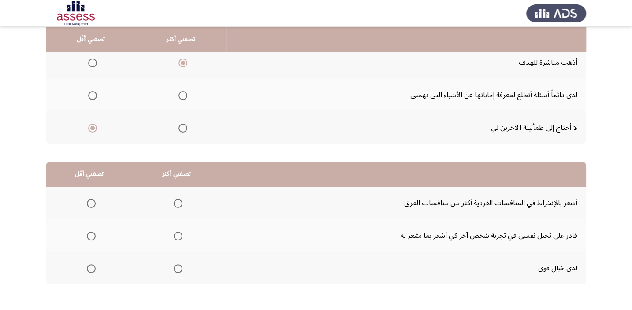
click at [180, 269] on input "Select an option" at bounding box center [178, 269] width 9 height 9
click at [176, 235] on span "Select an option" at bounding box center [178, 236] width 9 height 9
click at [176, 235] on input "Select an option" at bounding box center [178, 236] width 9 height 9
click at [177, 201] on span "Select an option" at bounding box center [178, 203] width 9 height 9
click at [177, 201] on input "Select an option" at bounding box center [178, 203] width 9 height 9
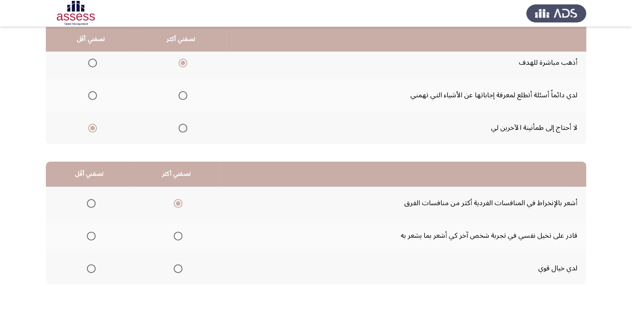
click at [88, 266] on span "Select an option" at bounding box center [91, 269] width 9 height 9
click at [88, 266] on input "Select an option" at bounding box center [91, 269] width 9 height 9
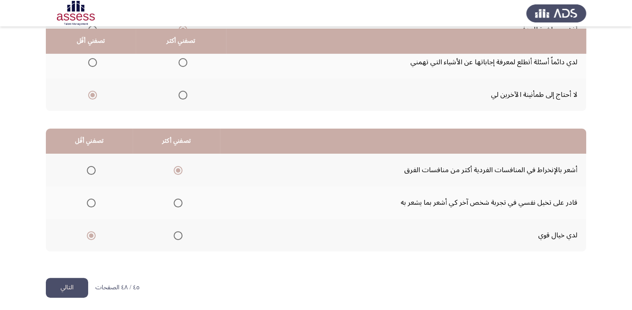
scroll to position [134, 0]
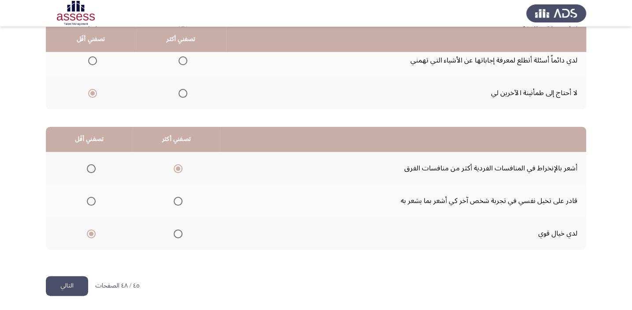
click at [52, 291] on button "التالي" at bounding box center [67, 286] width 42 height 20
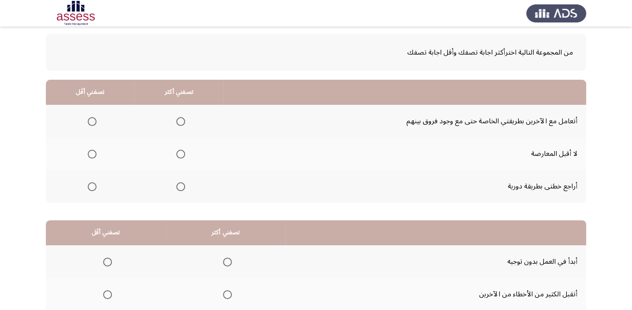
scroll to position [50, 0]
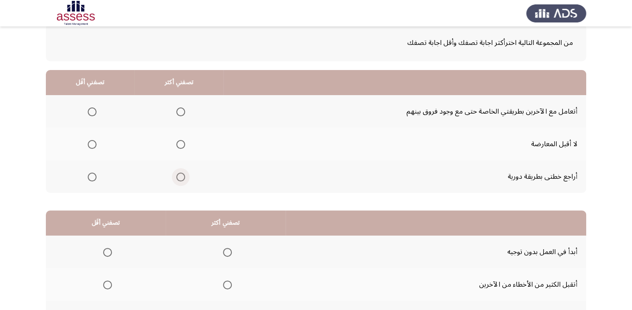
click at [177, 176] on span "Select an option" at bounding box center [180, 177] width 9 height 9
click at [177, 176] on input "Select an option" at bounding box center [180, 177] width 9 height 9
click at [88, 112] on span "Select an option" at bounding box center [92, 112] width 9 height 9
click at [88, 112] on input "Select an option" at bounding box center [92, 112] width 9 height 9
drag, startPoint x: 631, startPoint y: 108, endPoint x: 636, endPoint y: 137, distance: 29.2
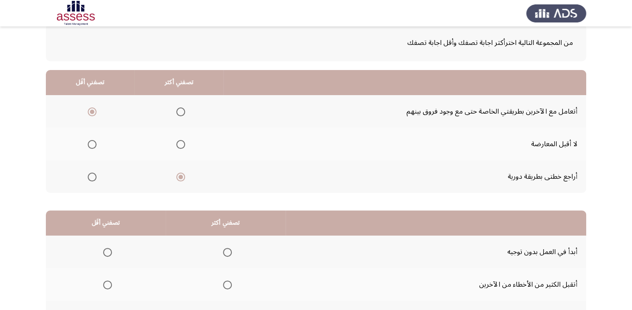
click at [632, 137] on html "Occupational Competency Measurement (OCM) التالي من المجموعة التالية اخترأكثر ا…" at bounding box center [316, 172] width 632 height 445
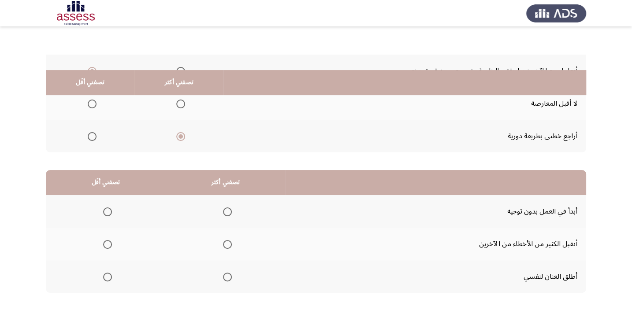
scroll to position [134, 0]
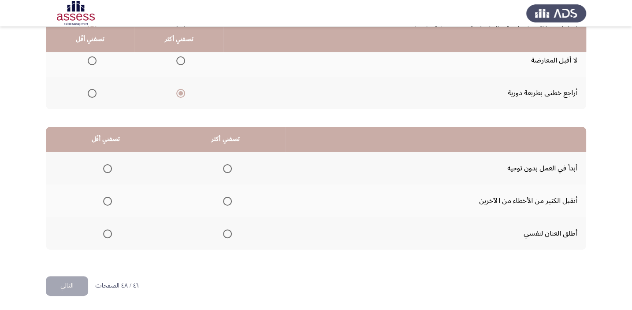
click at [226, 164] on span "Select an option" at bounding box center [227, 168] width 9 height 9
click at [226, 164] on input "Select an option" at bounding box center [227, 168] width 9 height 9
click at [106, 198] on span "Select an option" at bounding box center [107, 201] width 9 height 9
click at [106, 198] on input "Select an option" at bounding box center [107, 201] width 9 height 9
drag, startPoint x: 72, startPoint y: 284, endPoint x: 79, endPoint y: 284, distance: 7.1
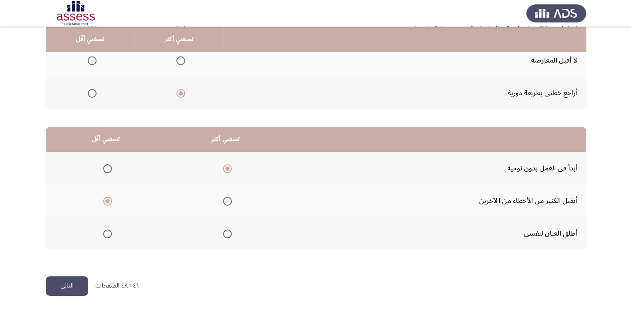
click at [72, 284] on button "التالي" at bounding box center [67, 286] width 42 height 20
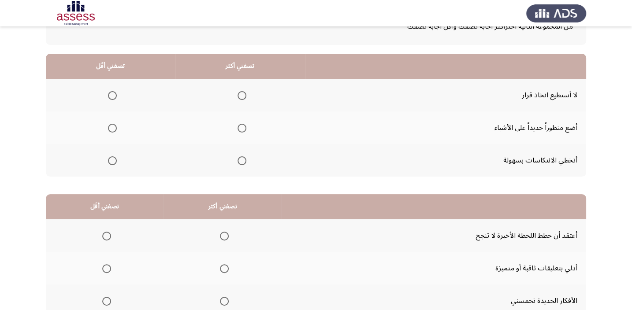
scroll to position [62, 0]
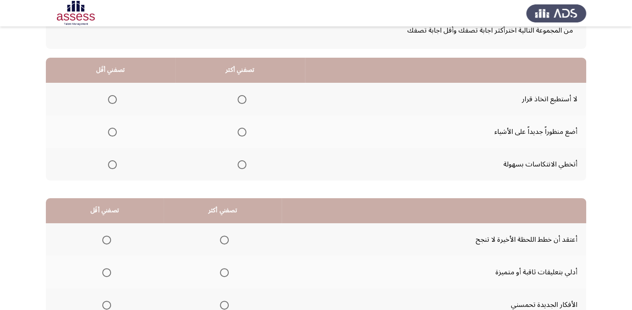
click at [238, 128] on span "Select an option" at bounding box center [242, 132] width 9 height 9
click at [238, 128] on input "Select an option" at bounding box center [242, 132] width 9 height 9
click at [114, 98] on span "Select an option" at bounding box center [112, 99] width 9 height 9
click at [114, 98] on input "Select an option" at bounding box center [112, 99] width 9 height 9
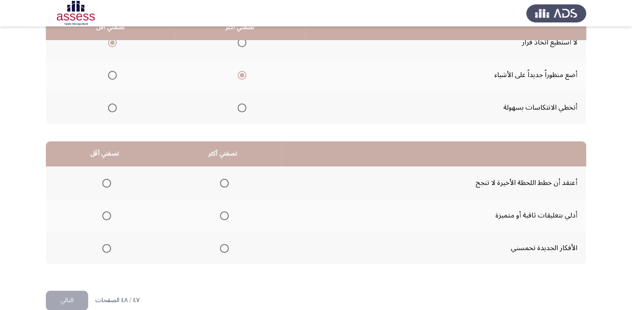
scroll to position [134, 0]
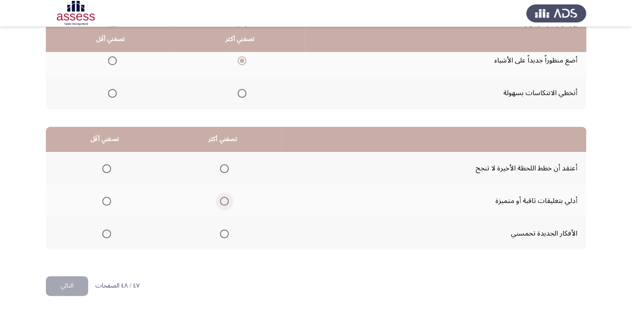
click at [224, 201] on span "Select an option" at bounding box center [224, 201] width 9 height 9
click at [224, 201] on input "Select an option" at bounding box center [224, 201] width 9 height 9
click at [105, 167] on span "Select an option" at bounding box center [106, 168] width 9 height 9
click at [105, 167] on input "Select an option" at bounding box center [106, 168] width 9 height 9
click at [46, 280] on button "التالي" at bounding box center [67, 286] width 42 height 20
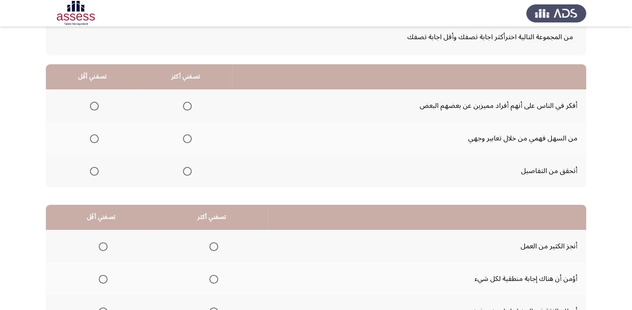
scroll to position [66, 0]
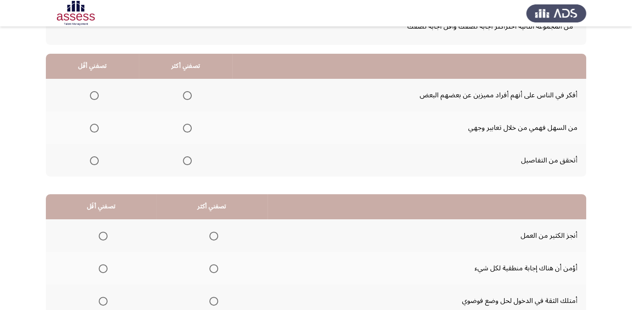
click at [185, 158] on span "Select an option" at bounding box center [187, 161] width 9 height 9
click at [185, 158] on input "Select an option" at bounding box center [187, 161] width 9 height 9
click at [98, 99] on span "Select an option" at bounding box center [94, 95] width 9 height 9
click at [98, 99] on input "Select an option" at bounding box center [94, 95] width 9 height 9
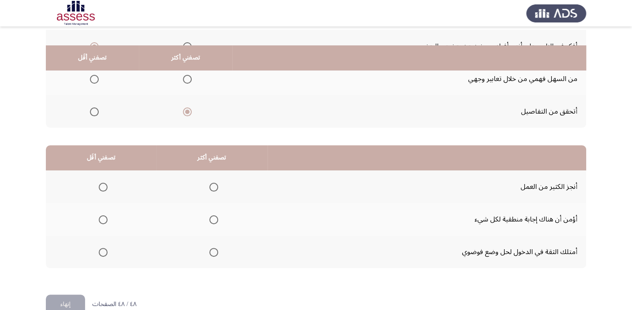
scroll to position [134, 0]
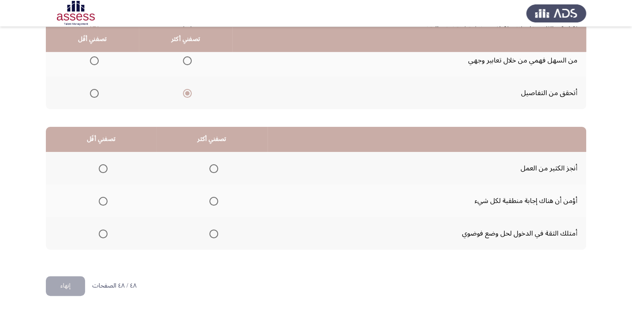
click at [213, 164] on span "Select an option" at bounding box center [213, 168] width 9 height 9
click at [213, 164] on input "Select an option" at bounding box center [213, 168] width 9 height 9
click at [103, 234] on span "Select an option" at bounding box center [103, 234] width 0 height 0
click at [102, 232] on input "Select an option" at bounding box center [103, 234] width 9 height 9
click at [65, 295] on html "Occupational Competency Measurement (OCM) إنهاء من المجموعة التالية اخترأكثر اج…" at bounding box center [316, 88] width 632 height 445
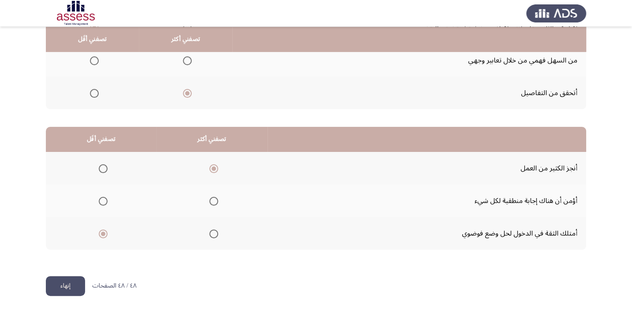
click at [70, 288] on button "إنهاء" at bounding box center [65, 286] width 39 height 20
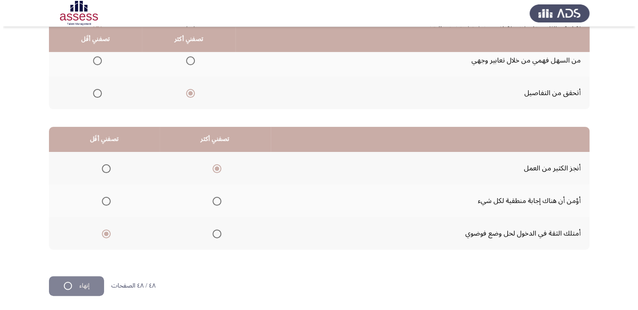
scroll to position [0, 0]
